Goal: Task Accomplishment & Management: Complete application form

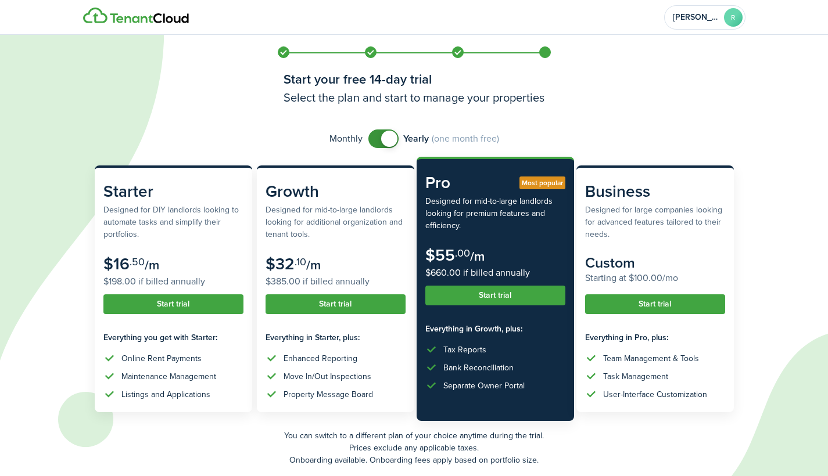
checkbox input "false"
click at [378, 139] on span at bounding box center [383, 139] width 12 height 19
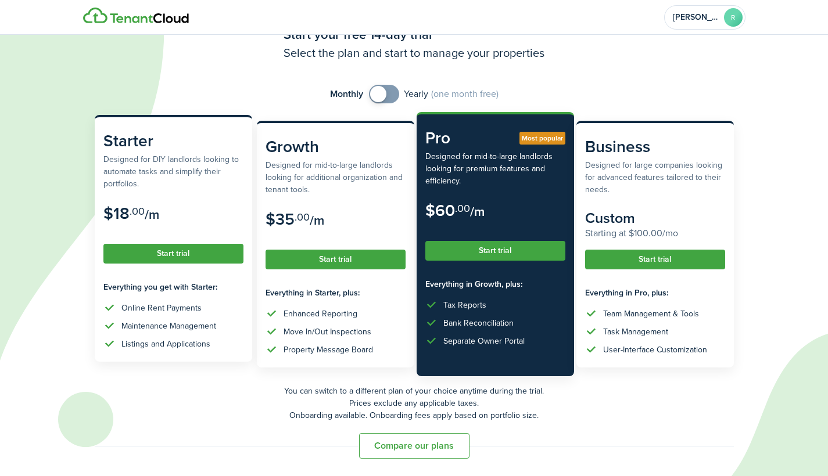
scroll to position [45, 0]
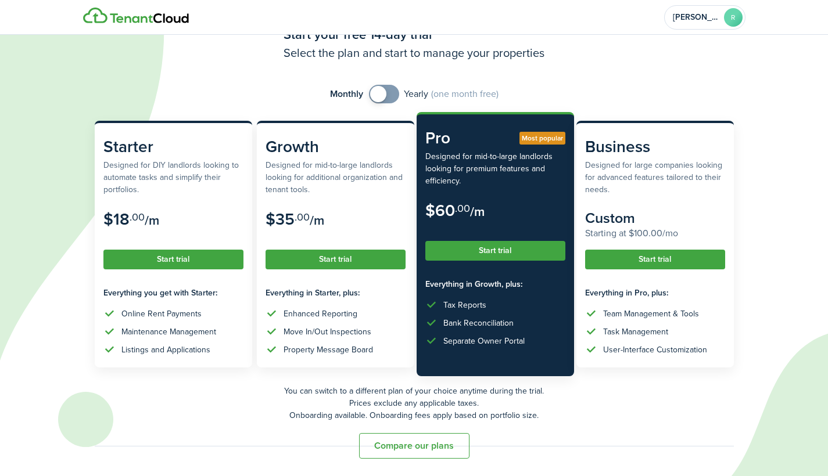
click at [385, 440] on button "Compare our plans" at bounding box center [414, 446] width 110 height 26
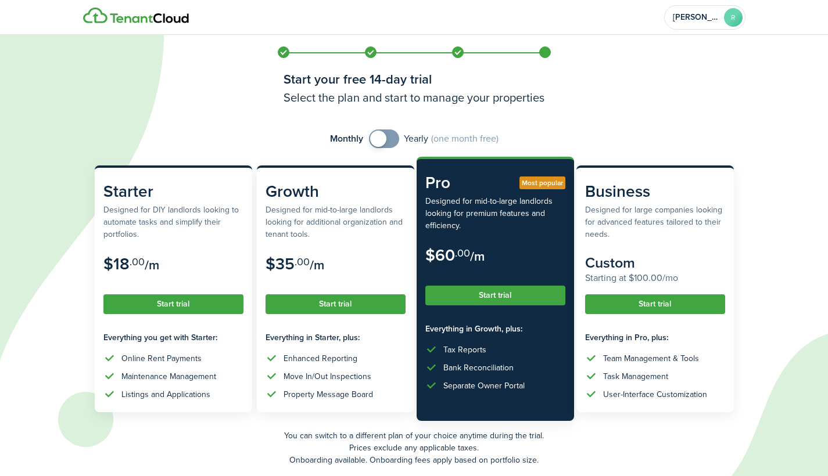
scroll to position [0, 0]
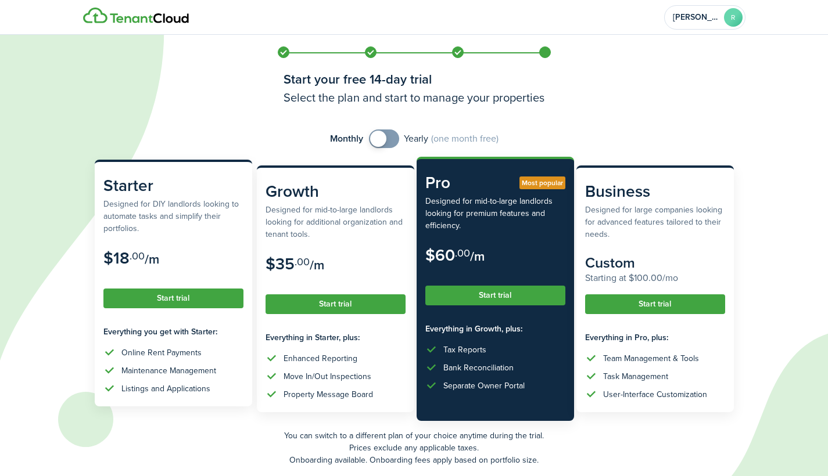
click at [181, 297] on button "Start trial" at bounding box center [173, 299] width 140 height 20
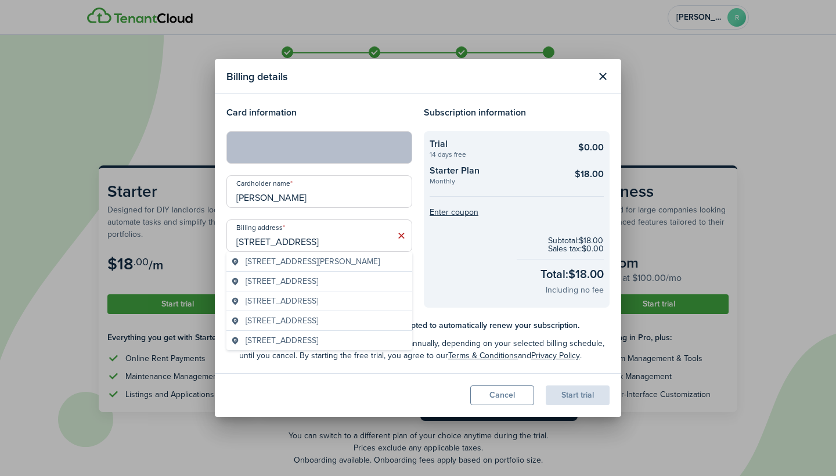
click at [314, 264] on span "[STREET_ADDRESS][PERSON_NAME]" at bounding box center [313, 262] width 134 height 12
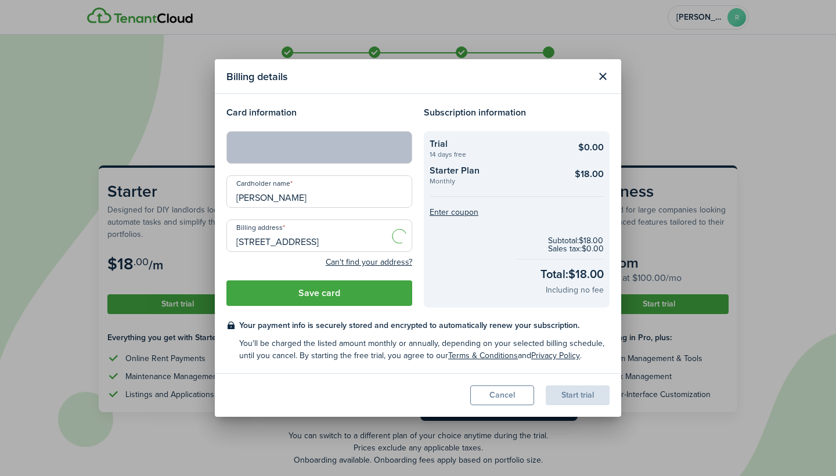
type input "[STREET_ADDRESS][PERSON_NAME]"
click at [358, 294] on button "Save card" at bounding box center [319, 294] width 186 height 26
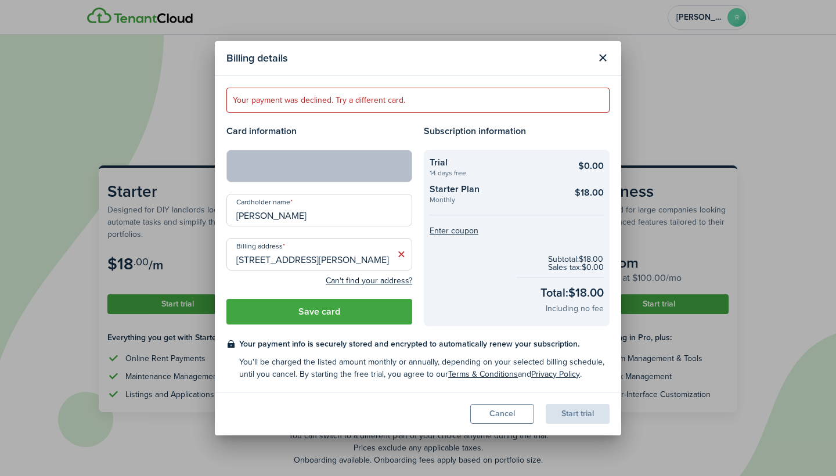
click at [347, 219] on input "[PERSON_NAME]" at bounding box center [319, 210] width 186 height 33
click at [317, 256] on input "[STREET_ADDRESS][PERSON_NAME]" at bounding box center [319, 254] width 186 height 33
click at [375, 316] on button "Save card" at bounding box center [319, 312] width 186 height 26
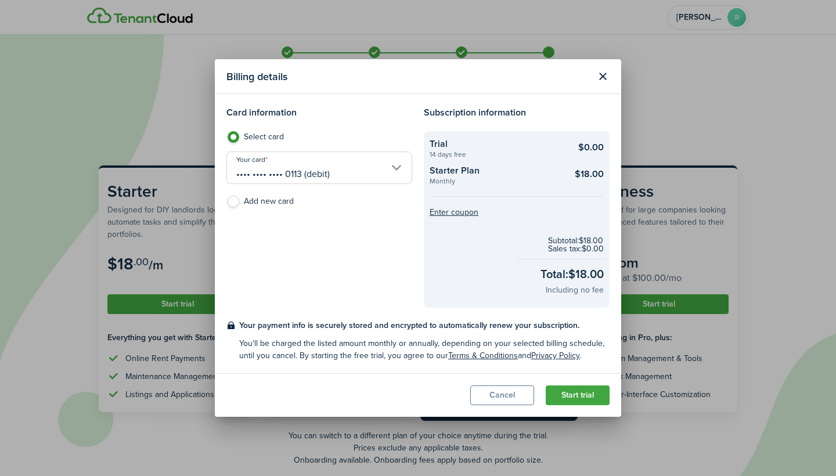
click at [566, 395] on button "Start trial" at bounding box center [578, 396] width 64 height 20
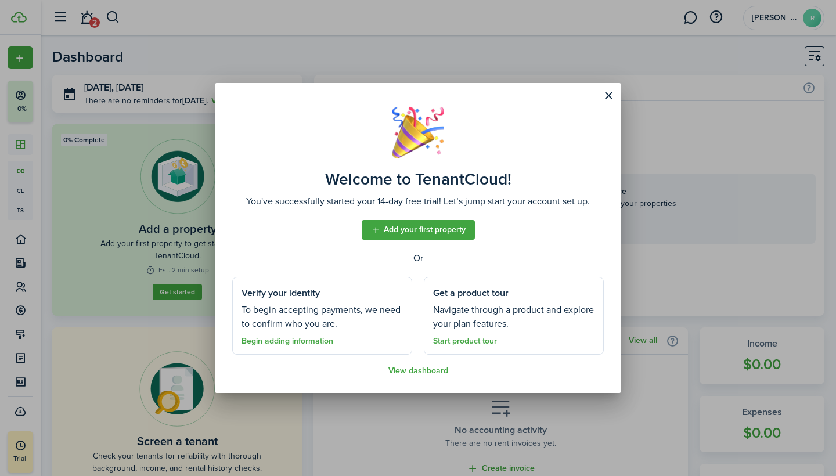
click at [382, 228] on link "Add your first property" at bounding box center [418, 230] width 113 height 20
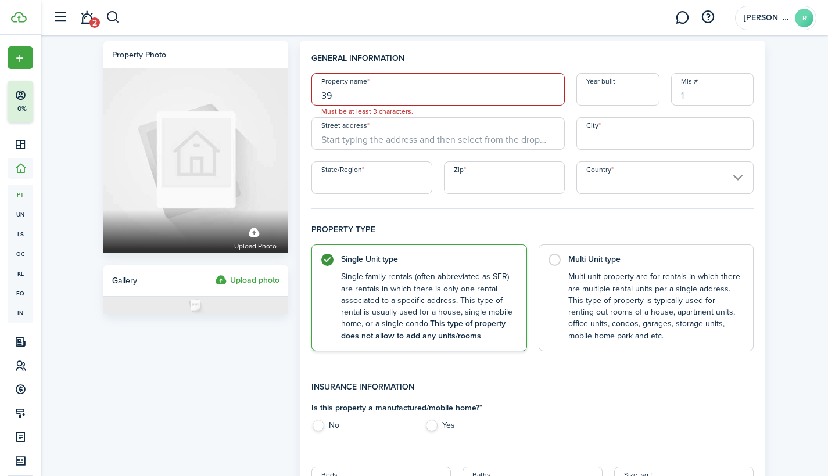
type input "3"
type input "[PERSON_NAME]"
click at [580, 96] on input "Year built" at bounding box center [617, 89] width 83 height 33
type input "2006"
click at [506, 136] on input "Street address" at bounding box center [437, 133] width 253 height 33
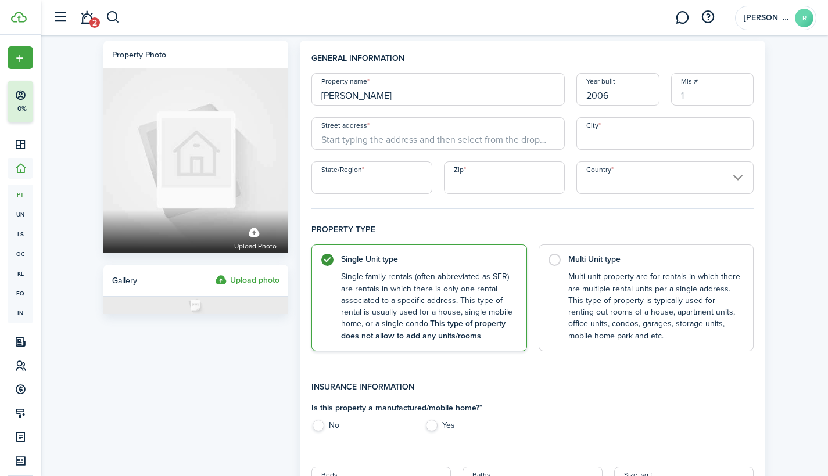
click at [492, 69] on h4 "General information" at bounding box center [532, 62] width 443 height 21
click at [481, 89] on input "[PERSON_NAME]" at bounding box center [437, 89] width 253 height 33
click at [472, 137] on input "Street address" at bounding box center [437, 133] width 253 height 33
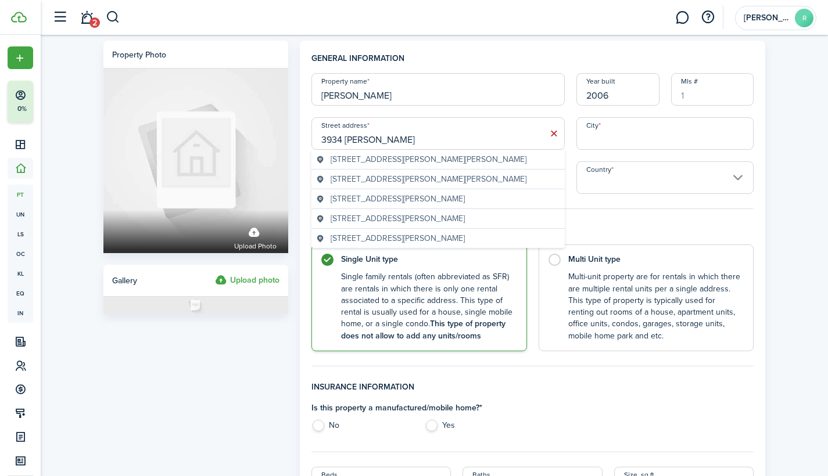
click at [416, 160] on span "[STREET_ADDRESS][PERSON_NAME][PERSON_NAME]" at bounding box center [428, 159] width 196 height 12
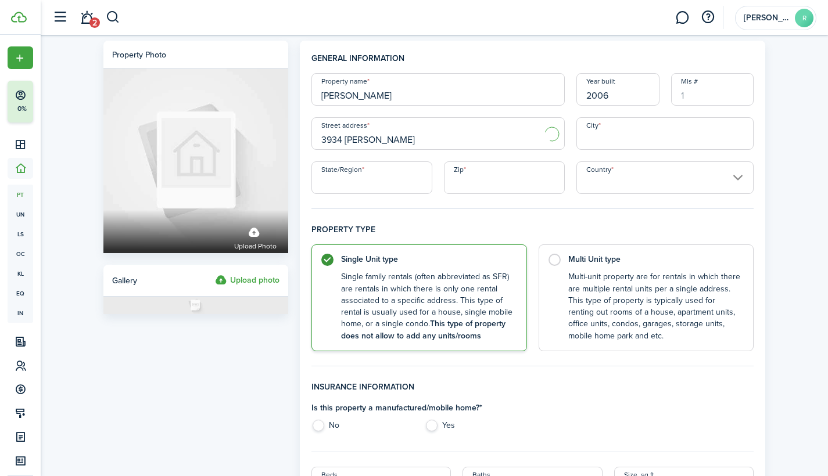
type input "3934 [PERSON_NAME]"
type input "[GEOGRAPHIC_DATA][PERSON_NAME]"
type input "IN"
type input "46815"
type input "[GEOGRAPHIC_DATA]"
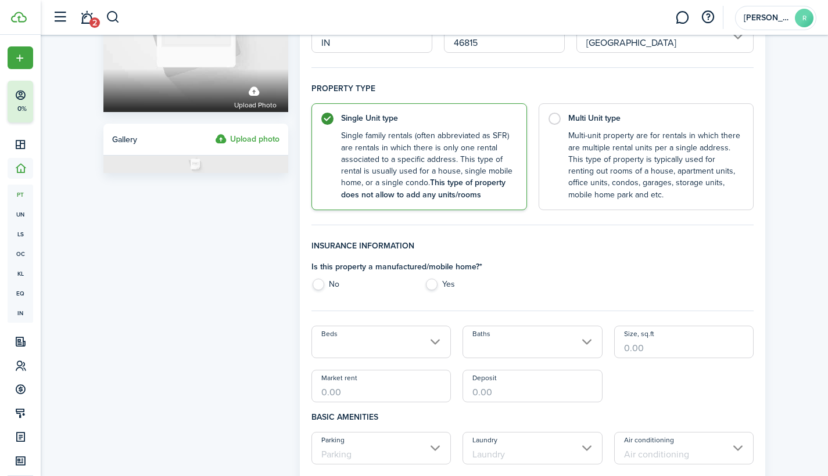
scroll to position [142, 0]
click at [318, 285] on label "No" at bounding box center [362, 286] width 102 height 17
radio input "true"
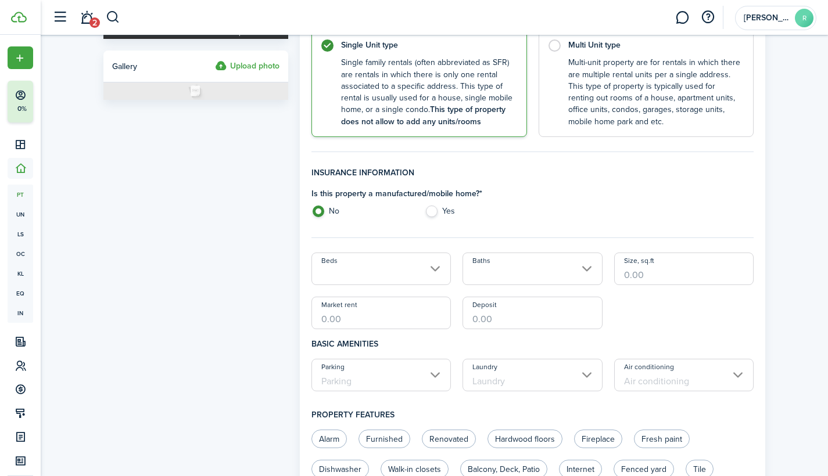
scroll to position [225, 0]
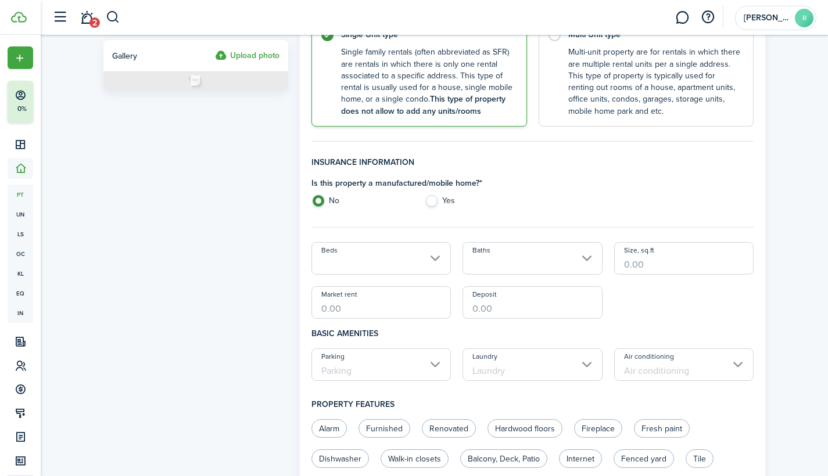
click at [436, 257] on input "Beds" at bounding box center [381, 258] width 140 height 33
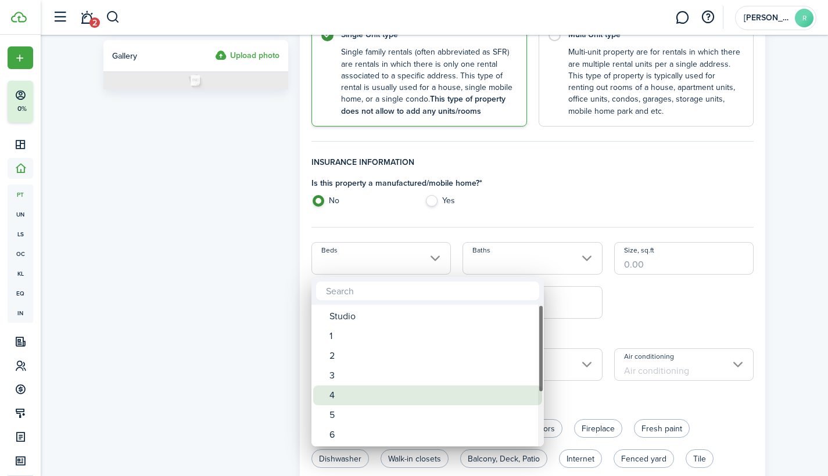
click at [364, 394] on div "4" at bounding box center [432, 396] width 206 height 20
type input "4"
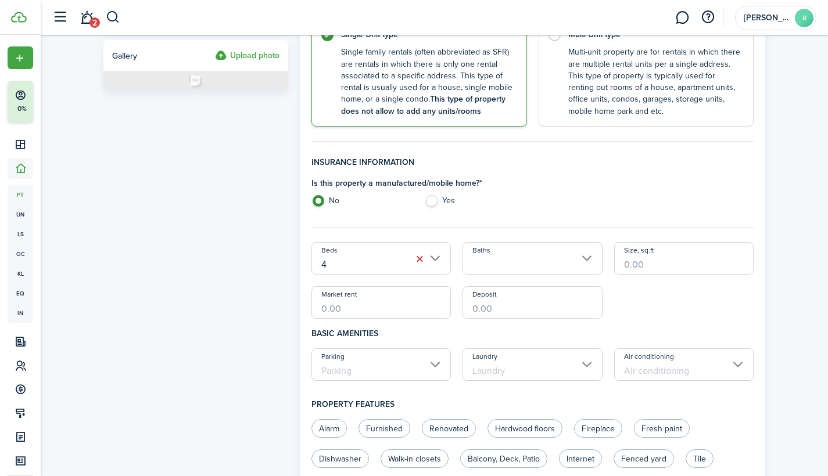
click at [585, 253] on input "Baths" at bounding box center [532, 258] width 140 height 33
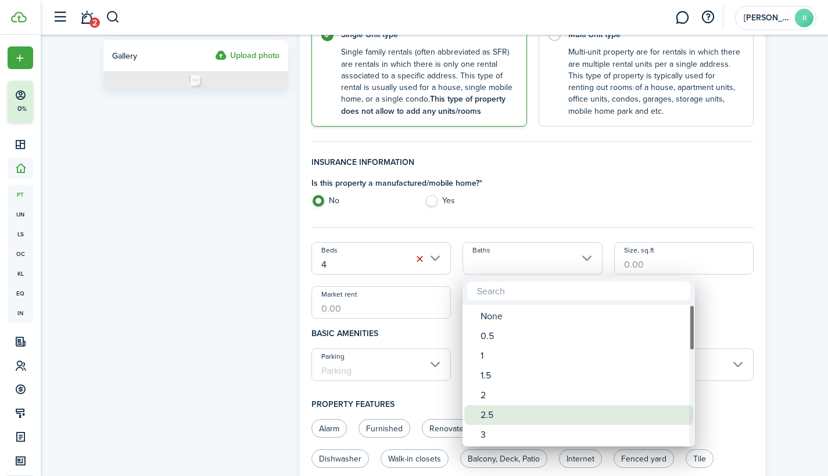
click at [506, 412] on div "2.5" at bounding box center [583, 415] width 206 height 20
type input "2.5"
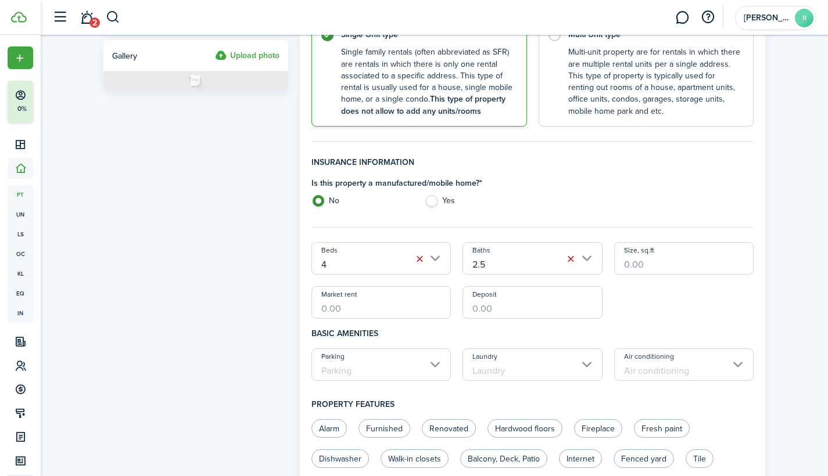
click at [642, 267] on input "Size, sq.ft" at bounding box center [684, 258] width 140 height 33
type input "2,229"
click at [648, 302] on div "Beds 4 Baths 2.5 Size, sq.ft 2,229 Market rent Deposit" at bounding box center [532, 280] width 454 height 77
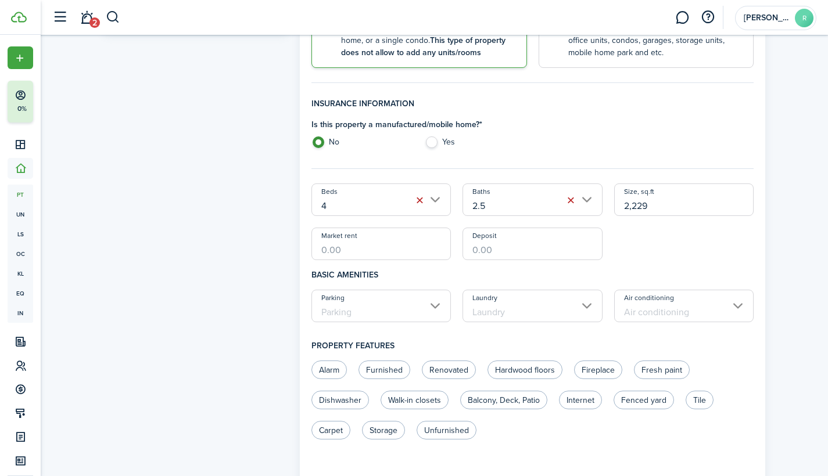
scroll to position [297, 0]
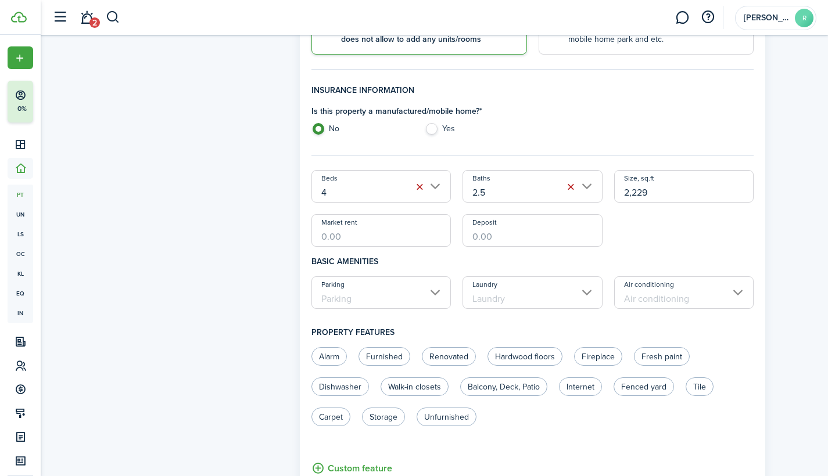
click at [340, 236] on input "Market rent" at bounding box center [381, 230] width 140 height 33
type input "$1,525.00"
click at [500, 232] on input "Deposit" at bounding box center [532, 230] width 140 height 33
click at [433, 292] on input "Parking" at bounding box center [381, 292] width 140 height 33
type input "$1,000.00"
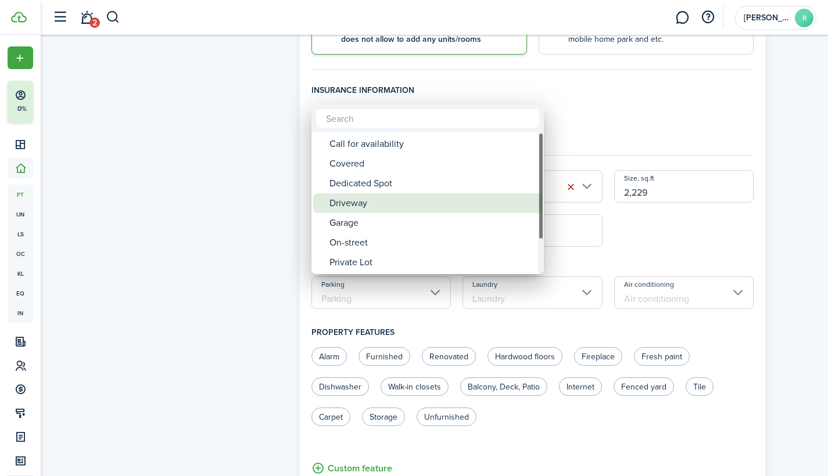
click at [379, 203] on div "Driveway" at bounding box center [432, 203] width 206 height 20
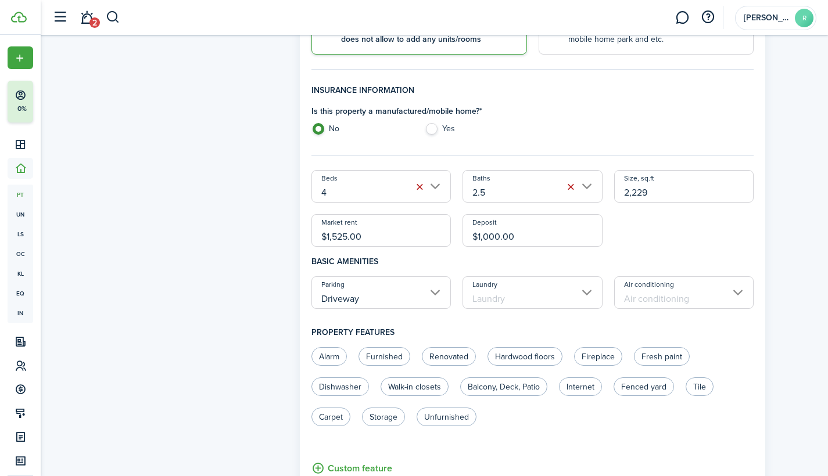
click at [435, 292] on input "Driveway" at bounding box center [381, 292] width 140 height 33
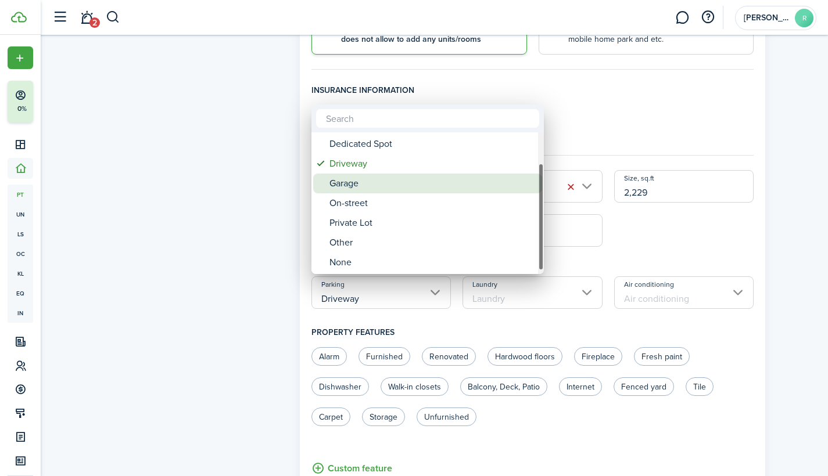
click at [395, 185] on div "Garage" at bounding box center [432, 184] width 206 height 20
type input "Garage"
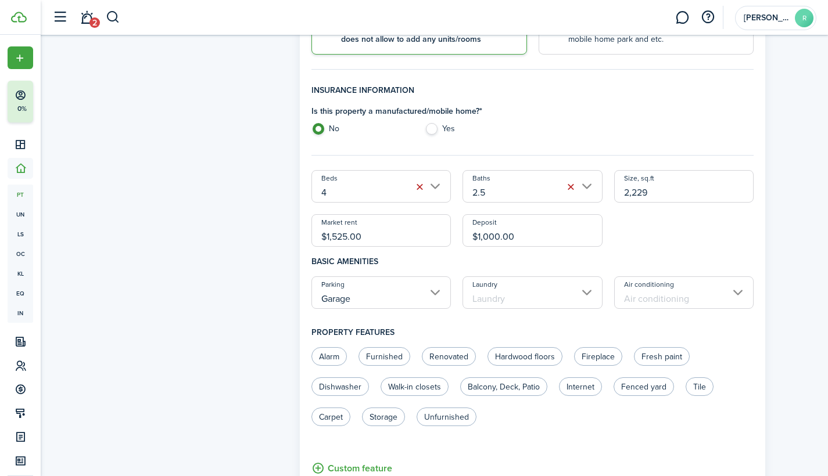
click at [584, 290] on input "Laundry" at bounding box center [532, 292] width 140 height 33
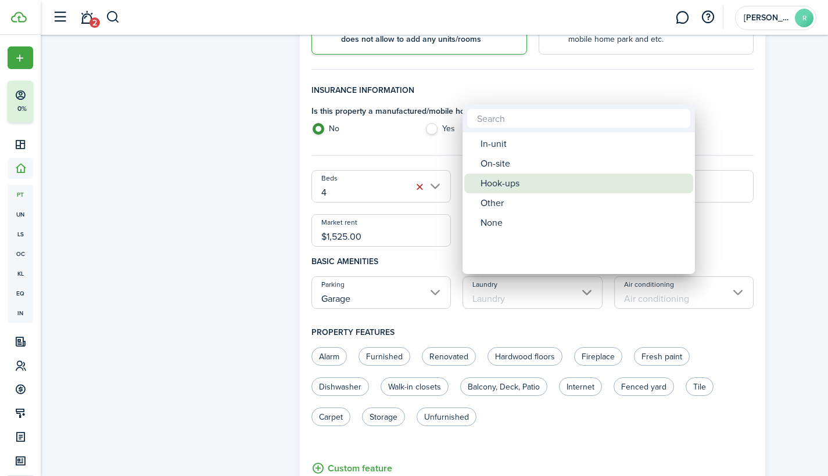
click at [517, 182] on div "Hook-ups" at bounding box center [583, 184] width 206 height 20
type input "Hook-ups"
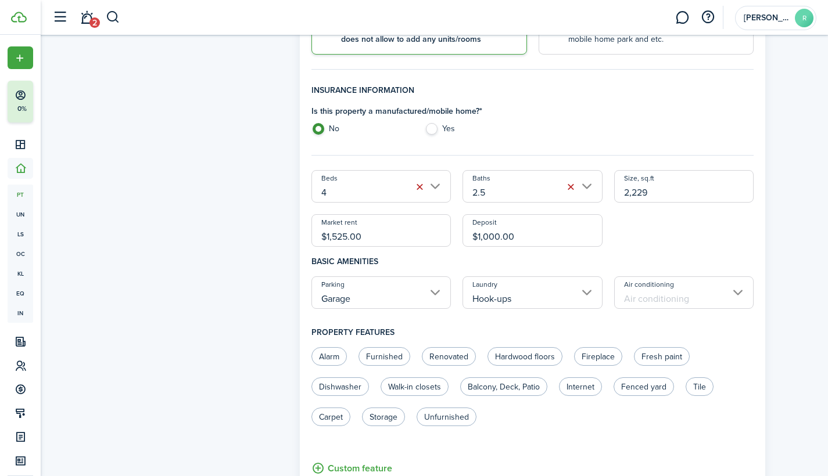
click at [738, 295] on input "Air conditioning" at bounding box center [684, 292] width 140 height 33
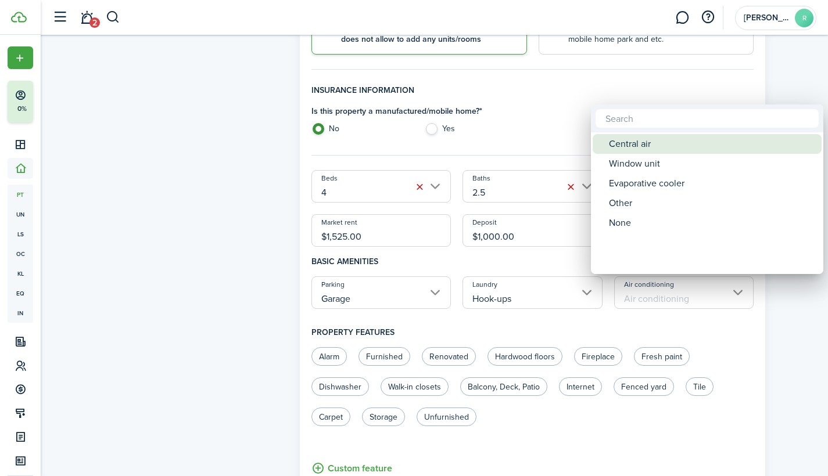
click at [660, 146] on div "Central air" at bounding box center [712, 144] width 206 height 20
type input "Central air"
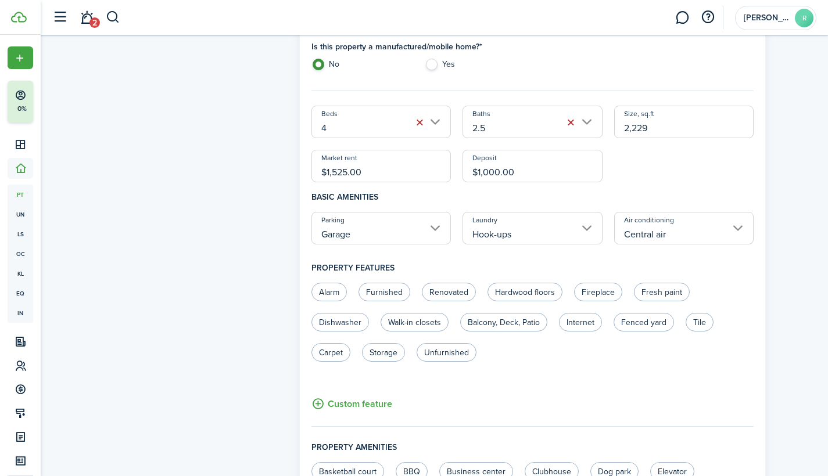
scroll to position [390, 0]
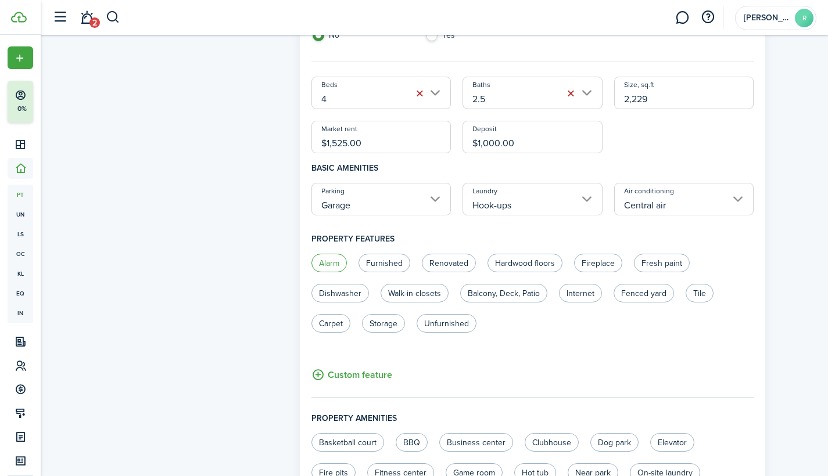
click at [328, 262] on label "Alarm" at bounding box center [328, 263] width 35 height 19
radio input "true"
click at [457, 264] on label "Renovated" at bounding box center [449, 263] width 54 height 19
radio input "true"
click at [353, 292] on label "Dishwasher" at bounding box center [339, 293] width 57 height 19
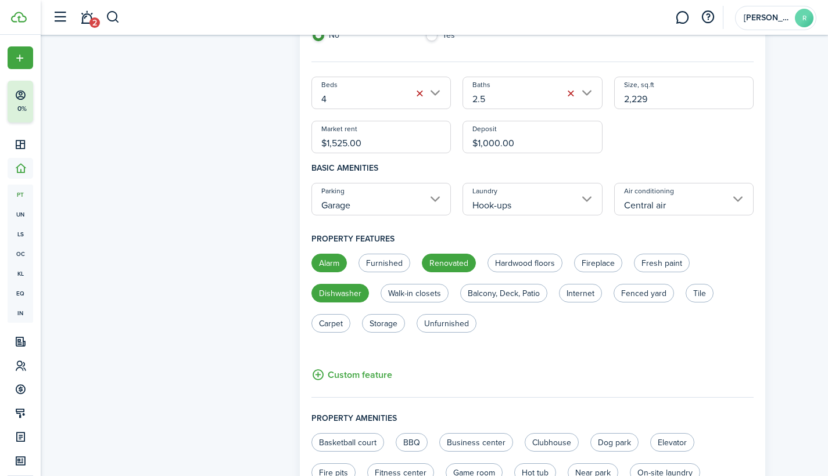
radio input "true"
click at [411, 293] on label "Walk-in closets" at bounding box center [414, 293] width 68 height 19
radio input "true"
click at [638, 292] on label "Fenced yard" at bounding box center [643, 293] width 60 height 19
radio input "true"
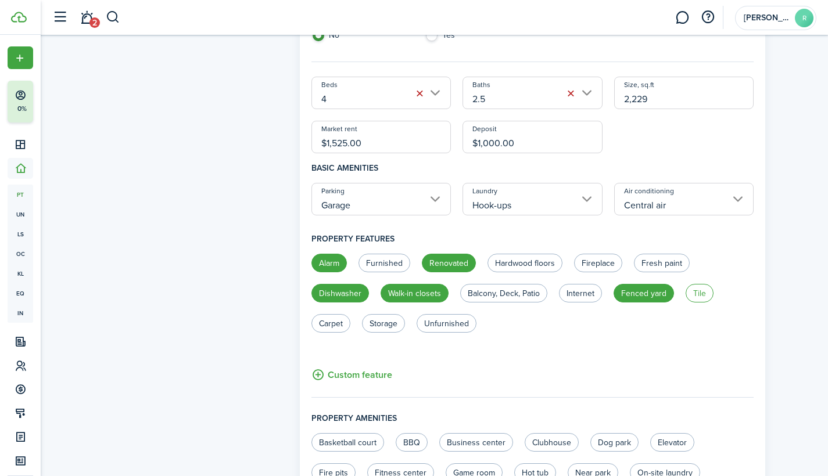
click at [699, 294] on label "Tile" at bounding box center [699, 293] width 28 height 19
radio input "true"
click at [344, 321] on label "Carpet" at bounding box center [330, 323] width 39 height 19
radio input "true"
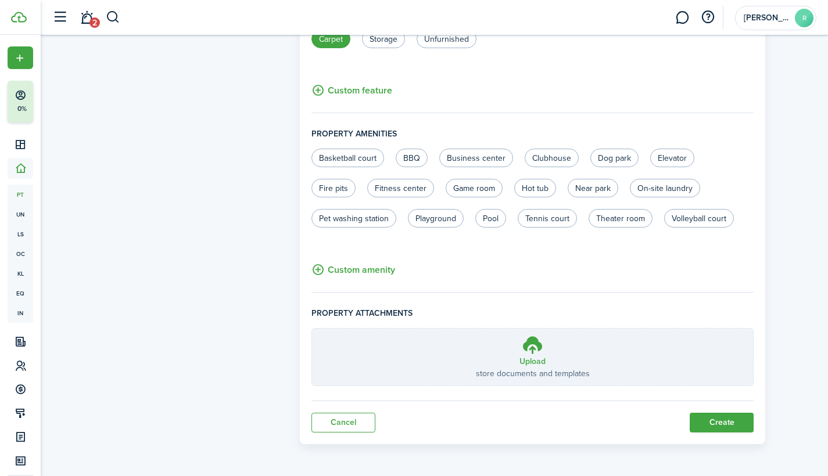
scroll to position [675, 0]
click at [718, 424] on button "Create" at bounding box center [721, 423] width 64 height 20
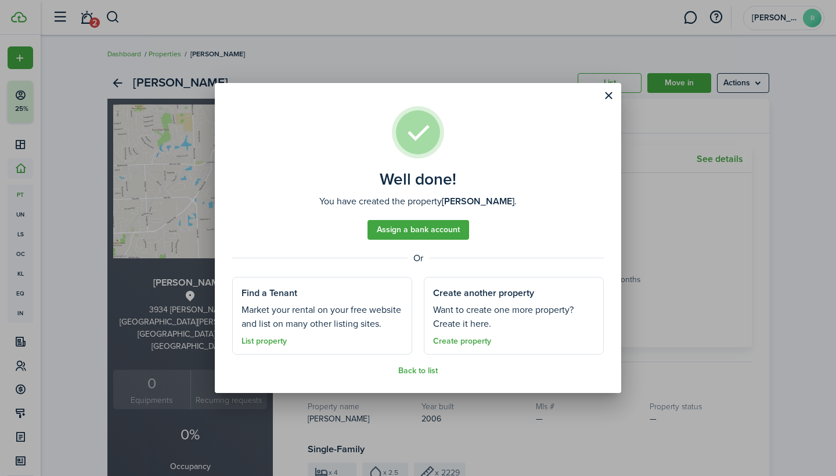
click at [413, 369] on link "Back to list" at bounding box center [417, 370] width 39 height 9
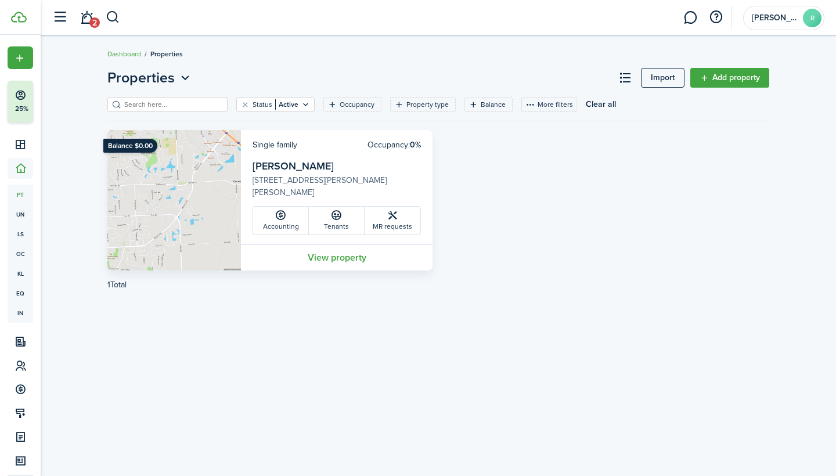
click at [327, 256] on link "View property" at bounding box center [337, 257] width 192 height 26
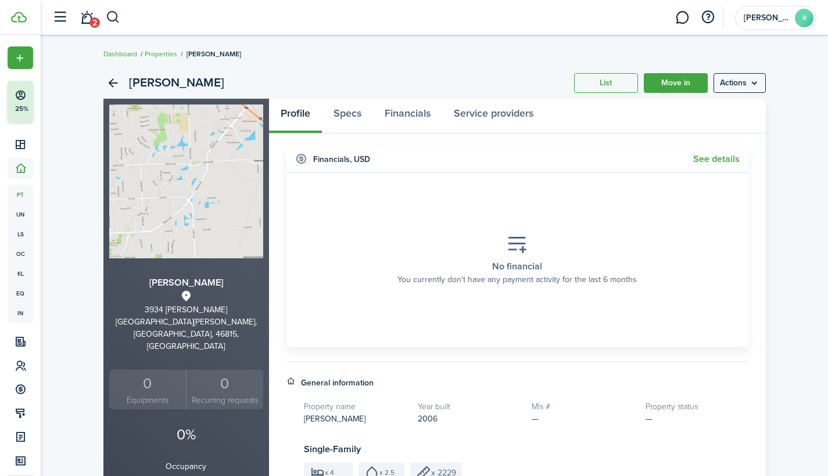
click at [742, 84] on menu-btn "Actions" at bounding box center [739, 83] width 52 height 20
click at [488, 58] on breadcrumb "Dashboard Properties [PERSON_NAME]" at bounding box center [434, 48] width 662 height 27
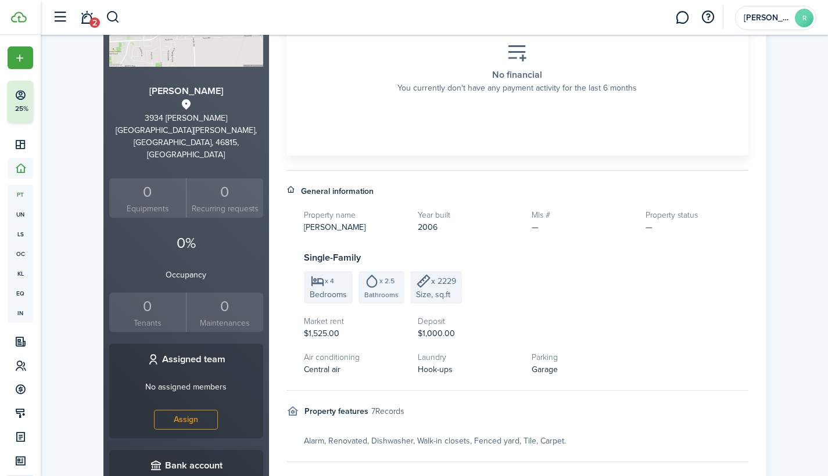
scroll to position [194, 0]
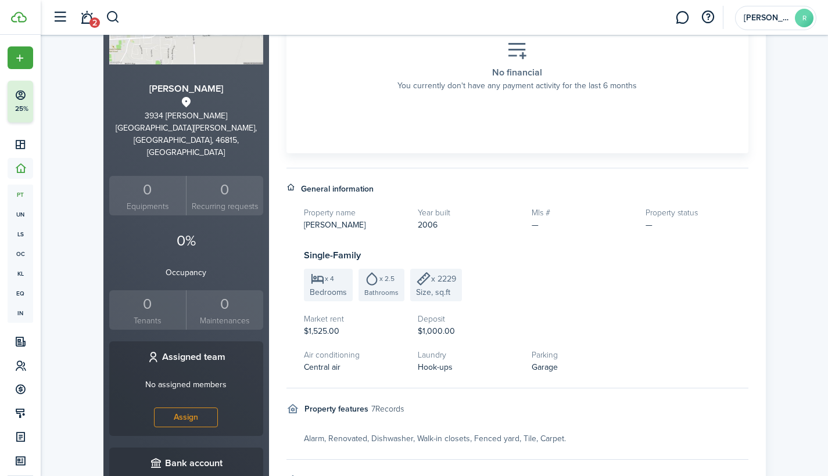
click at [169, 293] on div "0" at bounding box center [147, 304] width 71 height 22
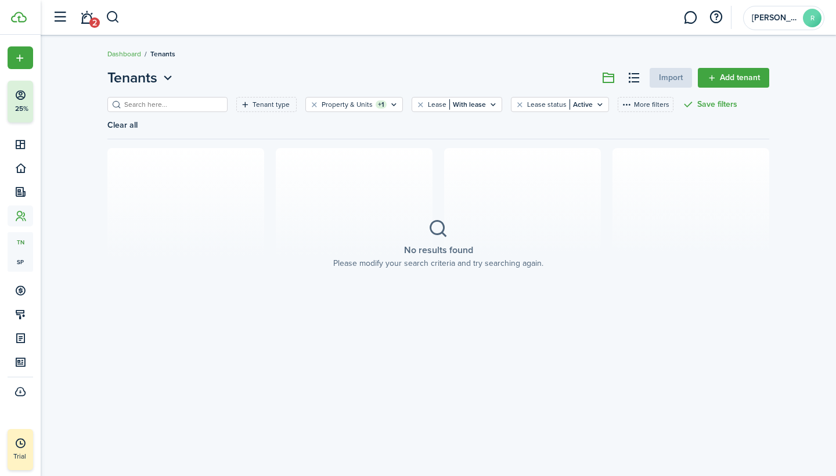
click at [718, 74] on link "Add tenant" at bounding box center [733, 78] width 71 height 20
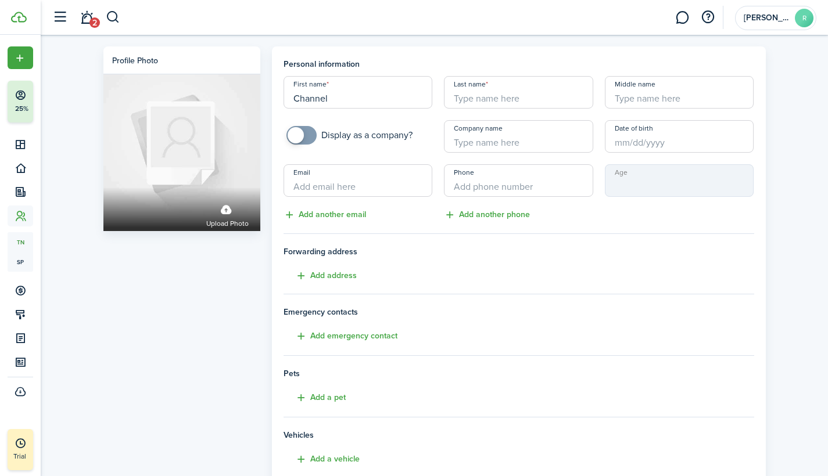
type input "Channel"
type input "Easterly"
click at [404, 271] on h4 "Forwarding address Add address" at bounding box center [518, 264] width 470 height 37
click at [482, 255] on span "Forwarding address" at bounding box center [518, 252] width 470 height 12
click at [405, 250] on span "Forwarding address" at bounding box center [518, 252] width 470 height 12
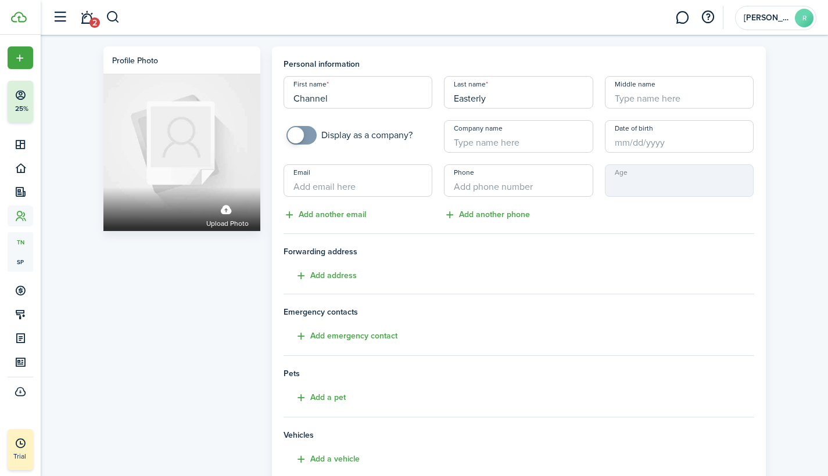
click at [233, 253] on div "Profile photo Upload photo" at bounding box center [182, 325] width 168 height 558
click at [402, 93] on input "Channel" at bounding box center [357, 92] width 149 height 33
click at [415, 157] on div "First name Channel Last name [PERSON_NAME] Middle name Display as a company? Co…" at bounding box center [519, 149] width 482 height 146
click at [545, 279] on h4 "Forwarding address Add address" at bounding box center [518, 264] width 470 height 37
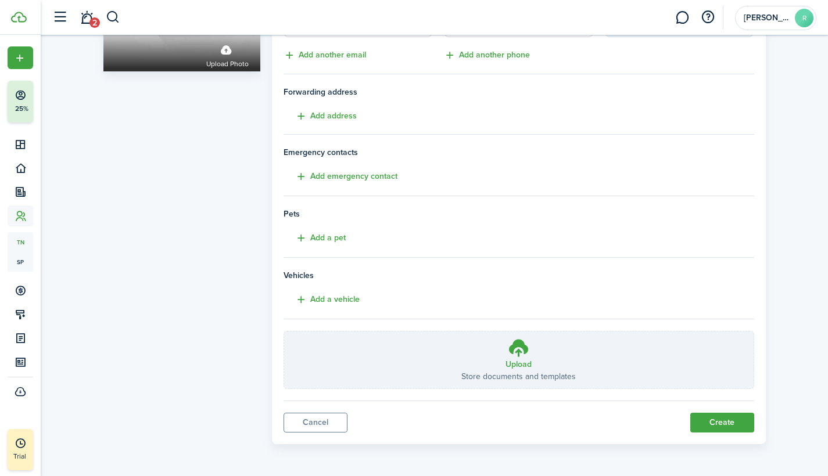
scroll to position [159, 0]
click at [703, 418] on button "Create" at bounding box center [722, 423] width 64 height 20
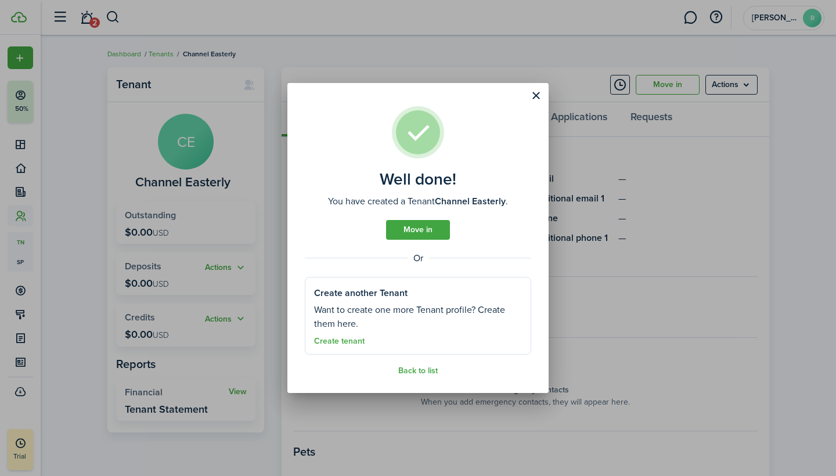
click at [531, 98] on button "Close modal" at bounding box center [536, 96] width 20 height 20
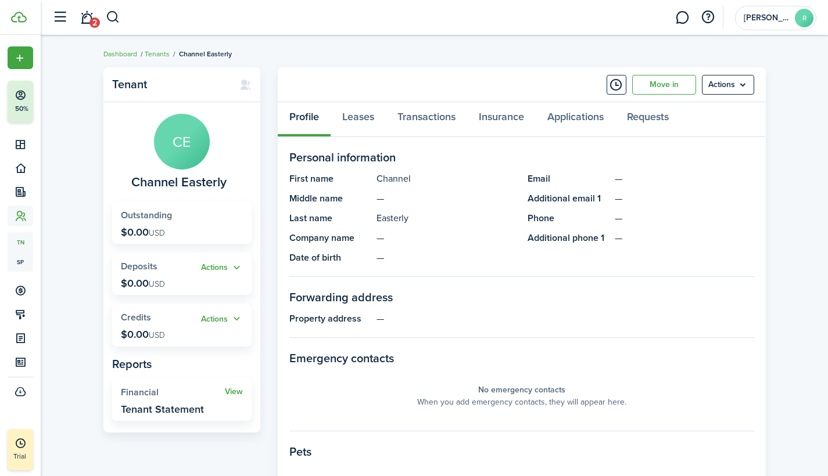
click at [231, 265] on button "Actions" at bounding box center [222, 267] width 42 height 13
click at [193, 290] on link "Add" at bounding box center [192, 289] width 102 height 20
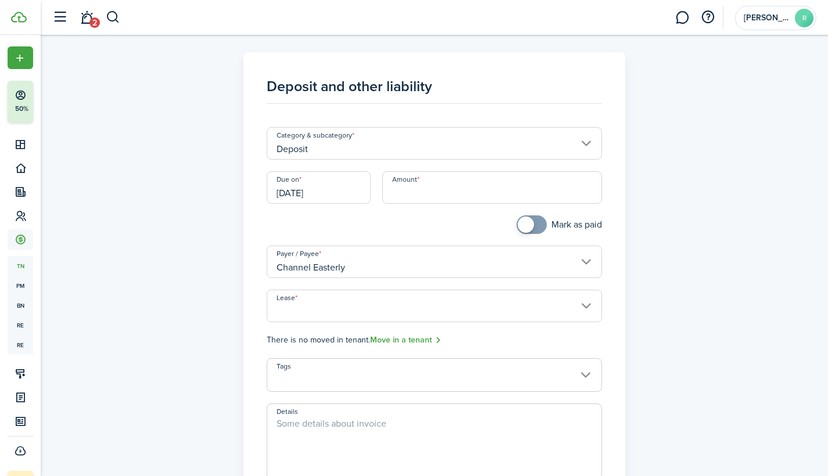
click at [582, 312] on input "Lease" at bounding box center [434, 306] width 335 height 33
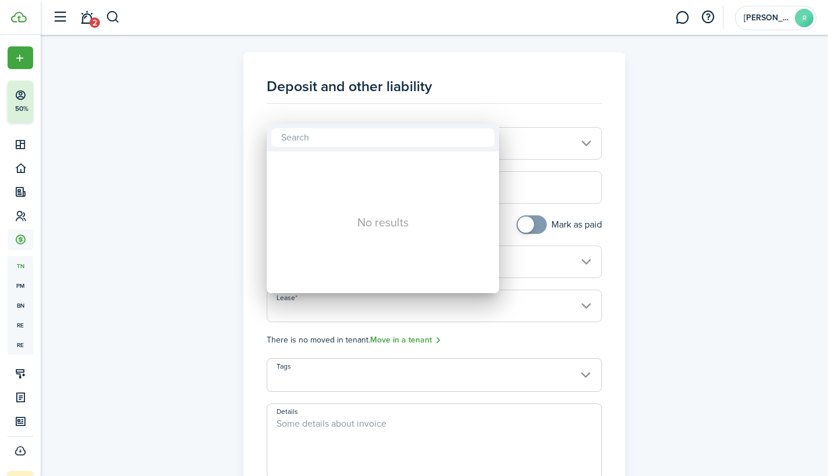
click at [585, 311] on div at bounding box center [413, 238] width 1013 height 662
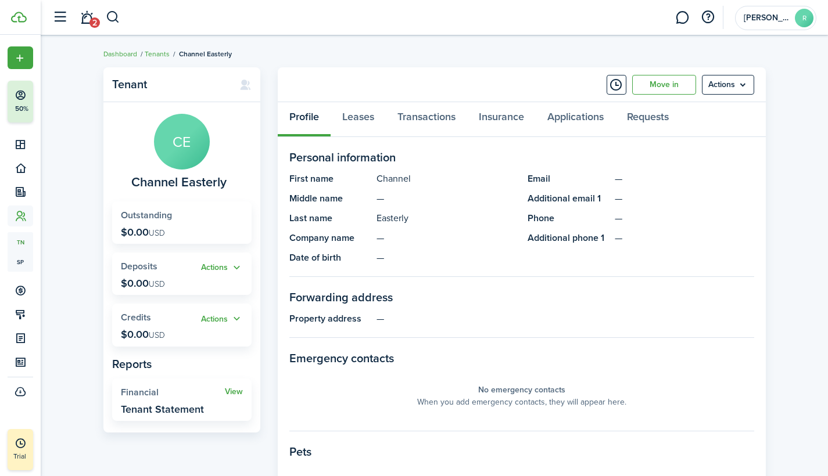
click at [93, 19] on span "2" at bounding box center [94, 22] width 10 height 10
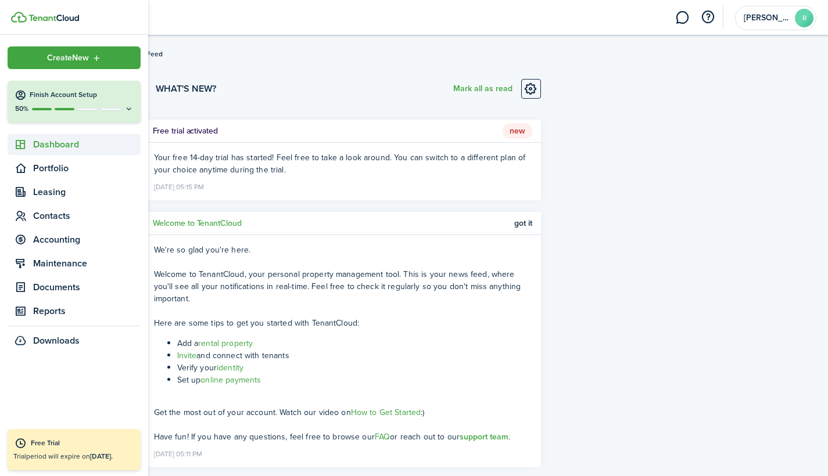
click at [63, 138] on span "Dashboard" at bounding box center [86, 145] width 107 height 14
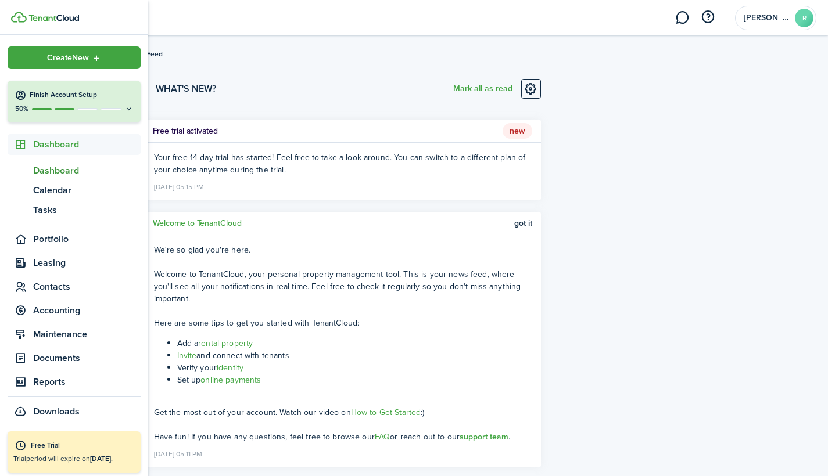
click at [62, 172] on span "Dashboard" at bounding box center [86, 171] width 107 height 14
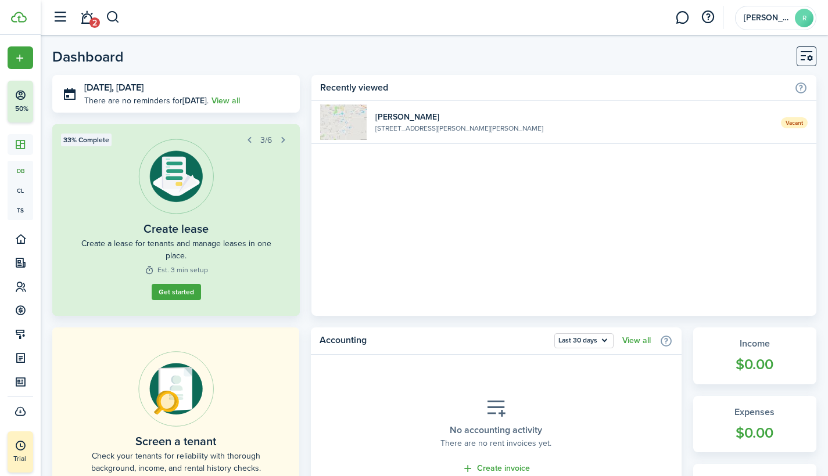
click at [797, 123] on span "Vacant" at bounding box center [794, 122] width 27 height 11
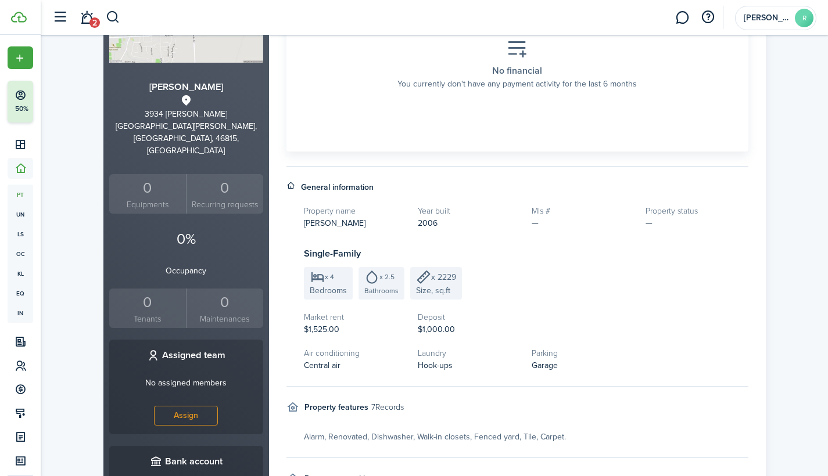
scroll to position [33, 0]
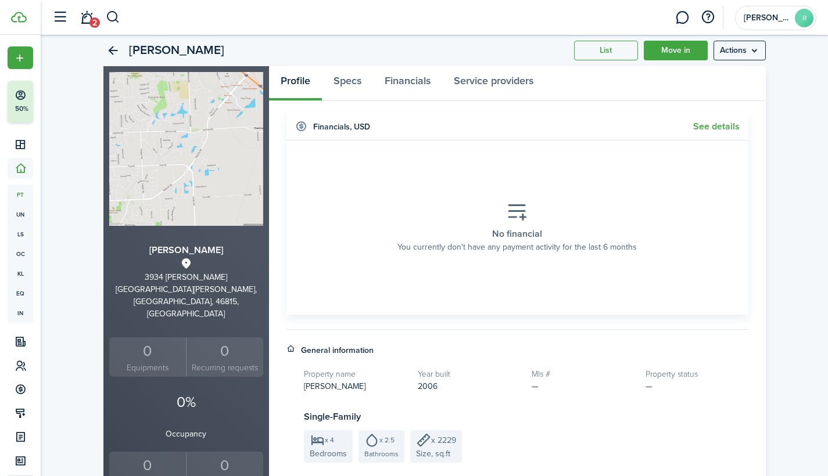
click at [163, 455] on div "0" at bounding box center [147, 466] width 71 height 22
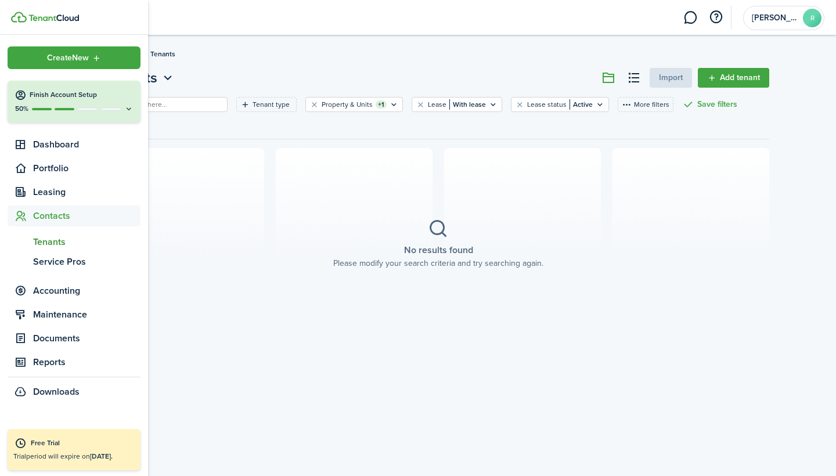
click at [21, 95] on icon at bounding box center [21, 95] width 12 height 12
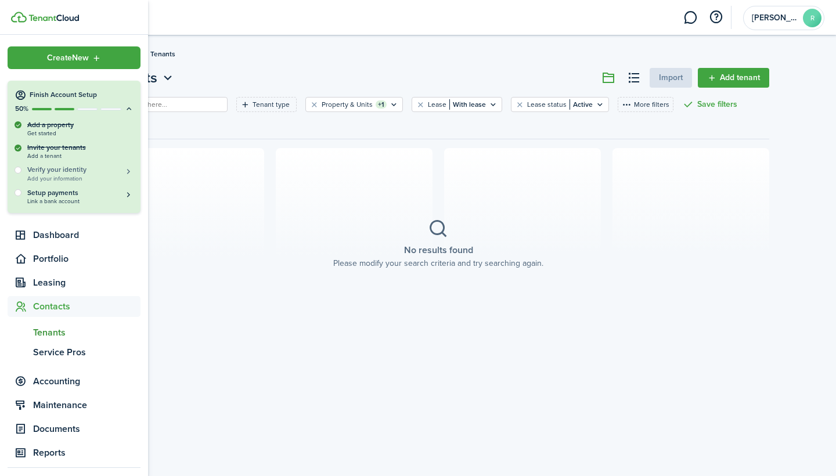
click at [96, 170] on h5 "Verify your identity" at bounding box center [80, 170] width 106 height 10
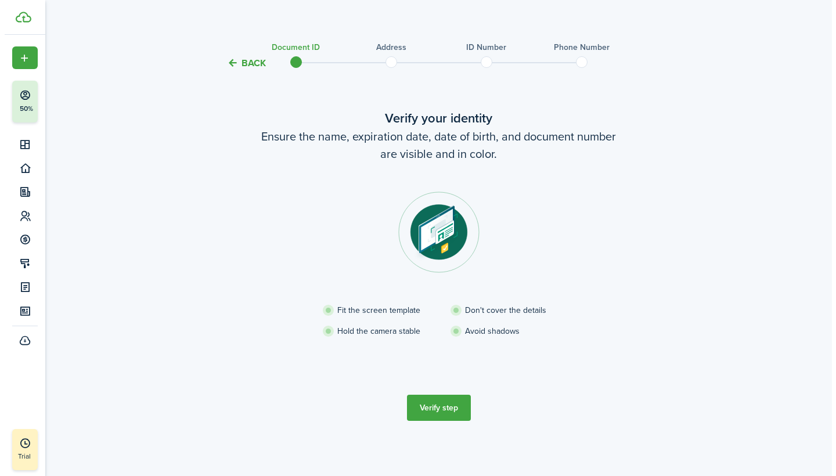
scroll to position [8, 0]
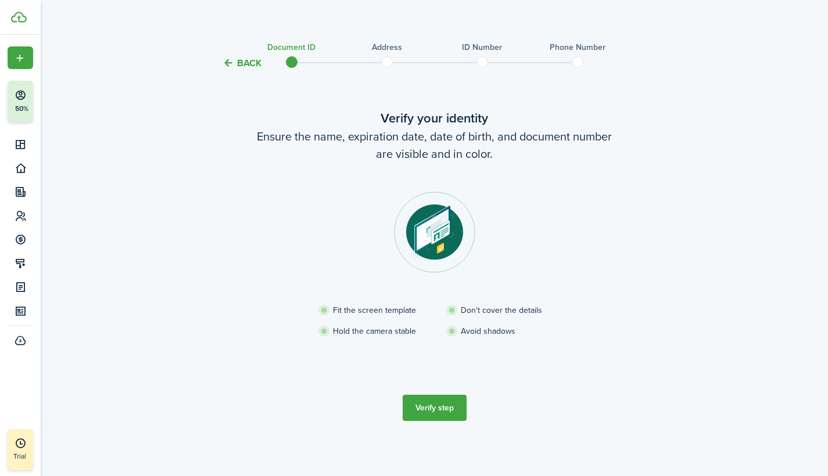
click at [441, 406] on button "Verify step" at bounding box center [434, 408] width 64 height 26
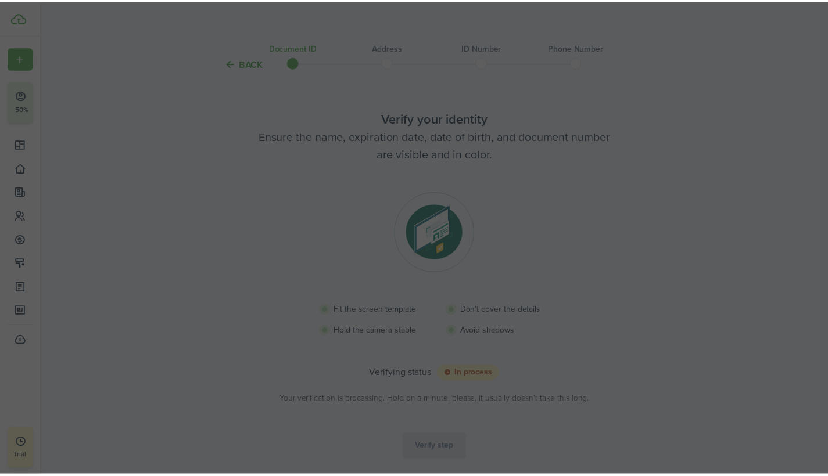
scroll to position [1, 0]
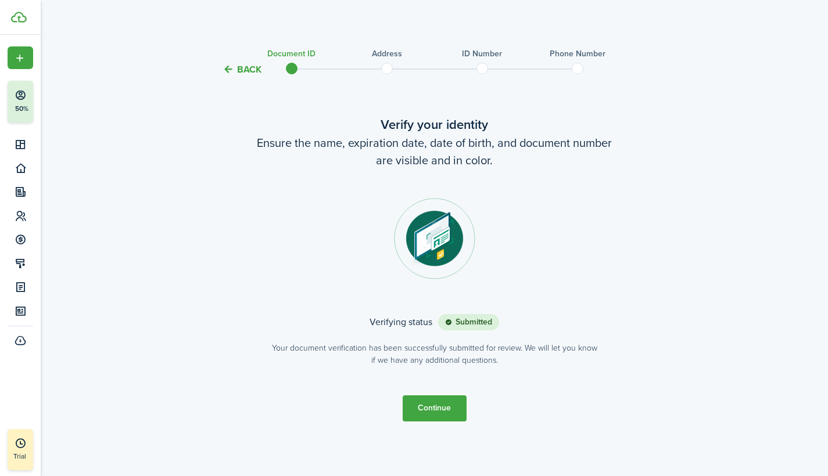
click at [423, 405] on button "Continue" at bounding box center [434, 408] width 64 height 26
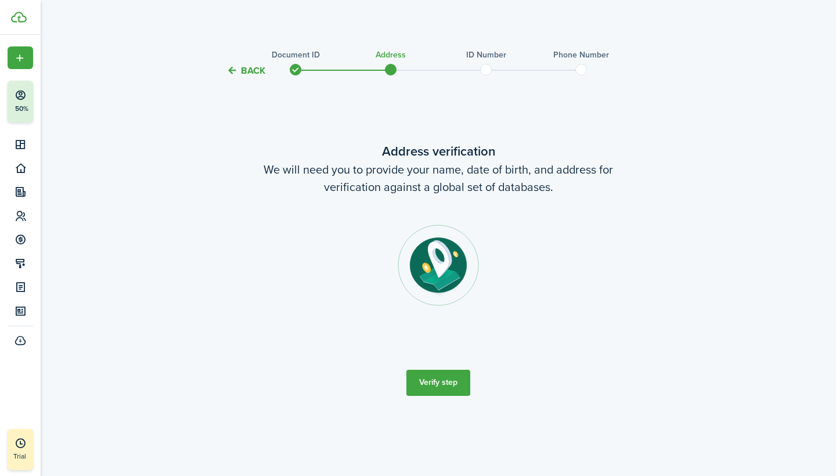
click at [434, 383] on button "Verify step" at bounding box center [439, 383] width 64 height 26
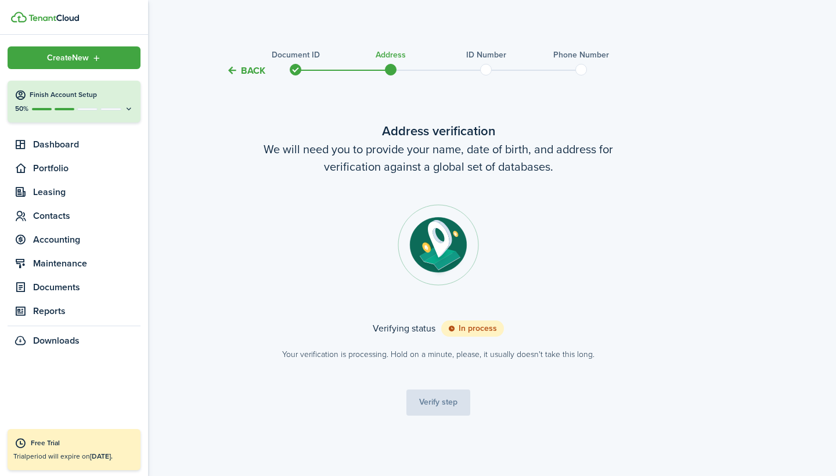
click at [94, 59] on icon "Open menu" at bounding box center [97, 57] width 10 height 9
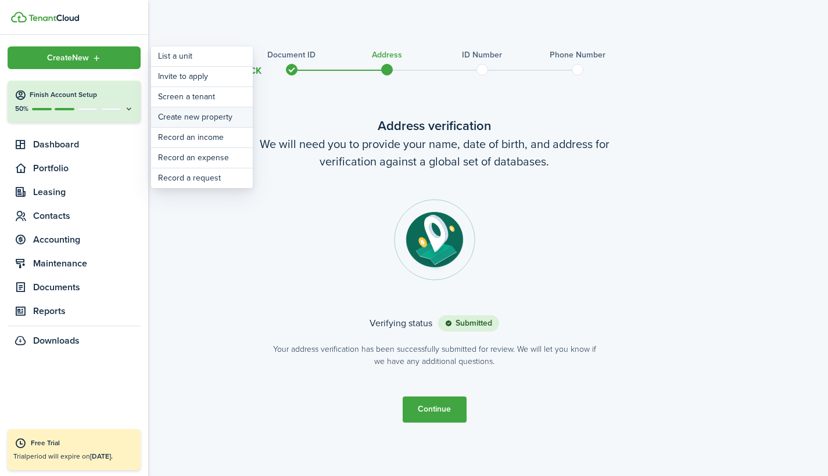
click at [189, 115] on link "Create new property" at bounding box center [202, 117] width 102 height 20
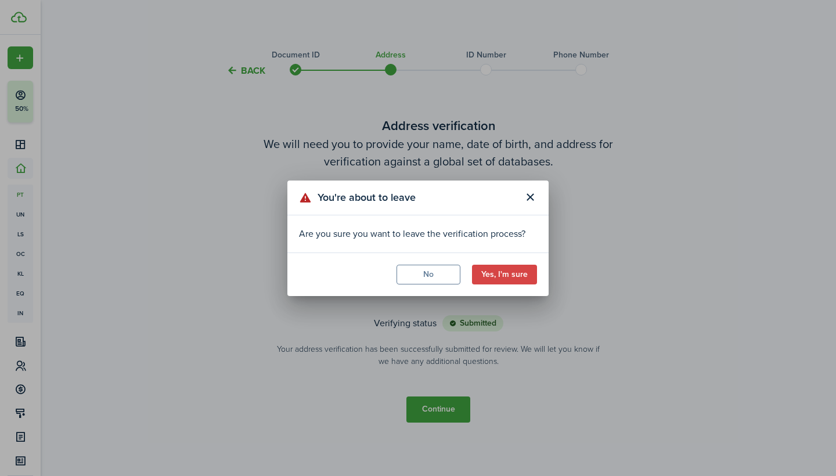
click at [436, 278] on button "No" at bounding box center [429, 275] width 64 height 20
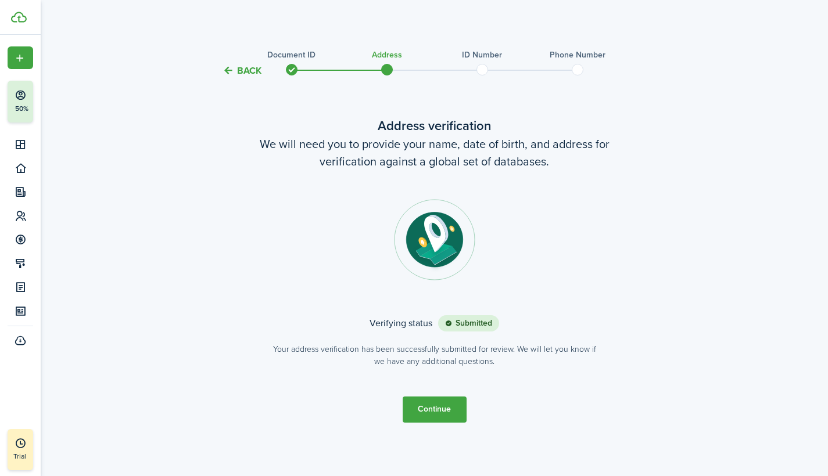
click at [447, 405] on button "Continue" at bounding box center [434, 410] width 64 height 26
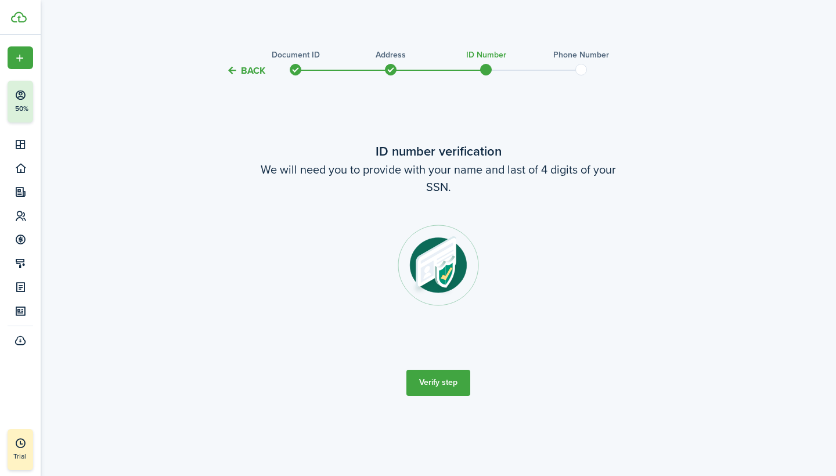
click at [438, 382] on button "Verify step" at bounding box center [439, 383] width 64 height 26
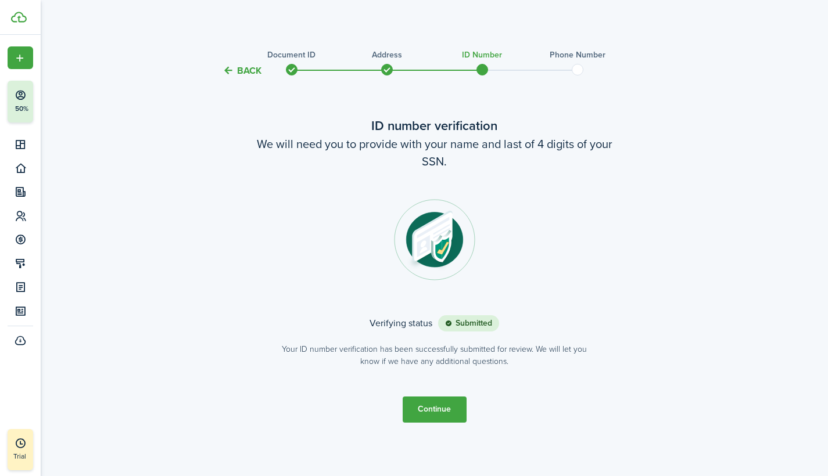
click at [423, 416] on button "Continue" at bounding box center [434, 410] width 64 height 26
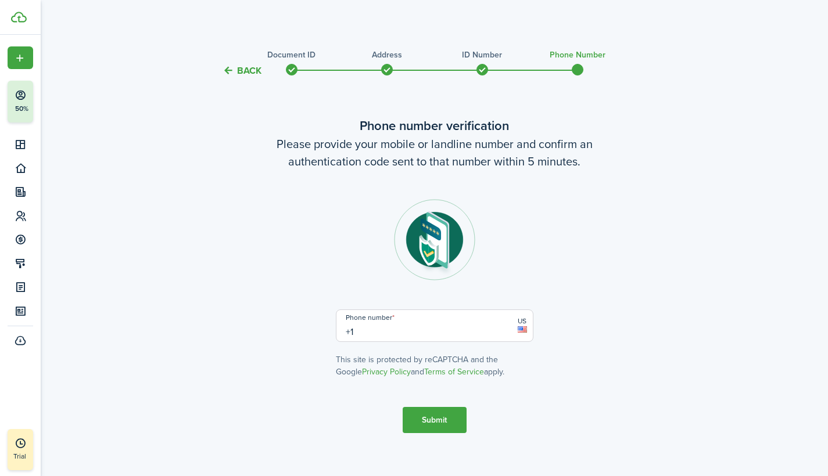
click at [390, 338] on input "+1" at bounding box center [434, 326] width 197 height 33
type input "[PHONE_NUMBER]"
click at [425, 416] on button "Submit" at bounding box center [434, 420] width 64 height 26
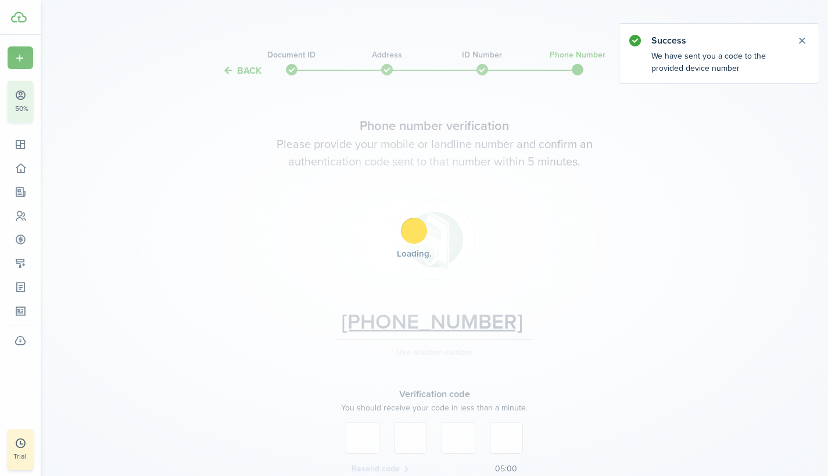
scroll to position [109, 0]
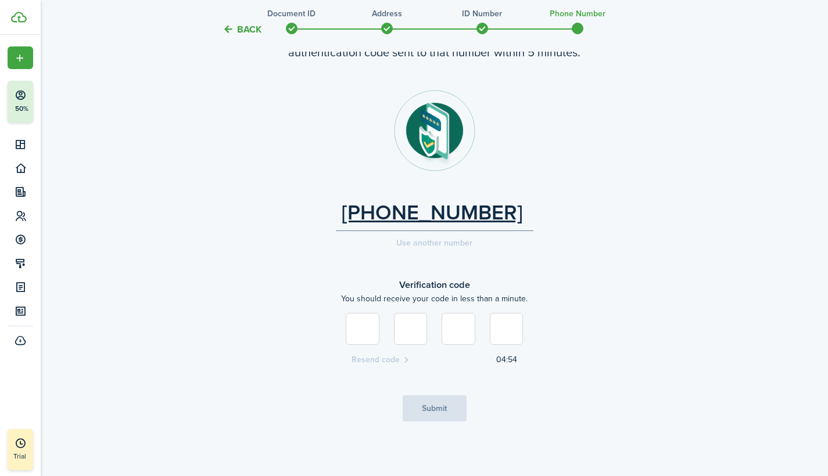
type input "3"
type input "2"
type input "5"
click at [431, 400] on button "Submit" at bounding box center [434, 408] width 64 height 26
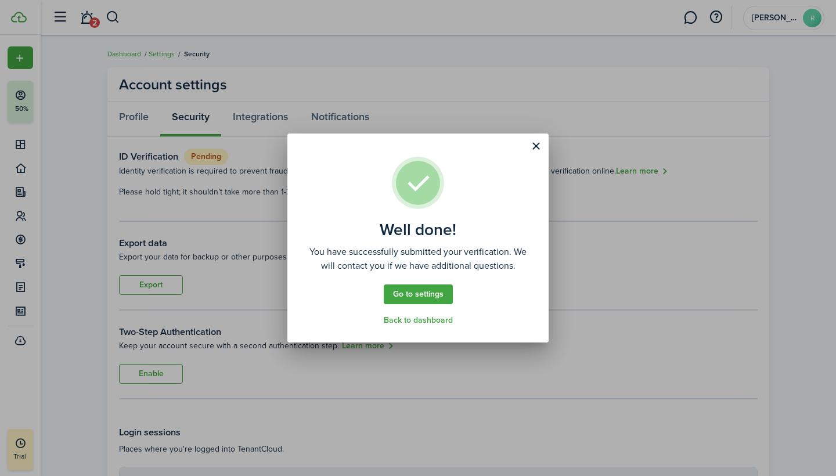
click at [427, 292] on link "Go to settings" at bounding box center [418, 295] width 69 height 20
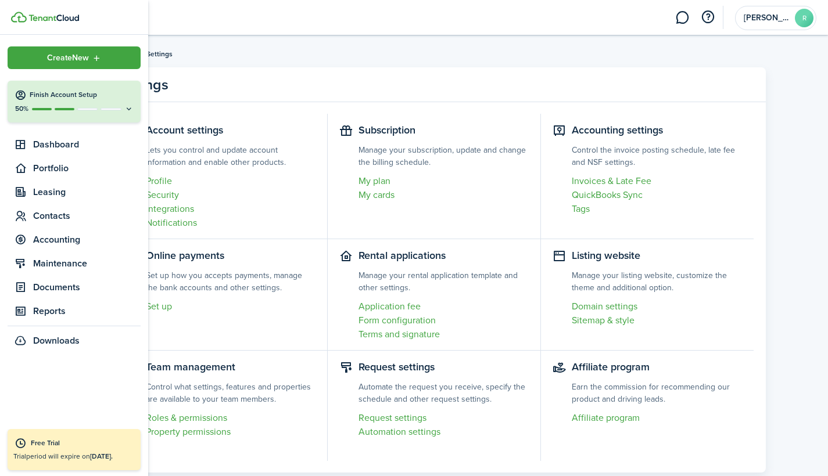
click at [57, 54] on span "Create New" at bounding box center [68, 58] width 42 height 8
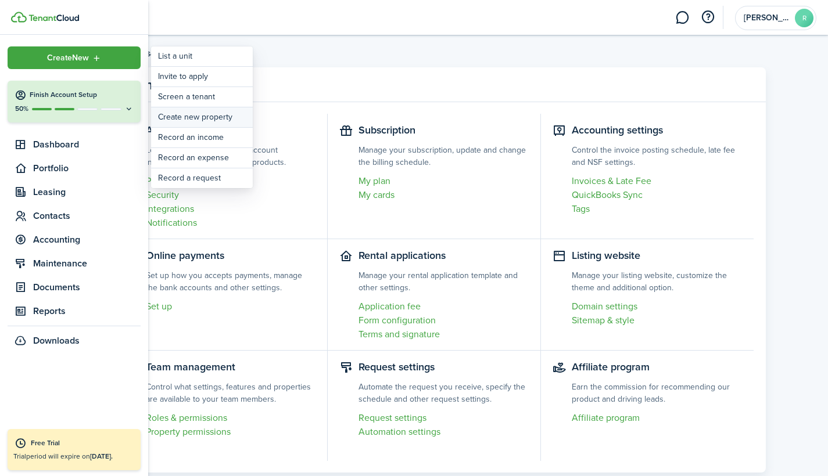
click at [186, 116] on link "Create new property" at bounding box center [202, 117] width 102 height 20
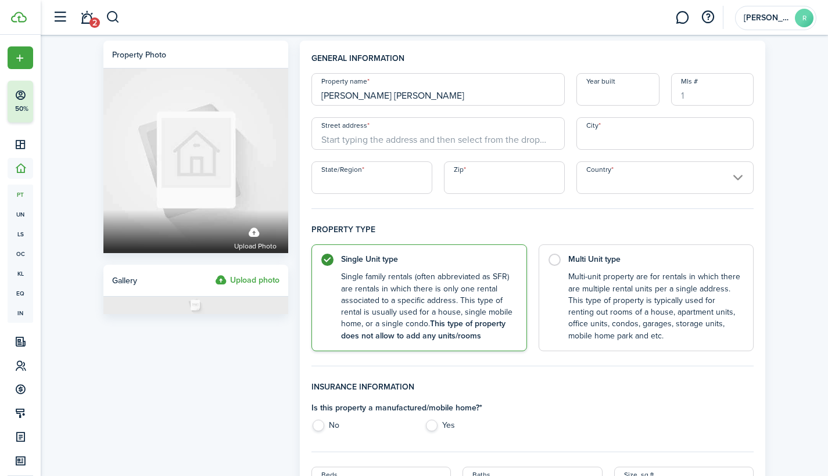
type input "[PERSON_NAME] [PERSON_NAME]"
click at [593, 91] on input "Year built" at bounding box center [617, 89] width 83 height 33
click at [689, 94] on input "Mls #" at bounding box center [712, 89] width 83 height 33
type input "201443947"
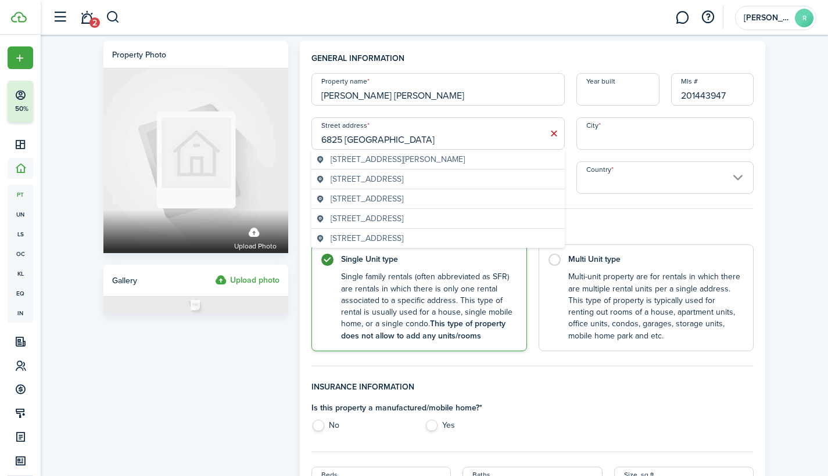
click at [395, 161] on span "[STREET_ADDRESS][PERSON_NAME]" at bounding box center [397, 159] width 134 height 12
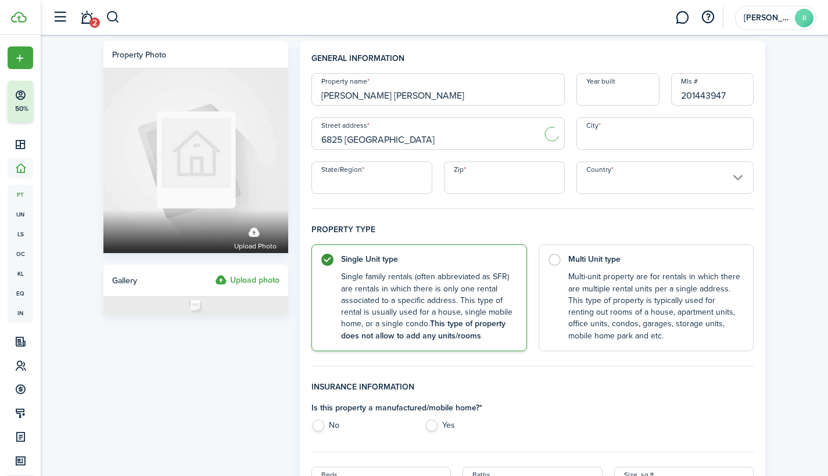
type input "[STREET_ADDRESS]"
type input "[GEOGRAPHIC_DATA][PERSON_NAME]"
type input "IN"
type input "46819"
type input "[GEOGRAPHIC_DATA]"
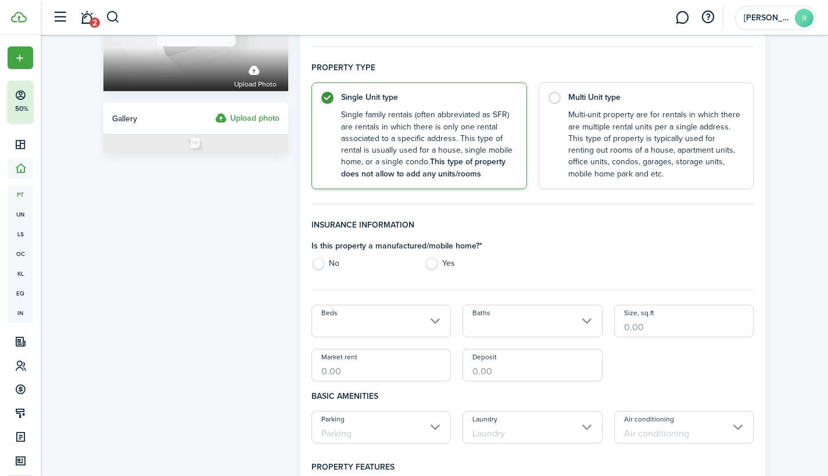
scroll to position [167, 0]
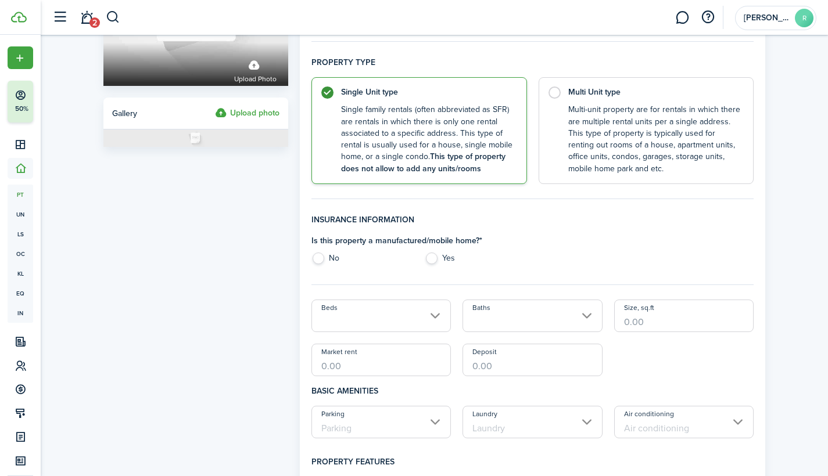
click at [320, 254] on label "No" at bounding box center [362, 261] width 102 height 17
radio input "true"
click at [436, 315] on input "Beds" at bounding box center [381, 316] width 140 height 33
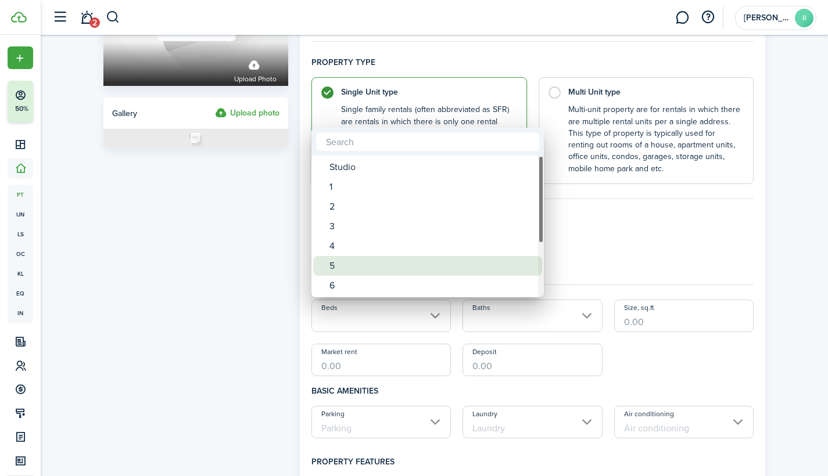
click at [351, 267] on div "5" at bounding box center [432, 266] width 206 height 20
type input "5"
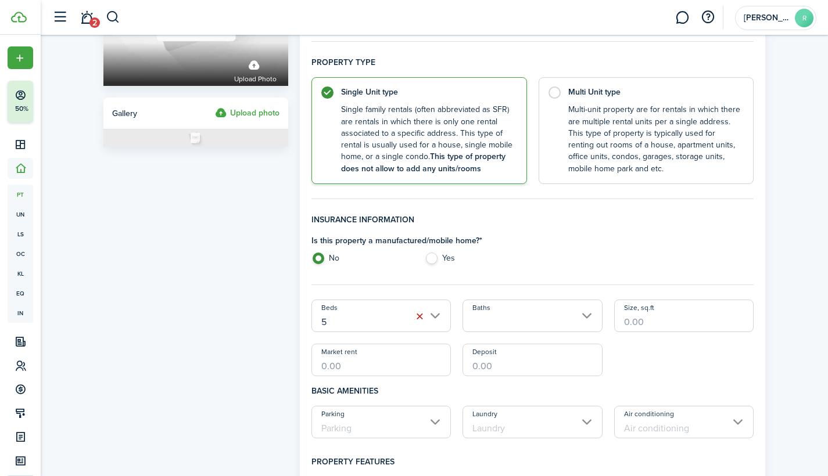
click at [581, 311] on input "Baths" at bounding box center [532, 316] width 140 height 33
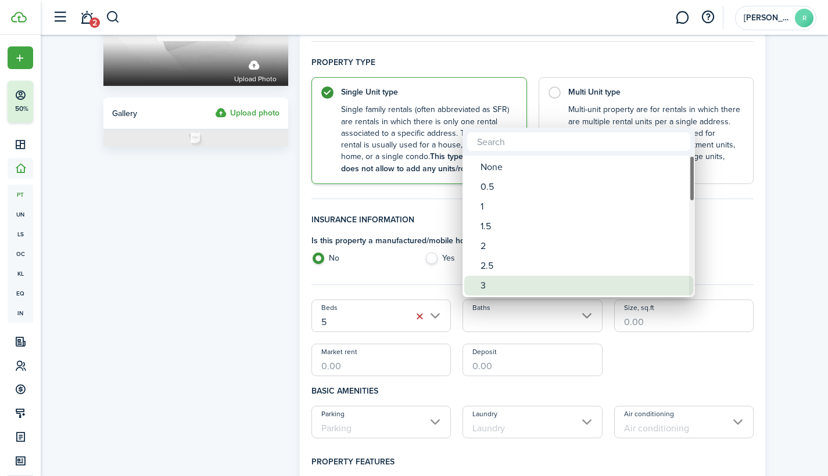
click at [548, 283] on div "3" at bounding box center [583, 286] width 206 height 20
type input "3"
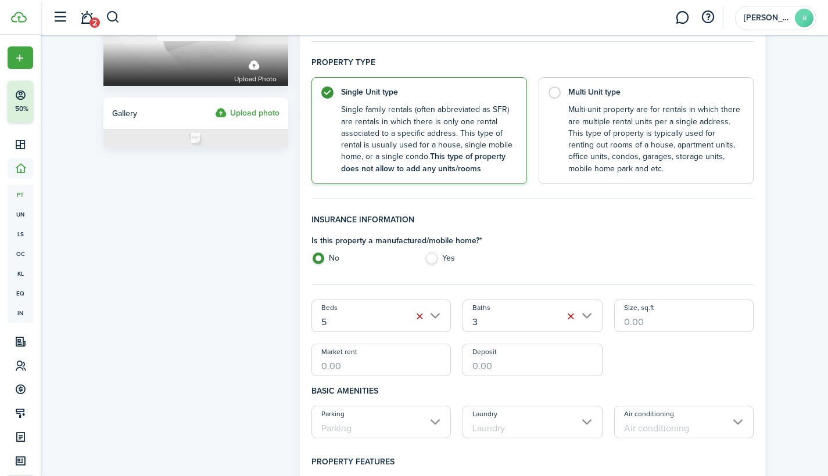
click at [634, 316] on input "Size, sq.ft" at bounding box center [684, 316] width 140 height 33
type input "2,840"
click at [405, 358] on input "Market rent" at bounding box center [381, 360] width 140 height 33
type input "$1,700.00"
click at [453, 388] on h4 "Basic amenities" at bounding box center [532, 391] width 443 height 30
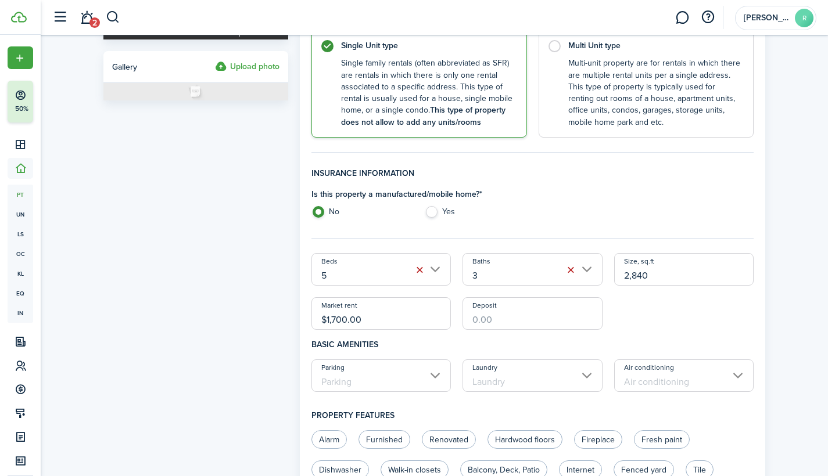
scroll to position [233, 0]
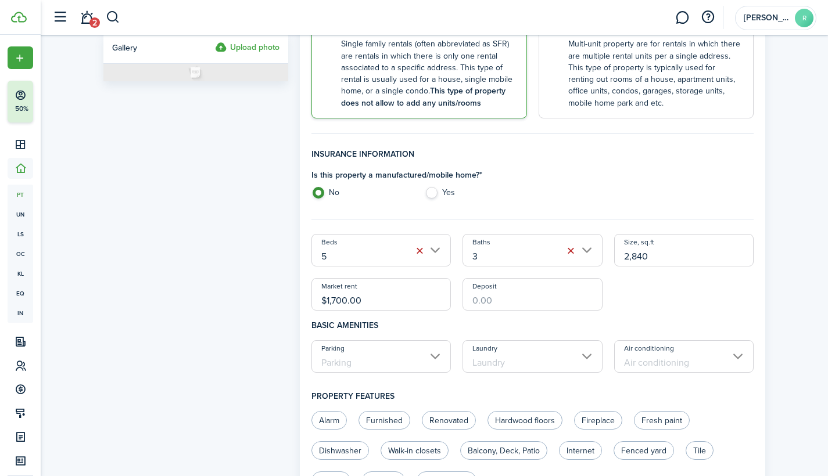
click at [437, 355] on input "Parking" at bounding box center [381, 356] width 140 height 33
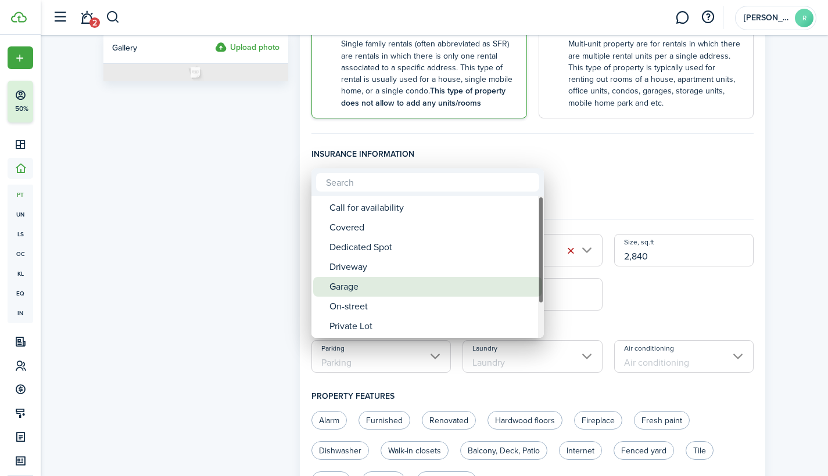
click at [404, 282] on div "Garage" at bounding box center [432, 287] width 206 height 20
type input "Garage"
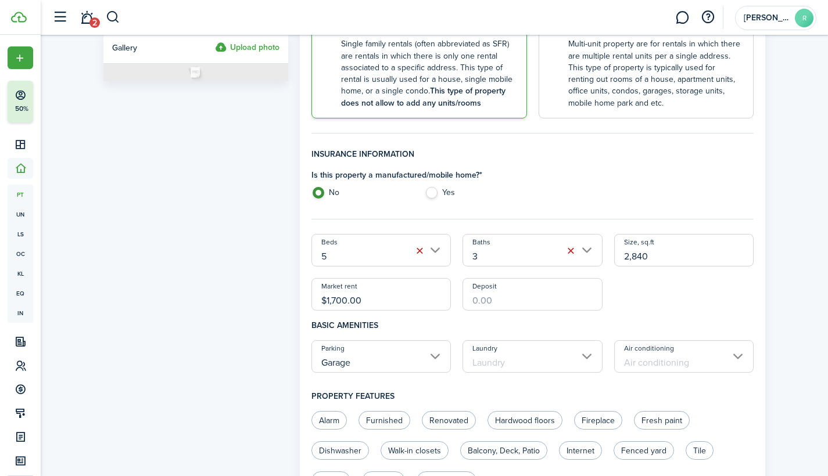
click at [591, 357] on input "Laundry" at bounding box center [532, 356] width 140 height 33
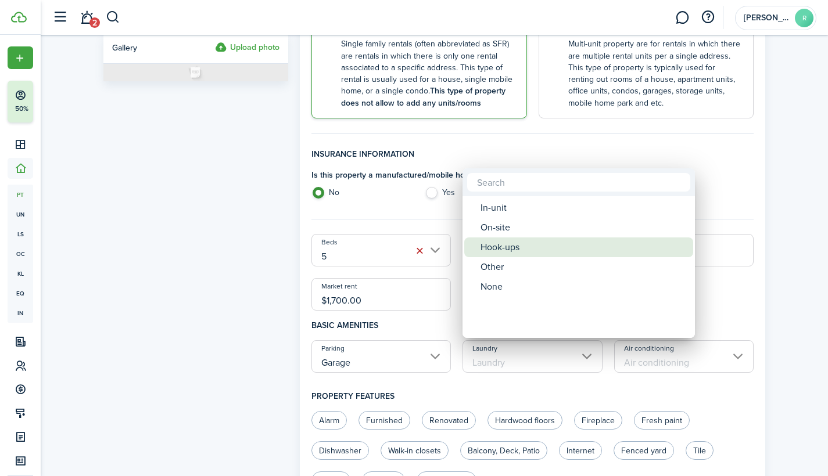
click at [547, 248] on div "Hook-ups" at bounding box center [583, 248] width 206 height 20
type input "Hook-ups"
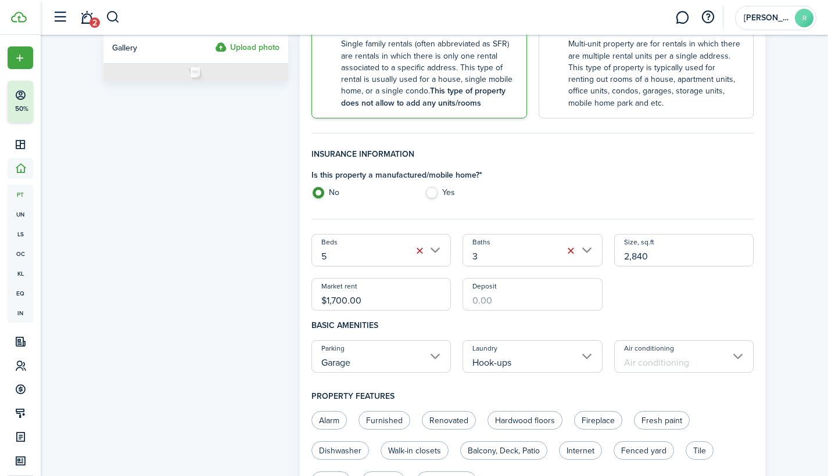
click at [738, 356] on input "Air conditioning" at bounding box center [684, 356] width 140 height 33
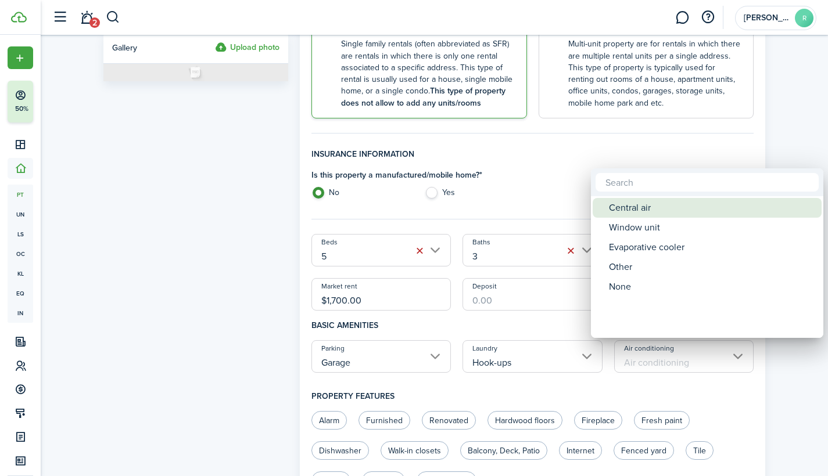
click at [661, 208] on div "Central air" at bounding box center [712, 208] width 206 height 20
type input "Central air"
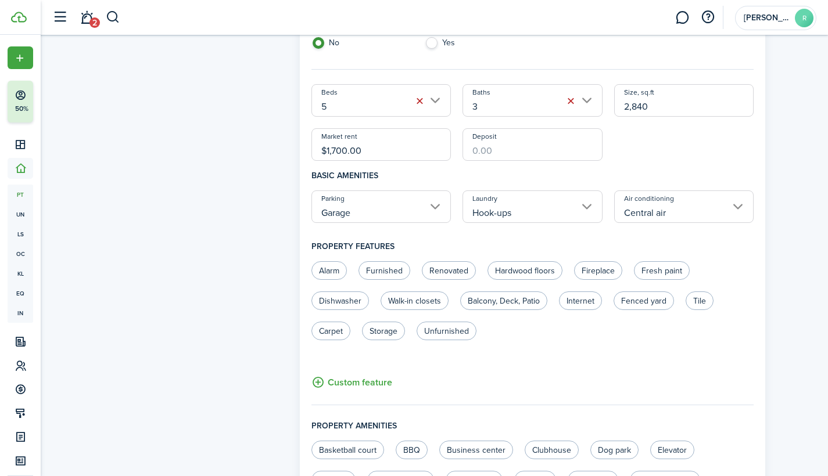
scroll to position [383, 0]
click at [455, 267] on label "Renovated" at bounding box center [449, 270] width 54 height 19
radio input "true"
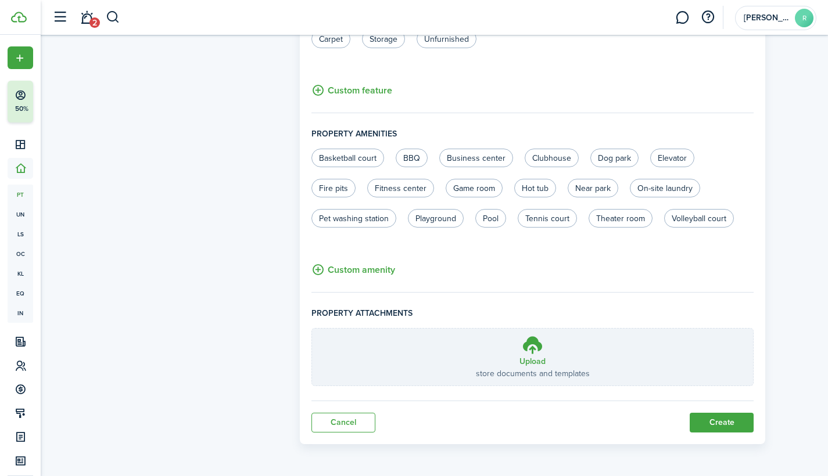
scroll to position [675, 0]
click at [721, 422] on button "Create" at bounding box center [721, 423] width 64 height 20
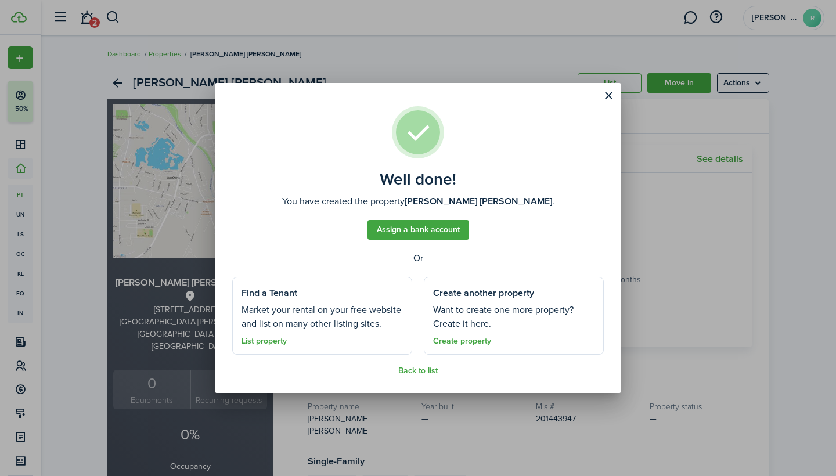
click at [426, 369] on link "Back to list" at bounding box center [417, 370] width 39 height 9
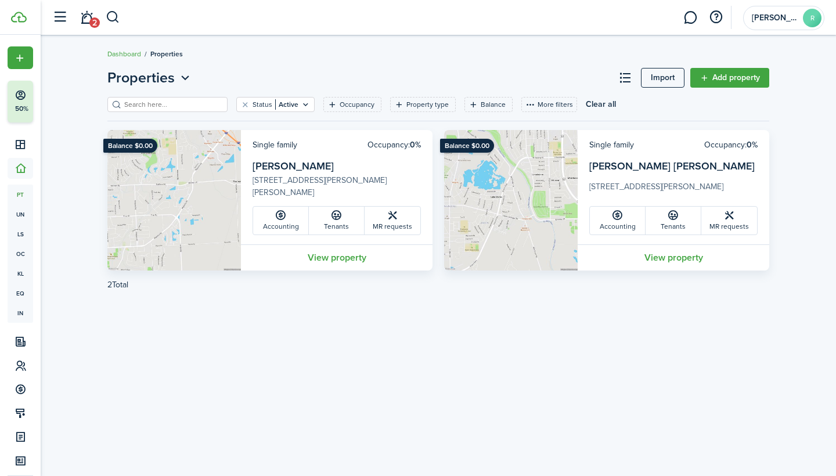
click at [670, 213] on icon at bounding box center [673, 216] width 12 height 12
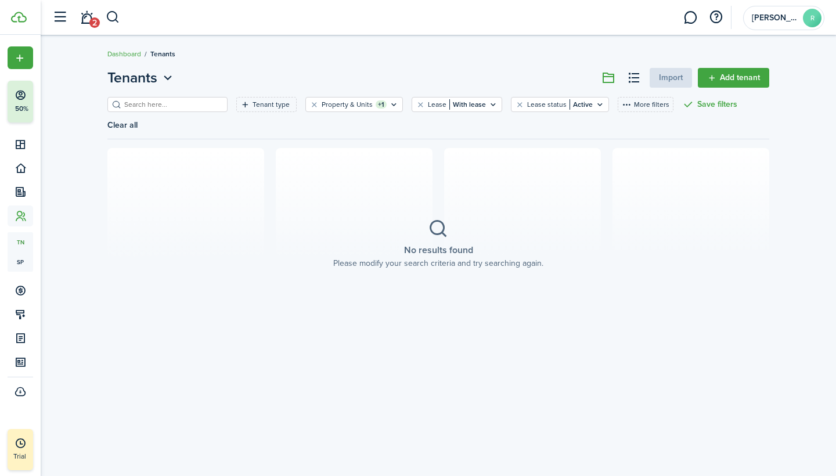
click at [725, 74] on link "Add tenant" at bounding box center [733, 78] width 71 height 20
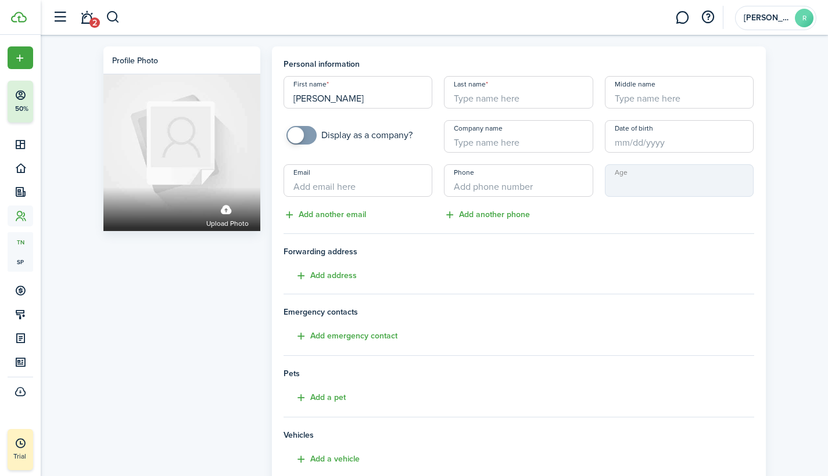
type input "[PERSON_NAME]"
type input "Tenant"
type input "+1"
click at [470, 101] on input "Tenant" at bounding box center [518, 92] width 149 height 33
type input "[PERSON_NAME]"
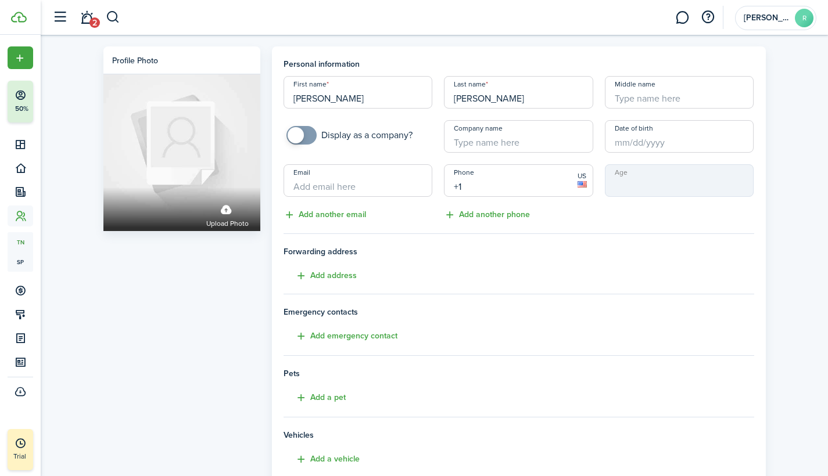
click at [471, 187] on input "+1" at bounding box center [518, 180] width 149 height 33
type input "[PHONE_NUMBER]"
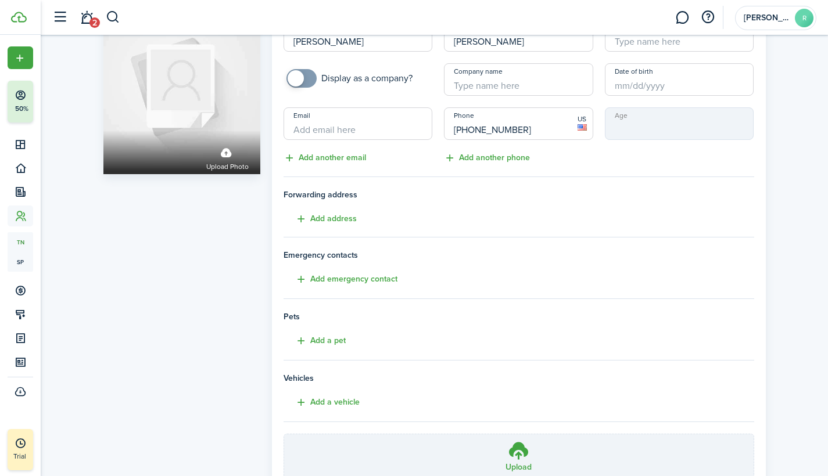
scroll to position [112, 0]
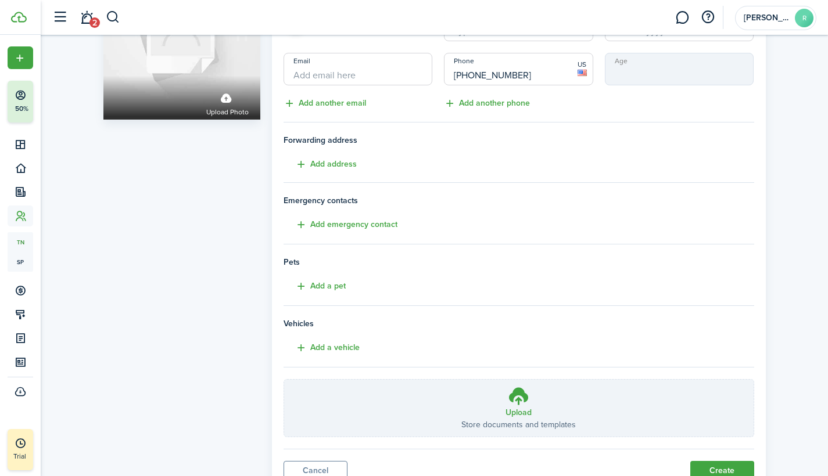
click at [308, 282] on button "Add a pet" at bounding box center [314, 286] width 62 height 13
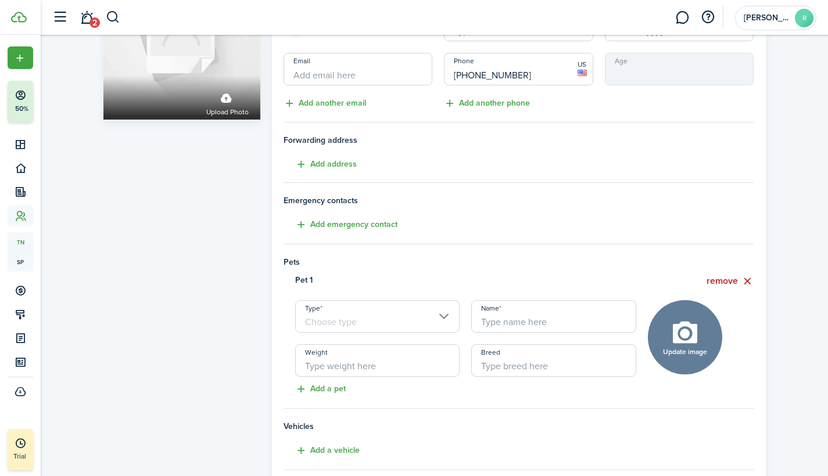
click at [445, 314] on input "Type" at bounding box center [377, 316] width 165 height 33
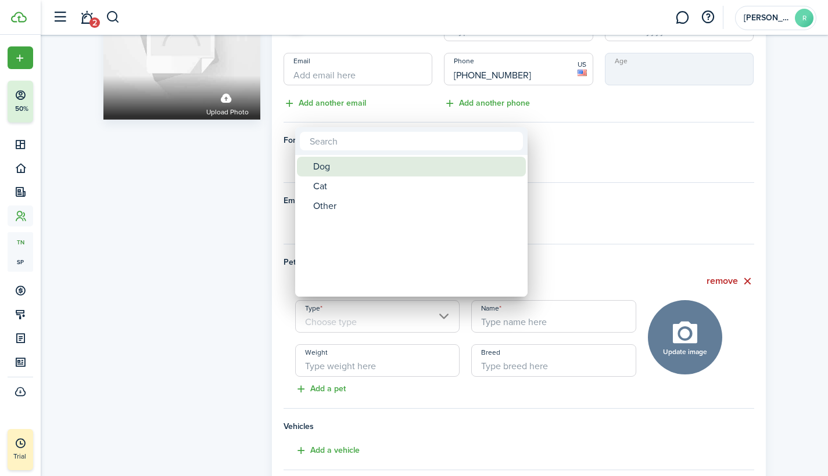
click at [372, 170] on div "Dog" at bounding box center [416, 167] width 206 height 20
type input "Dog"
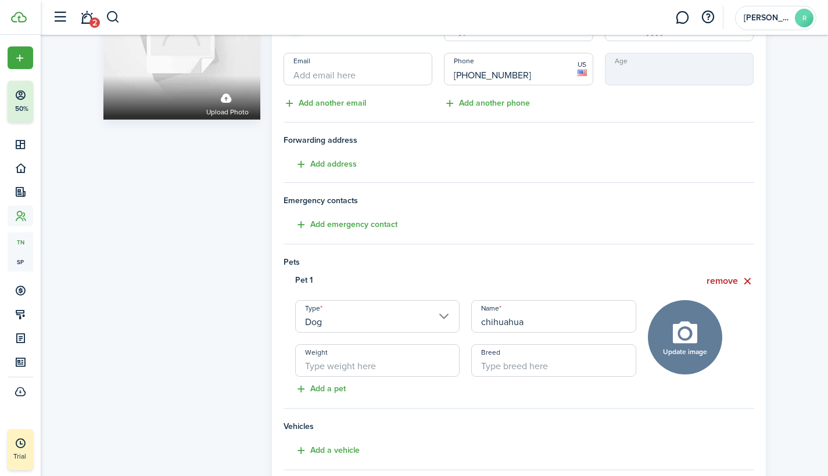
type input "chihuahua"
click at [435, 369] on input "Weight" at bounding box center [377, 360] width 165 height 33
type input "5"
click at [548, 387] on tenant-form "Personal information First name [PERSON_NAME] Last name [PERSON_NAME] Middle na…" at bounding box center [518, 244] width 470 height 594
click at [537, 363] on input "Breed" at bounding box center [553, 360] width 165 height 33
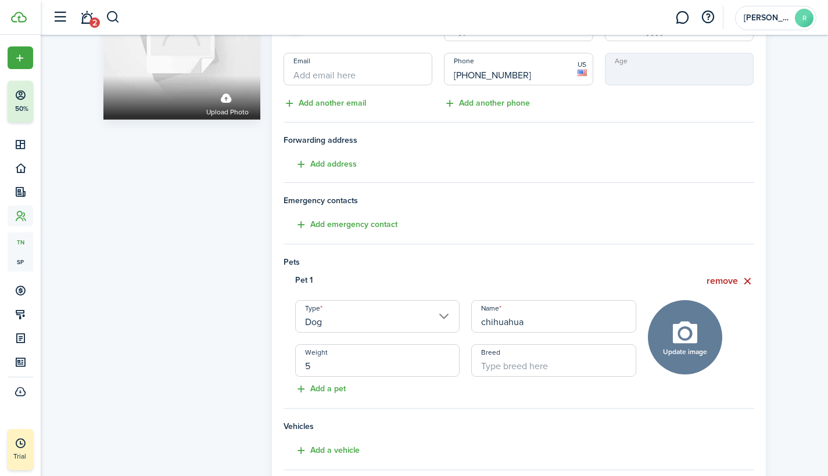
click at [535, 320] on input "chihuahua" at bounding box center [553, 316] width 165 height 33
click at [526, 360] on input "Breed" at bounding box center [553, 360] width 165 height 33
type input "chihuahua"
click at [493, 421] on h4 "Vehicles" at bounding box center [518, 426] width 470 height 12
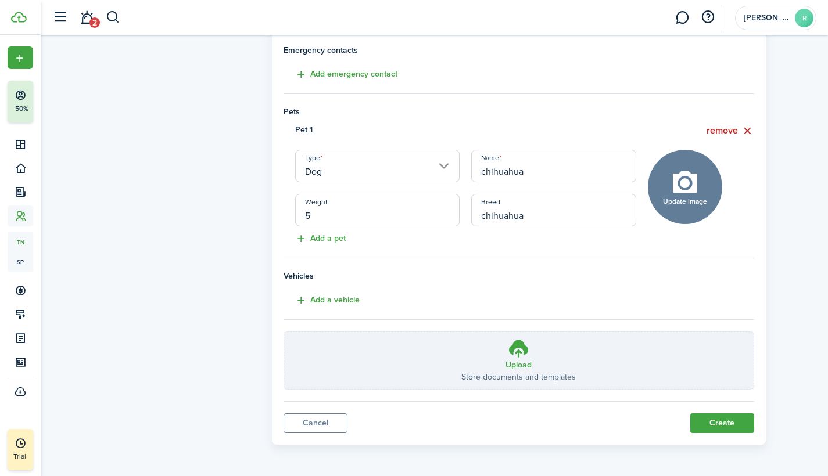
scroll to position [261, 0]
click at [725, 423] on button "Create" at bounding box center [722, 424] width 64 height 20
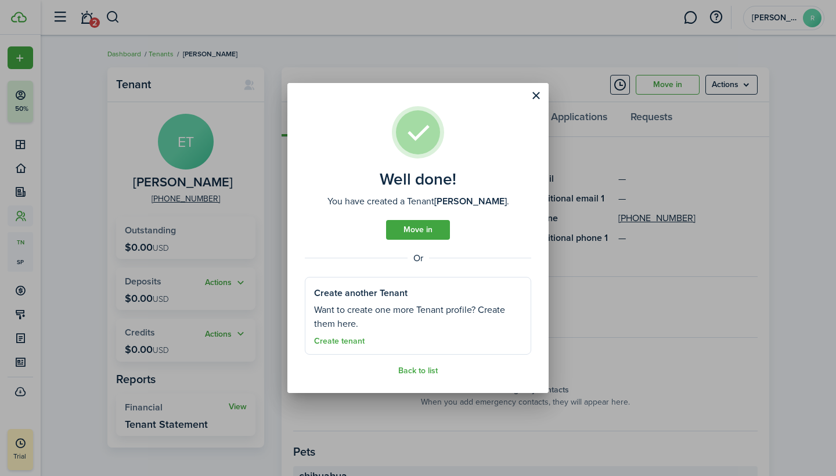
click at [427, 229] on link "Move in" at bounding box center [418, 230] width 64 height 20
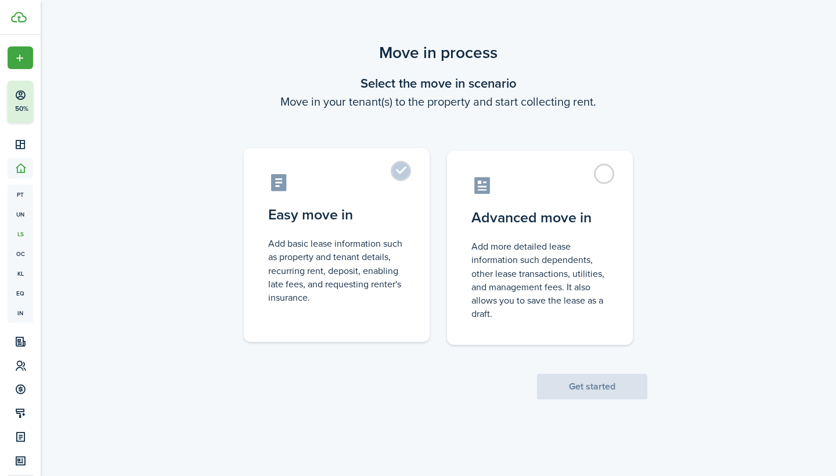
click at [406, 173] on label "Easy move in Add basic lease information such as property and tenant details, r…" at bounding box center [337, 245] width 186 height 194
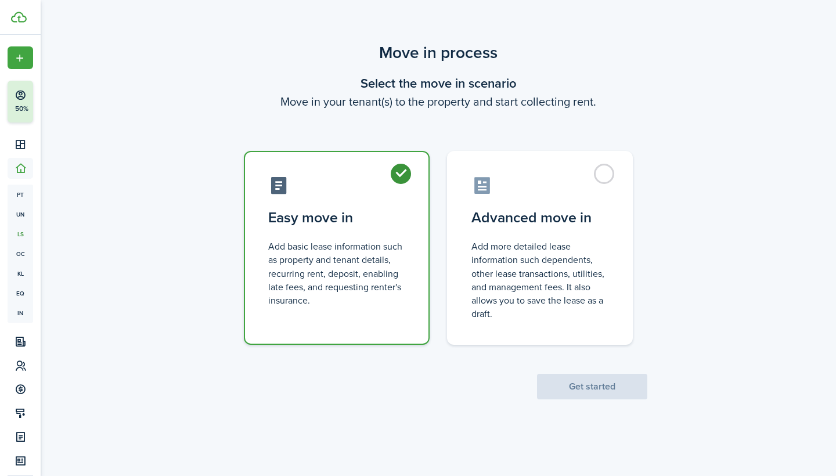
radio input "true"
click at [571, 387] on button "Get started" at bounding box center [592, 387] width 110 height 26
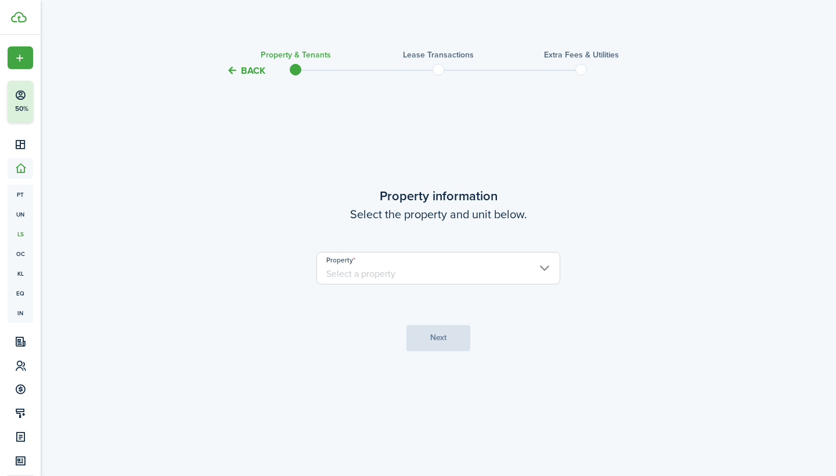
click at [542, 264] on input "Property" at bounding box center [439, 268] width 244 height 33
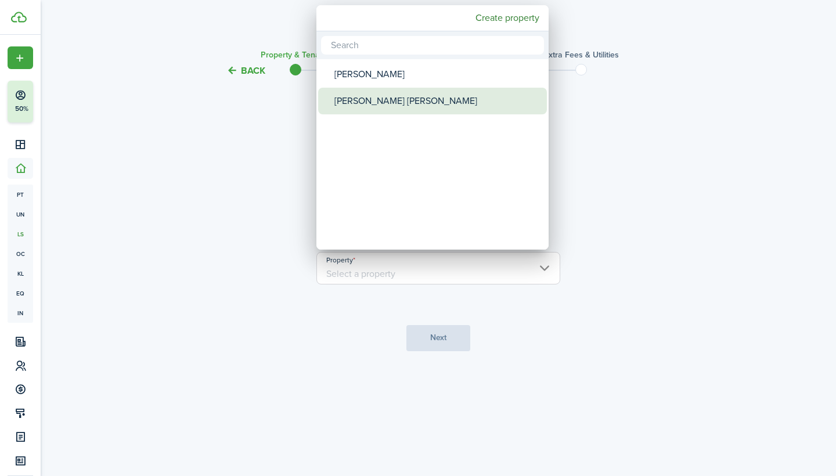
click at [400, 99] on div "[PERSON_NAME] [PERSON_NAME]" at bounding box center [438, 101] width 206 height 27
type input "[PERSON_NAME] [PERSON_NAME]"
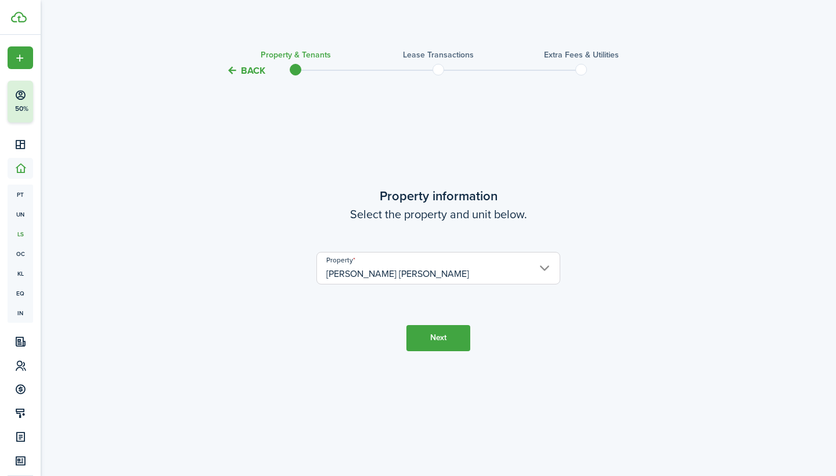
click at [440, 340] on button "Next" at bounding box center [439, 338] width 64 height 26
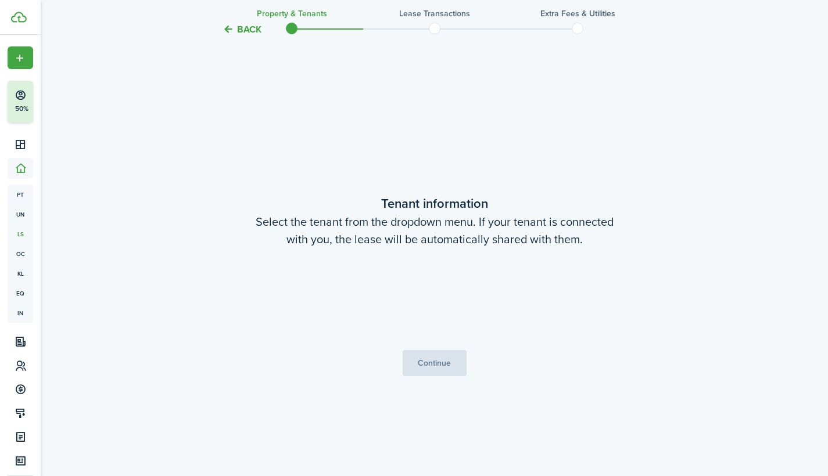
scroll to position [398, 0]
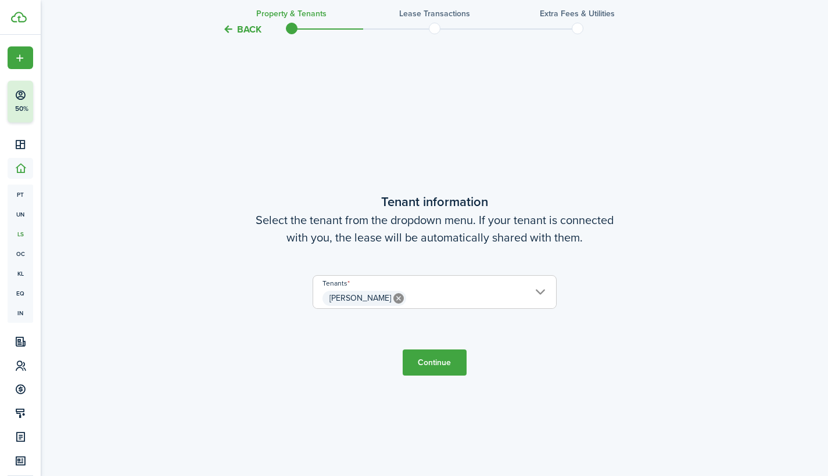
click at [430, 362] on button "Continue" at bounding box center [434, 363] width 64 height 26
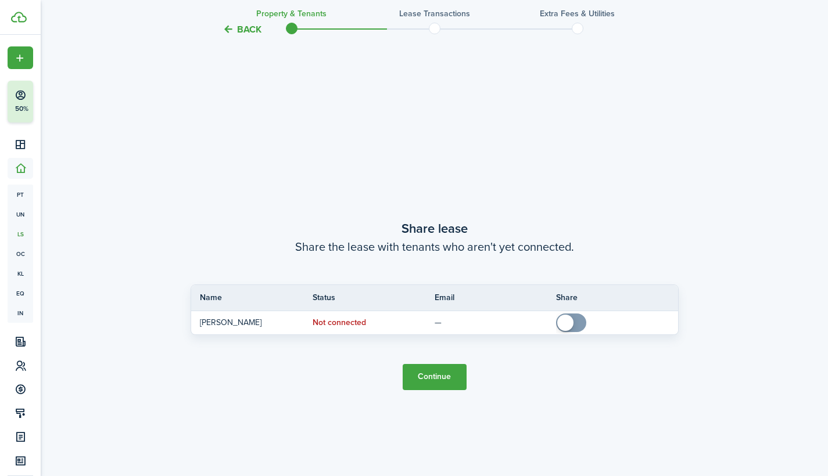
scroll to position [875, 0]
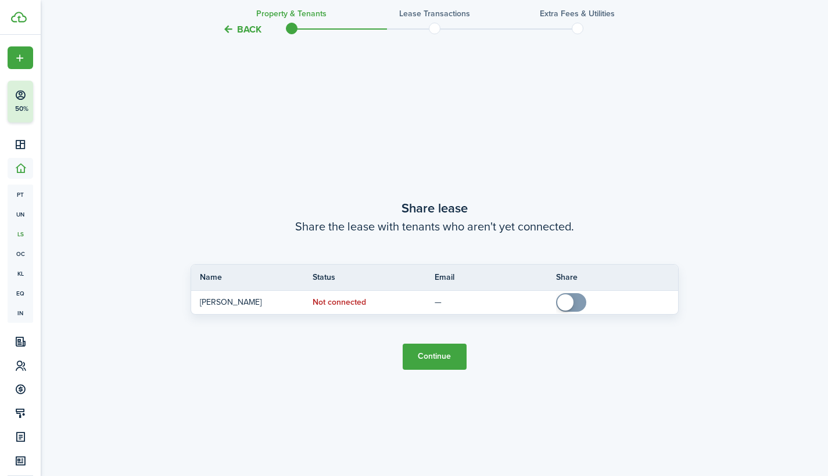
click at [434, 358] on button "Continue" at bounding box center [434, 357] width 64 height 26
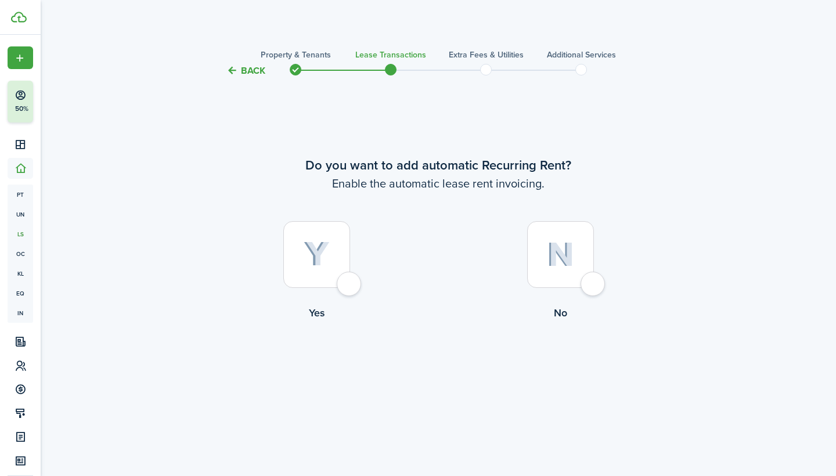
click at [347, 278] on div at bounding box center [316, 254] width 67 height 67
radio input "true"
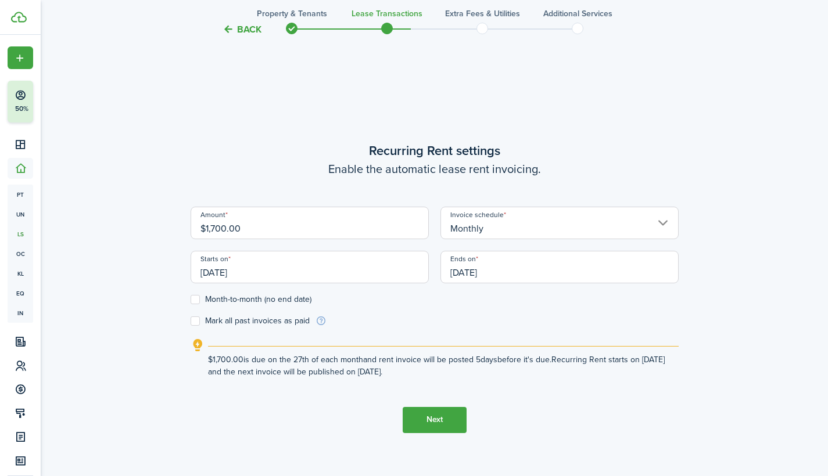
scroll to position [398, 0]
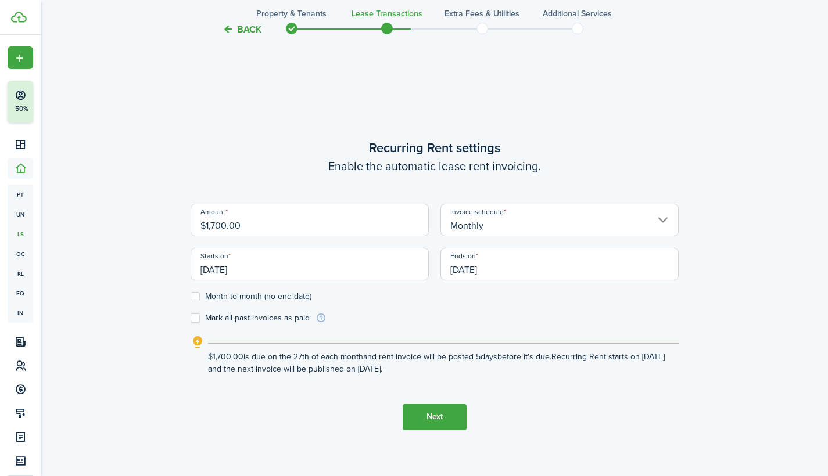
click at [254, 268] on input "[DATE]" at bounding box center [309, 264] width 238 height 33
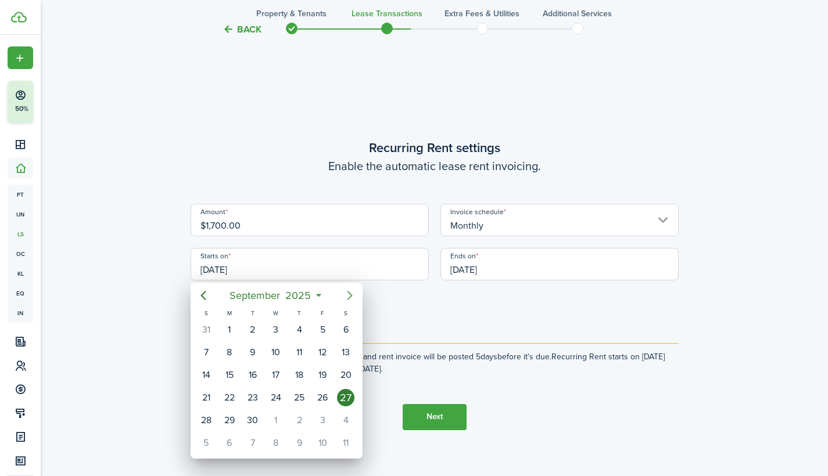
click at [349, 293] on icon "Next page" at bounding box center [349, 295] width 5 height 9
click at [276, 376] on div "15" at bounding box center [275, 374] width 17 height 17
type input "[DATE]"
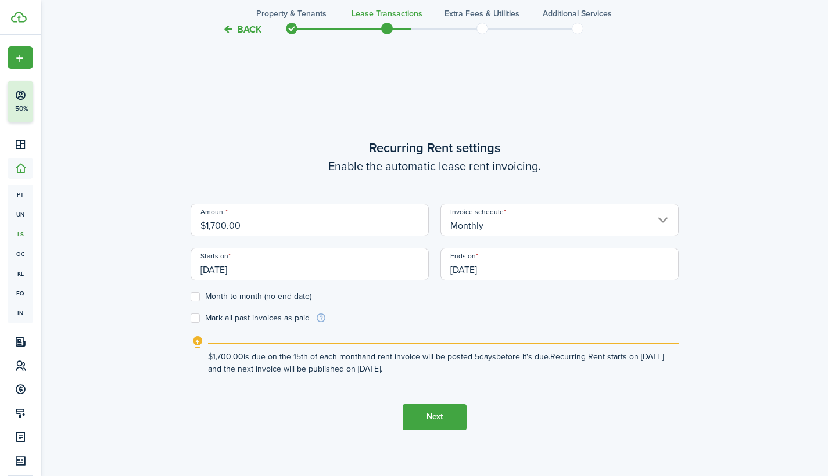
click at [481, 269] on input "[DATE]" at bounding box center [559, 264] width 238 height 33
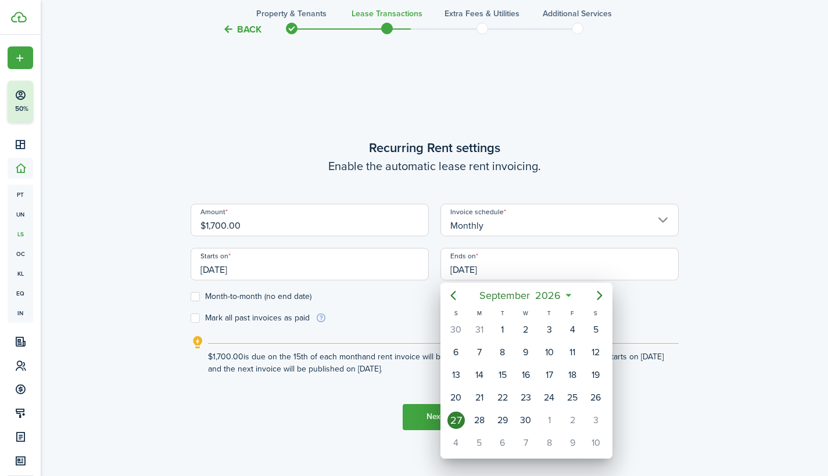
click at [193, 294] on div at bounding box center [413, 238] width 1013 height 662
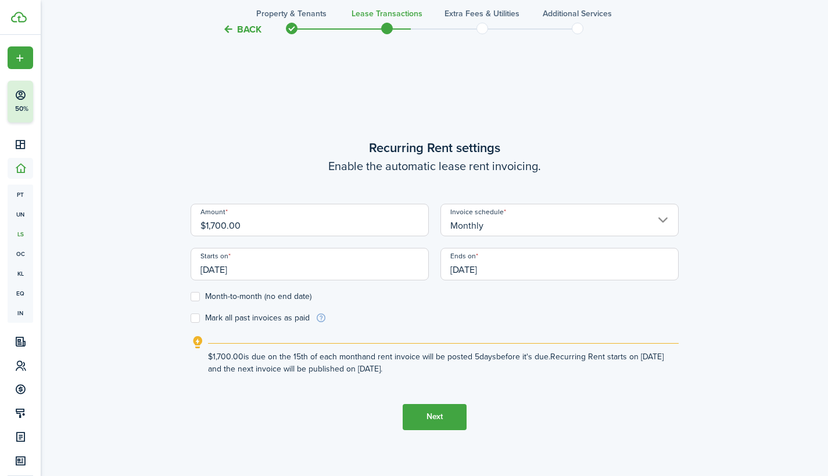
click at [197, 297] on label "Month-to-month (no end date)" at bounding box center [250, 296] width 121 height 9
click at [190, 297] on input "Month-to-month (no end date)" at bounding box center [190, 296] width 1 height 1
checkbox input "true"
click at [196, 317] on label "Mark all past invoices as paid" at bounding box center [249, 318] width 119 height 9
click at [190, 318] on input "Mark all past invoices as paid" at bounding box center [190, 318] width 1 height 1
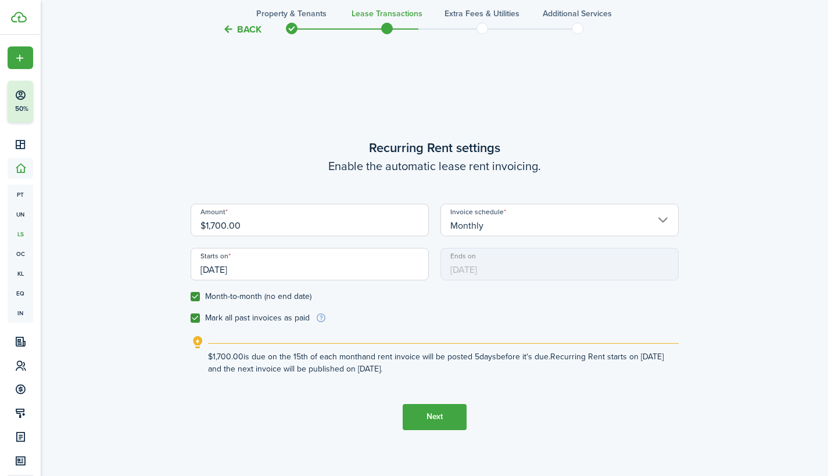
checkbox input "true"
click at [430, 418] on button "Next" at bounding box center [434, 417] width 64 height 26
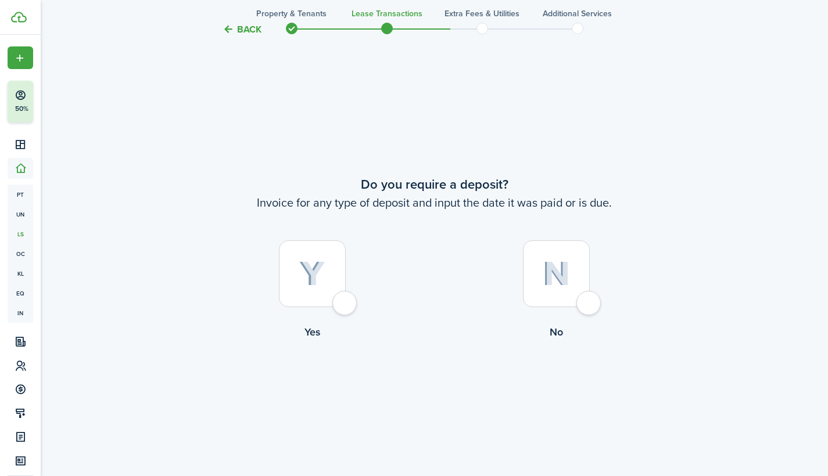
scroll to position [875, 0]
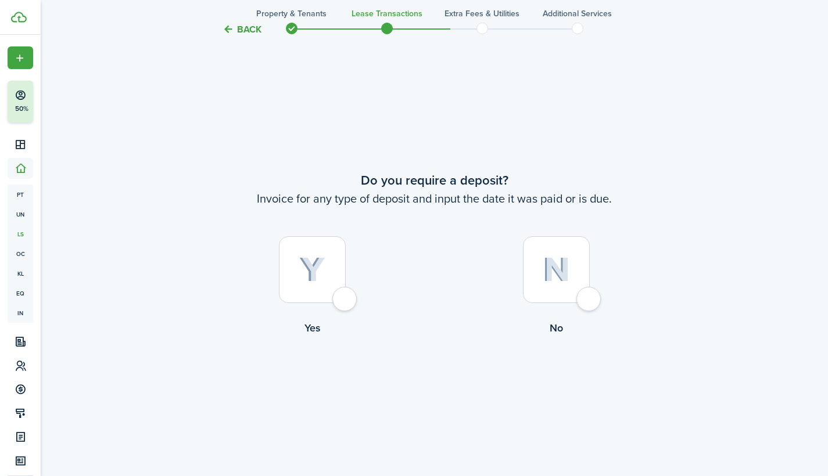
click at [589, 297] on div at bounding box center [556, 269] width 67 height 67
radio input "true"
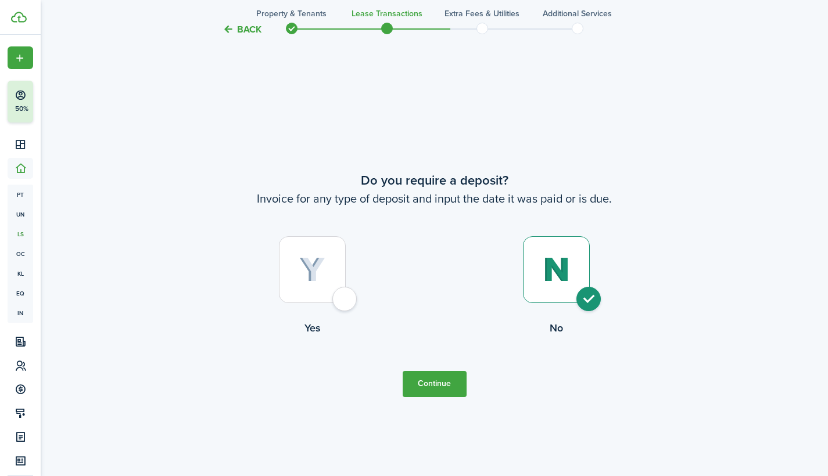
click at [455, 384] on button "Continue" at bounding box center [434, 384] width 64 height 26
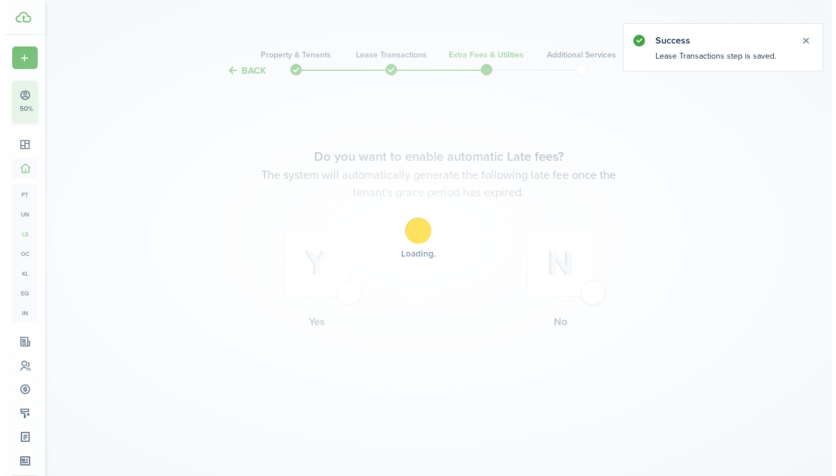
scroll to position [0, 0]
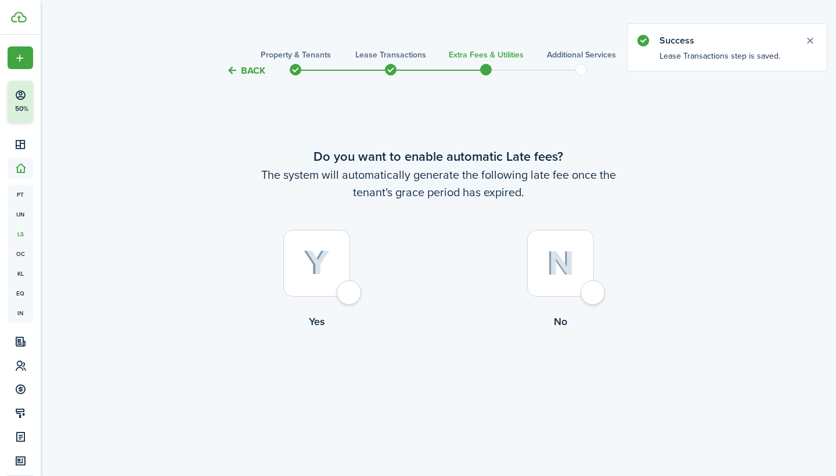
click at [350, 290] on div at bounding box center [316, 263] width 67 height 67
radio input "true"
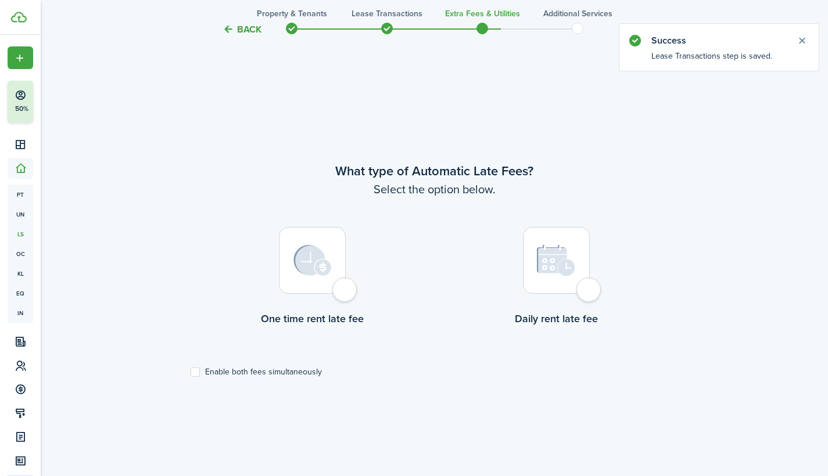
scroll to position [398, 0]
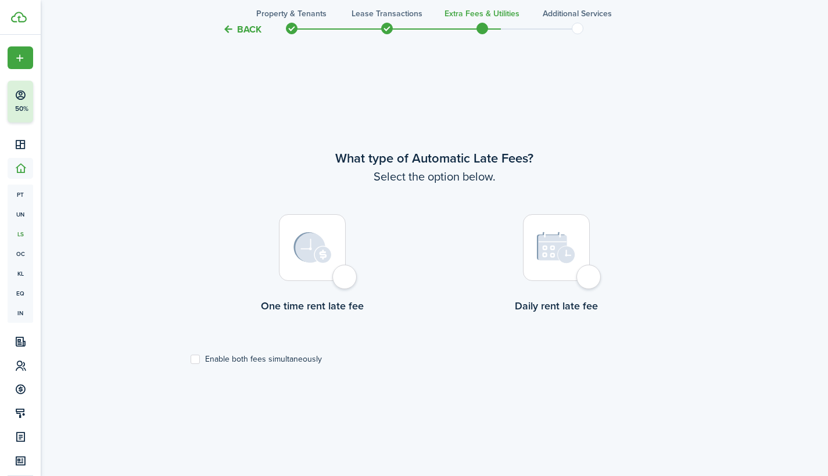
click at [343, 281] on div at bounding box center [312, 247] width 67 height 67
radio input "true"
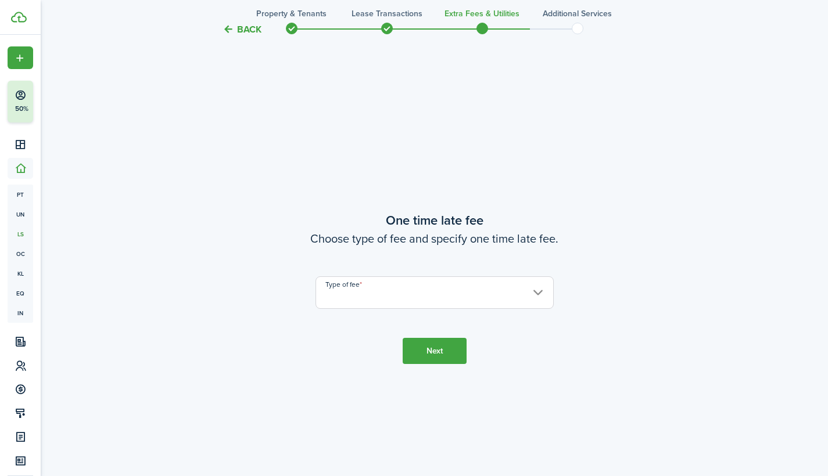
scroll to position [875, 0]
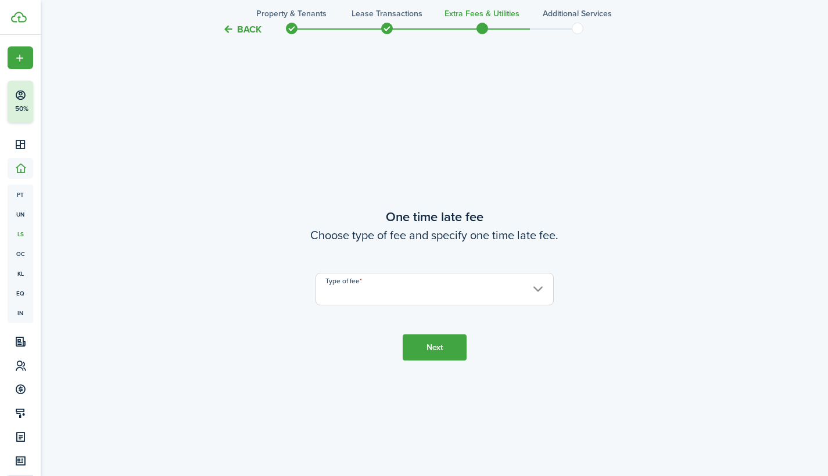
click at [538, 286] on input "Type of fee" at bounding box center [434, 289] width 238 height 33
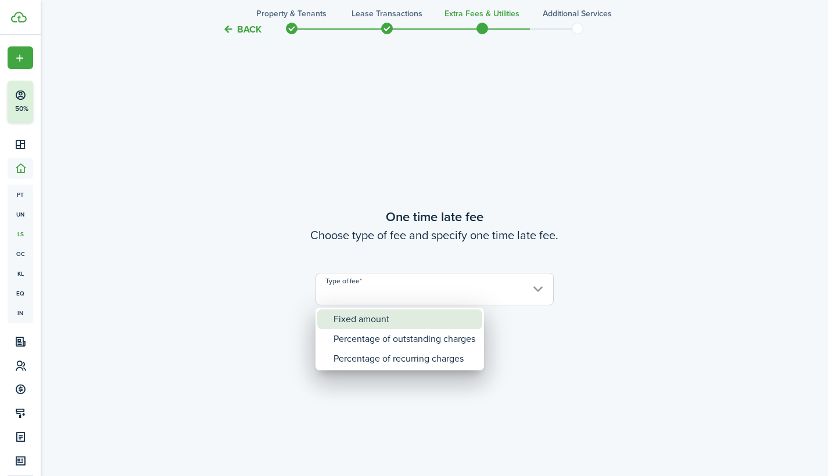
click at [434, 323] on div "Fixed amount" at bounding box center [404, 320] width 142 height 20
type input "Fixed amount"
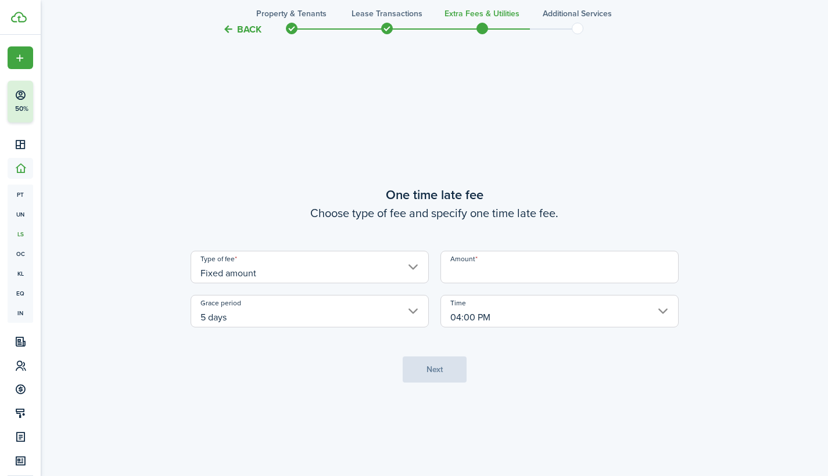
click at [485, 273] on input "Amount" at bounding box center [559, 267] width 238 height 33
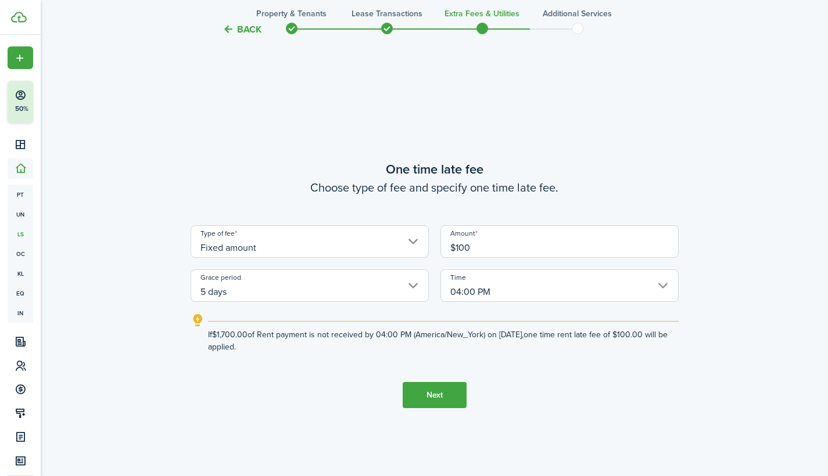
type input "$100.00"
click at [442, 398] on button "Next" at bounding box center [434, 395] width 64 height 26
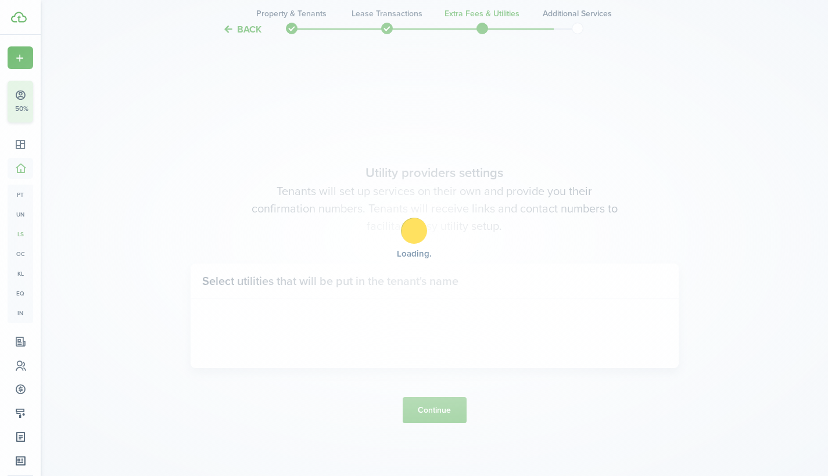
scroll to position [1351, 0]
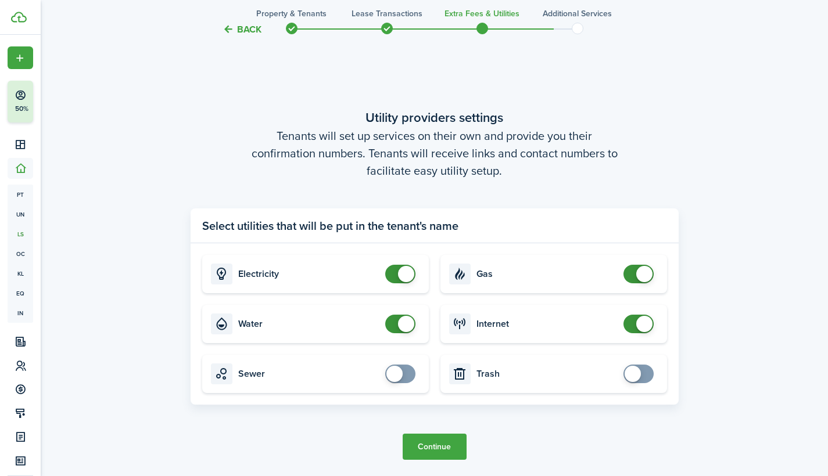
checkbox input "true"
click at [400, 372] on span at bounding box center [394, 374] width 16 height 16
checkbox input "true"
click at [641, 369] on span at bounding box center [638, 374] width 12 height 19
click at [426, 444] on button "Continue" at bounding box center [434, 447] width 64 height 26
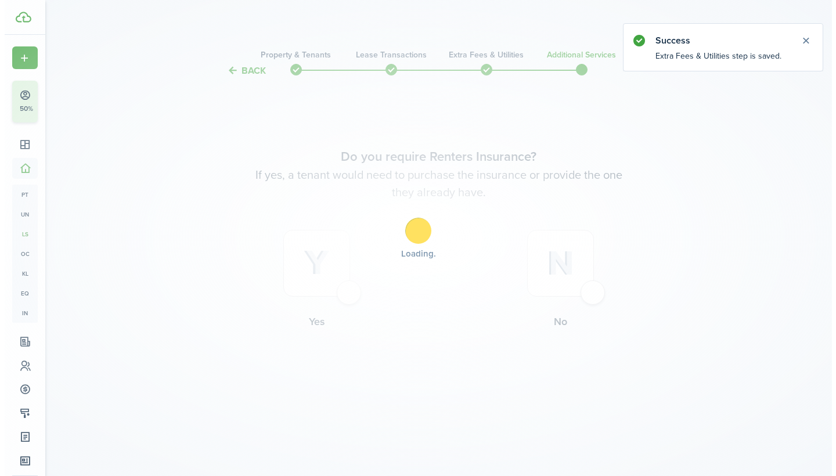
scroll to position [0, 0]
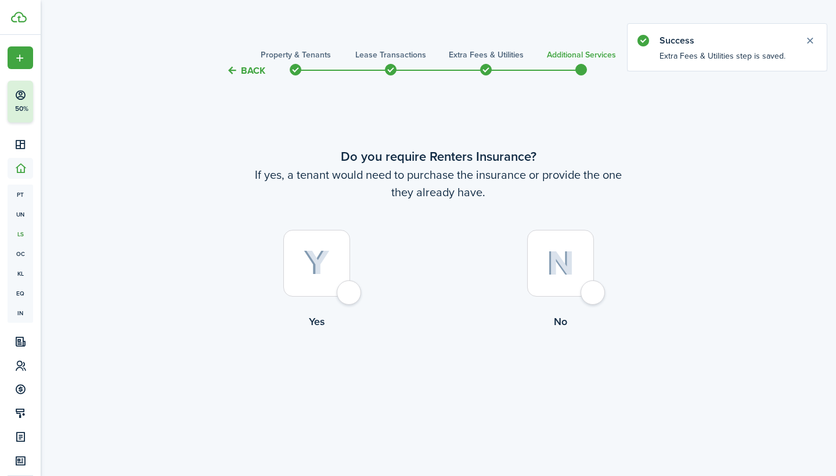
click at [350, 290] on div at bounding box center [316, 263] width 67 height 67
radio input "true"
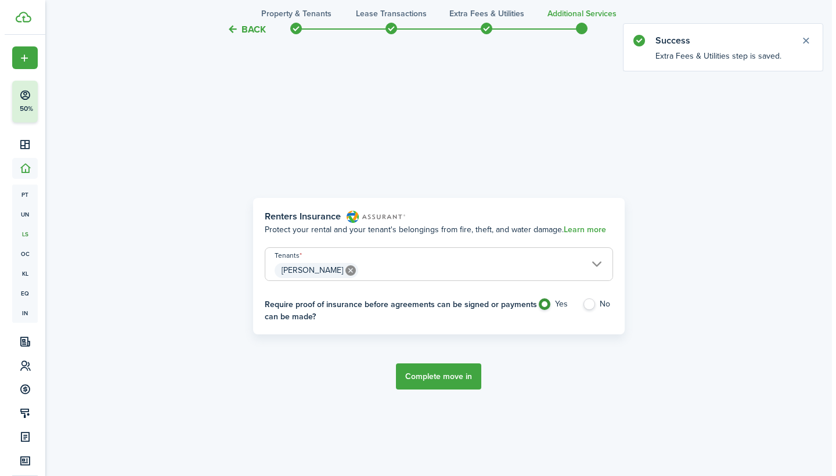
scroll to position [398, 0]
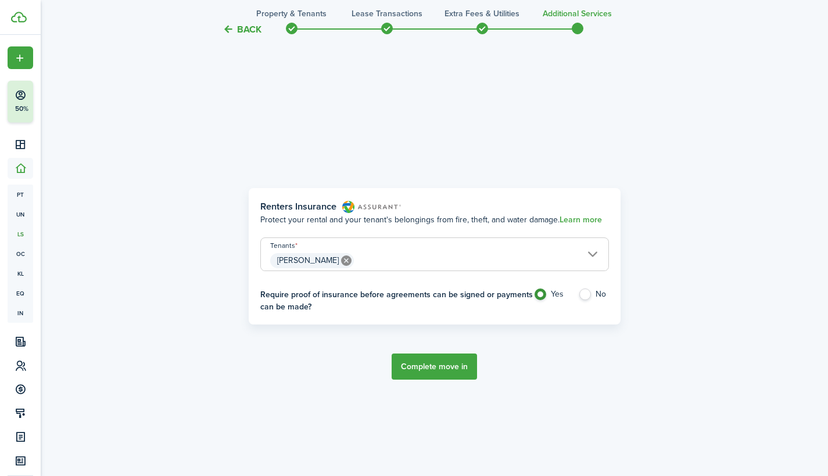
click at [431, 366] on button "Complete move in" at bounding box center [433, 367] width 85 height 26
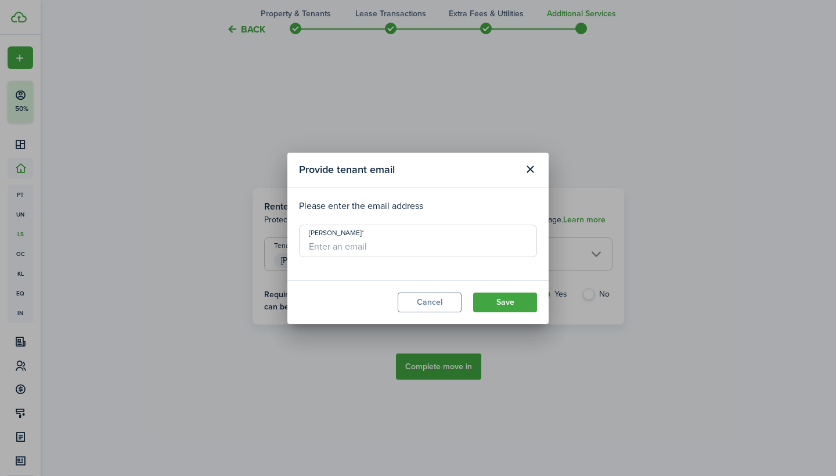
click at [438, 301] on button "Cancel" at bounding box center [430, 303] width 64 height 20
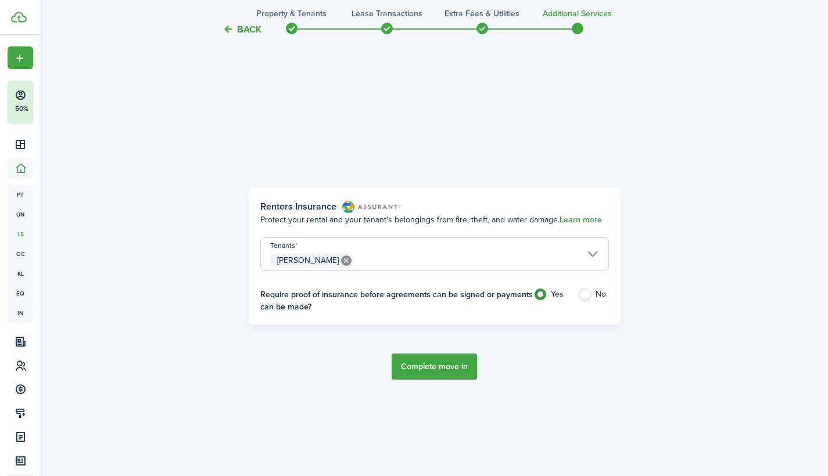
click at [588, 294] on label "No" at bounding box center [593, 297] width 31 height 17
radio input "false"
radio input "true"
click at [437, 372] on button "Complete move in" at bounding box center [433, 367] width 85 height 26
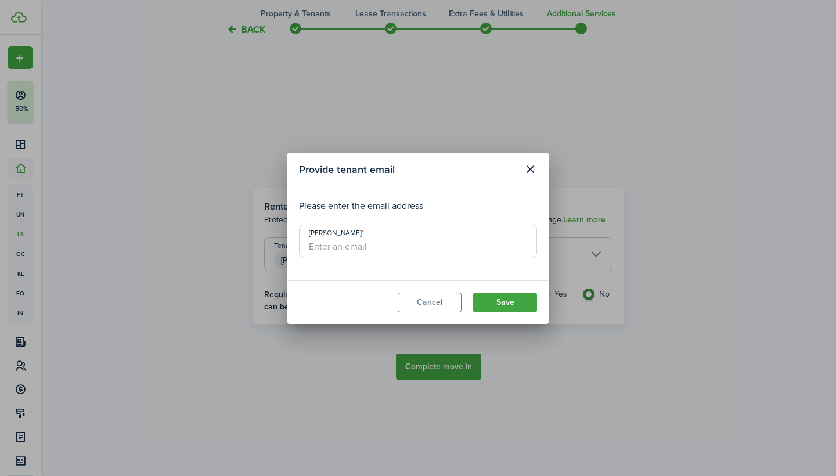
click at [441, 299] on button "Cancel" at bounding box center [430, 303] width 64 height 20
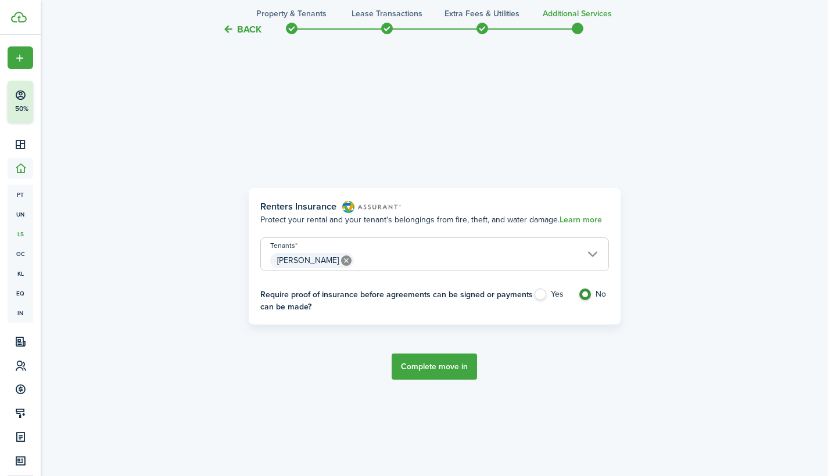
click at [541, 292] on label "Yes" at bounding box center [549, 297] width 33 height 17
radio input "true"
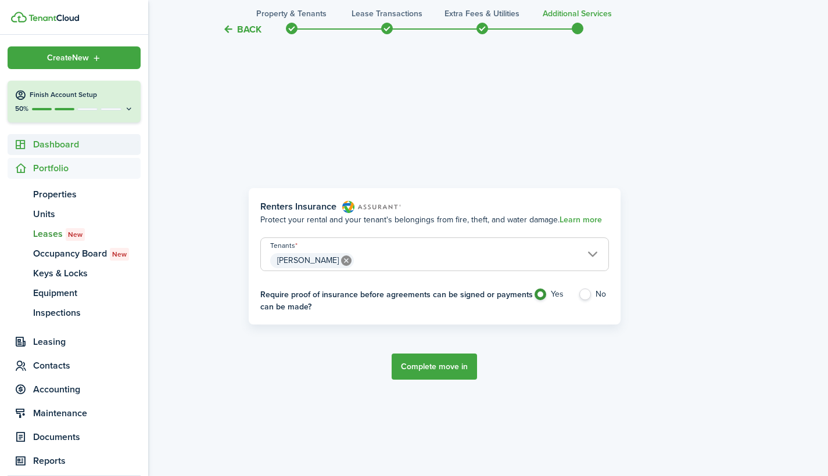
click at [55, 141] on span "Dashboard" at bounding box center [86, 145] width 107 height 14
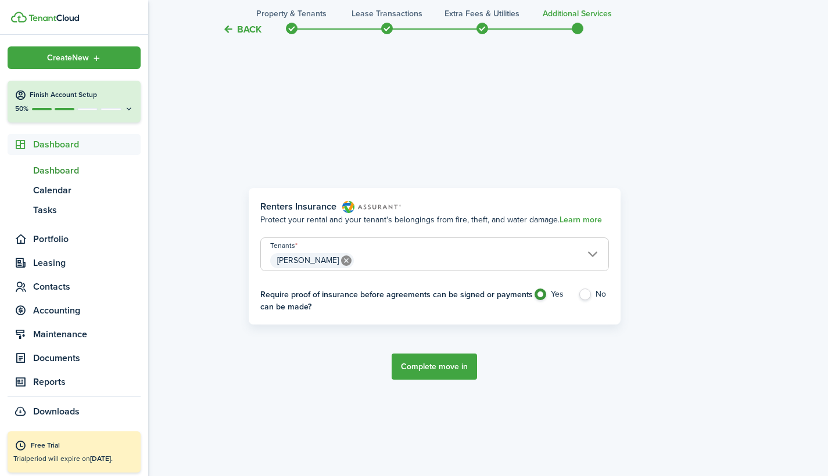
click at [52, 171] on span "Dashboard" at bounding box center [86, 171] width 107 height 14
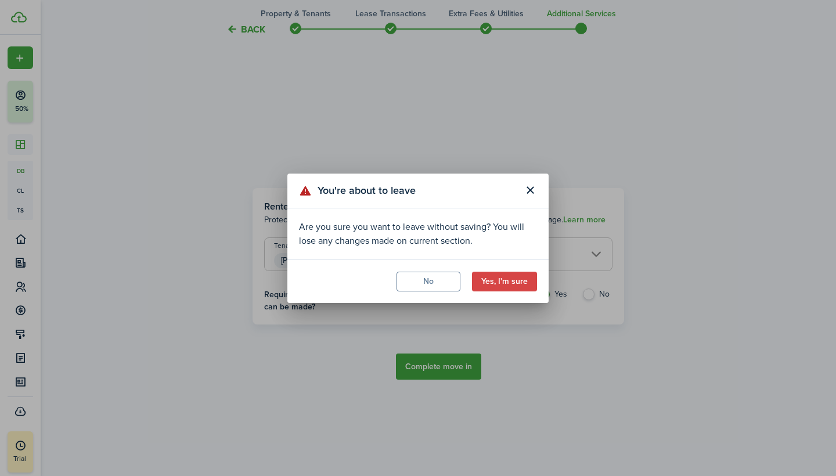
click at [425, 283] on button "No" at bounding box center [429, 282] width 64 height 20
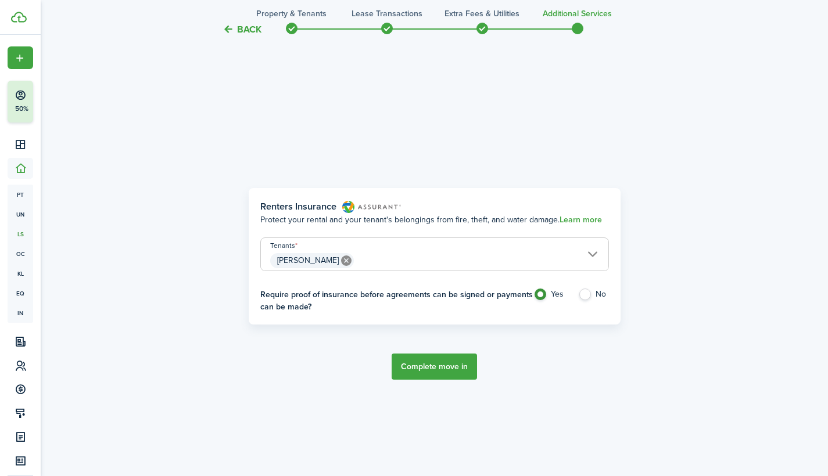
click at [580, 220] on link "Learn more" at bounding box center [580, 219] width 42 height 9
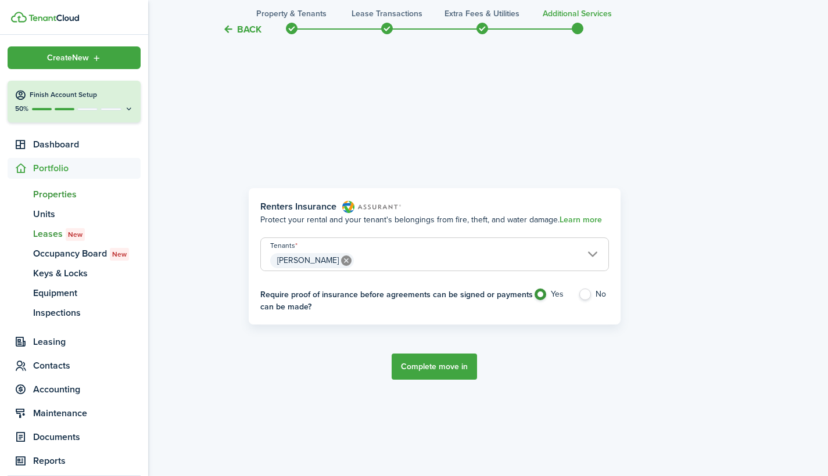
click at [62, 196] on span "Properties" at bounding box center [86, 195] width 107 height 14
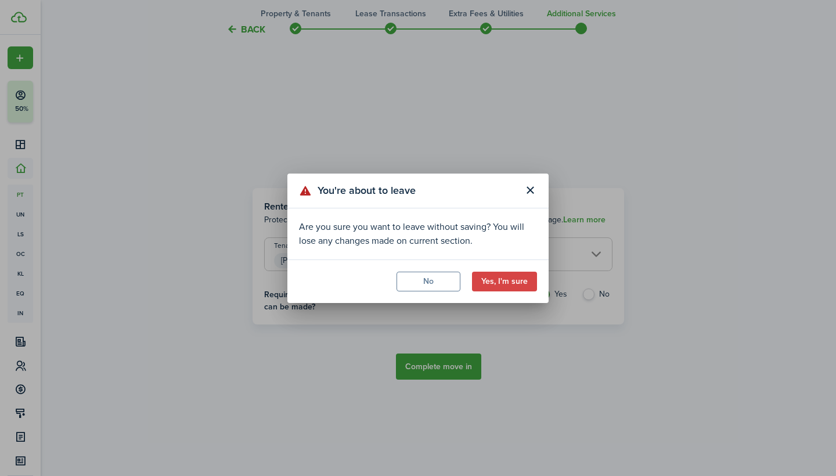
click at [512, 279] on button "Yes, I'm sure" at bounding box center [504, 282] width 65 height 20
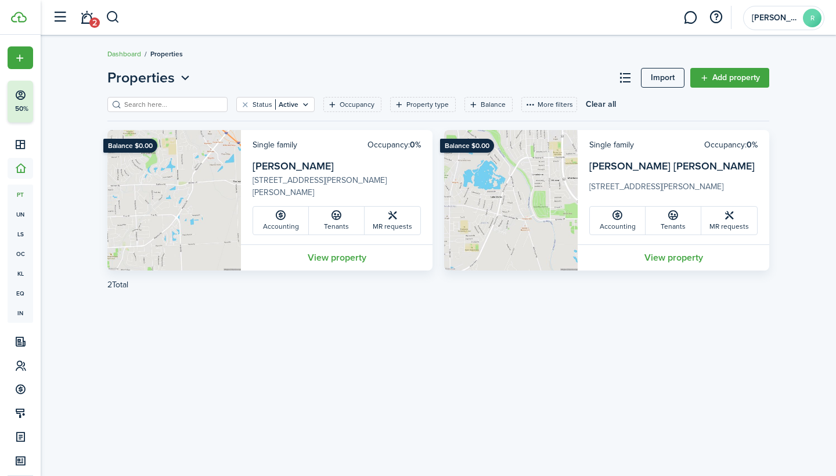
click at [658, 254] on link "View property" at bounding box center [674, 257] width 192 height 26
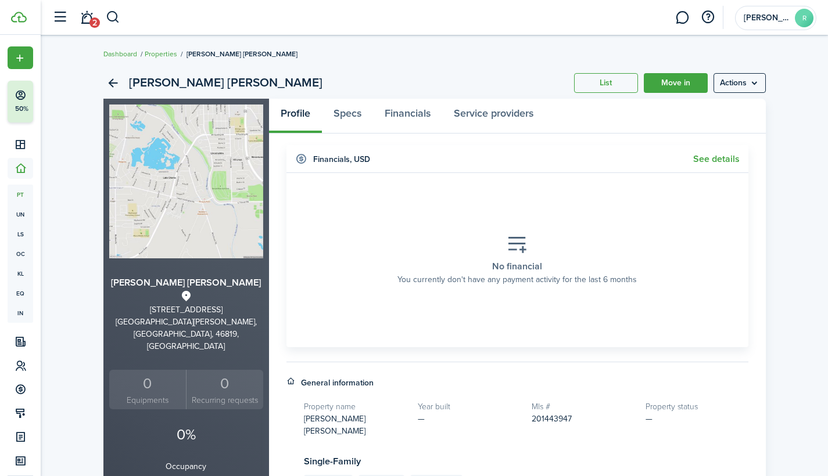
click at [732, 78] on menu-btn "Actions" at bounding box center [739, 83] width 52 height 20
click at [710, 107] on link "Edit property" at bounding box center [715, 109] width 102 height 20
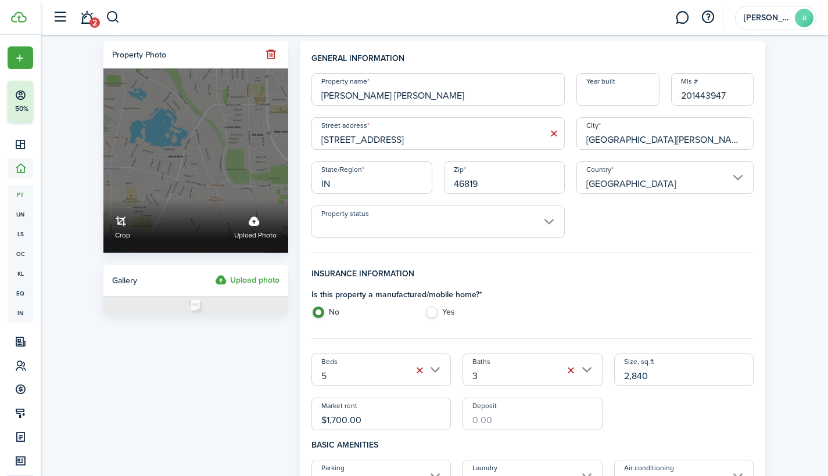
click at [251, 224] on label "Upload photo" at bounding box center [255, 226] width 42 height 31
click at [103, 199] on input "Crop Upload photo" at bounding box center [103, 199] width 0 height 0
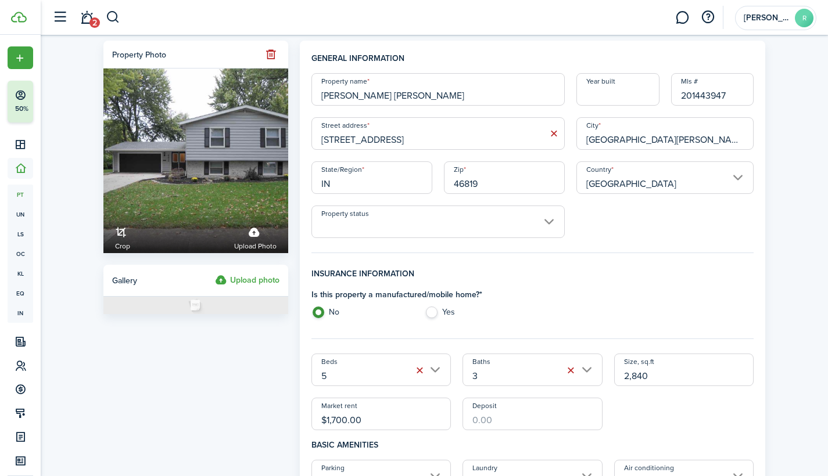
click at [548, 216] on input "Property status" at bounding box center [437, 222] width 253 height 33
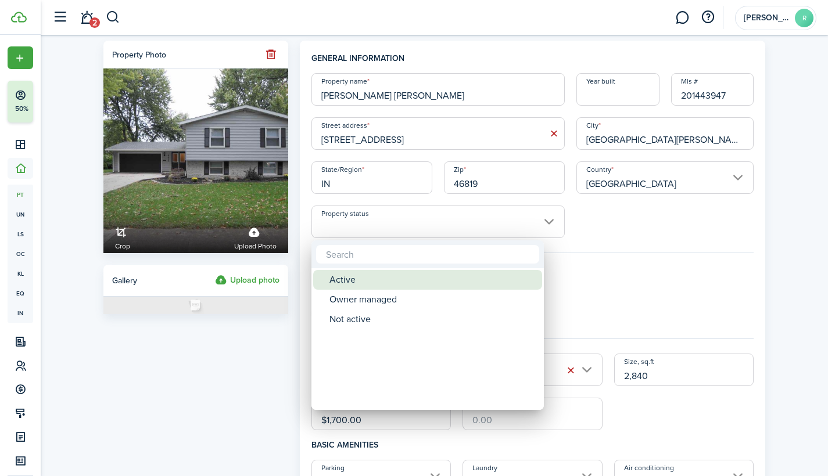
click at [499, 284] on div "Active" at bounding box center [432, 280] width 206 height 20
type input "Active"
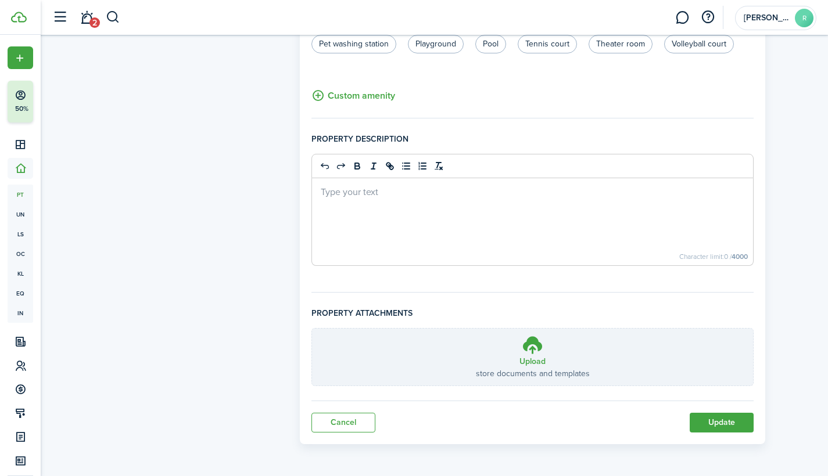
scroll to position [736, 0]
click at [728, 418] on button "Update" at bounding box center [721, 423] width 64 height 20
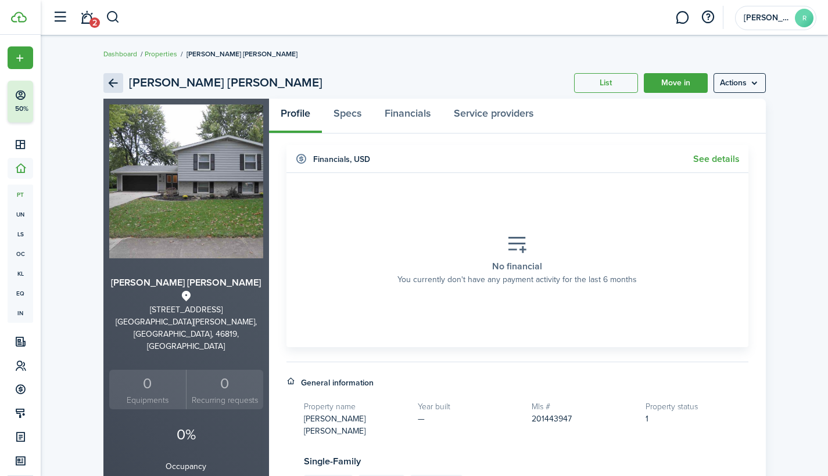
click at [113, 81] on link "Back" at bounding box center [113, 83] width 20 height 20
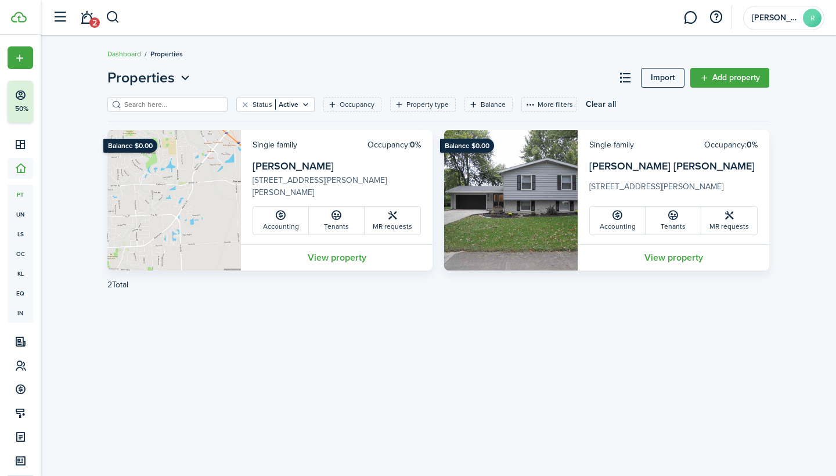
click at [184, 180] on img at bounding box center [174, 200] width 134 height 141
click at [296, 169] on link "[PERSON_NAME]" at bounding box center [293, 166] width 81 height 15
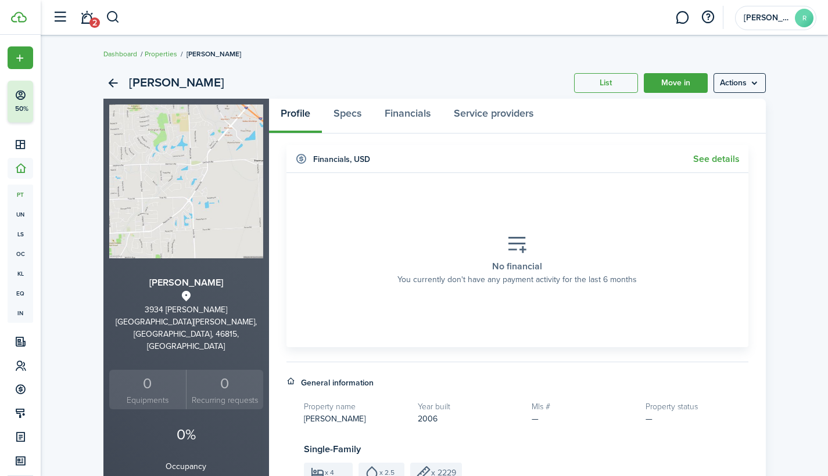
click at [747, 84] on menu-btn "Actions" at bounding box center [739, 83] width 52 height 20
click at [713, 108] on link "Edit property" at bounding box center [715, 109] width 102 height 20
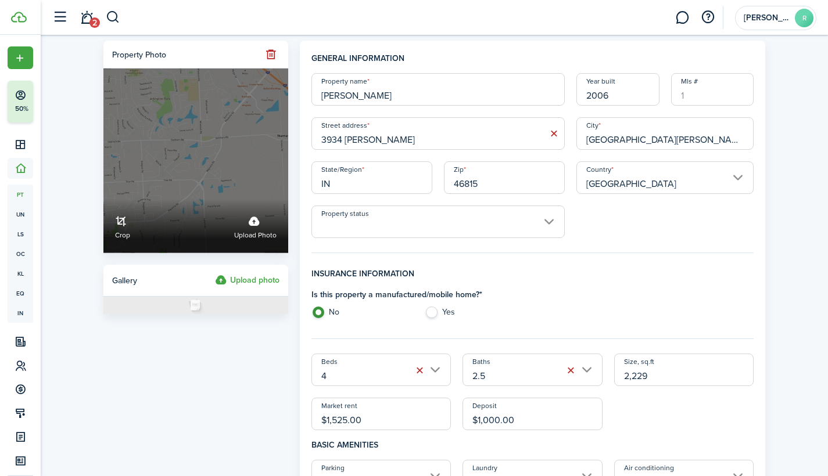
click at [255, 230] on label "Upload photo" at bounding box center [255, 226] width 42 height 31
click at [103, 199] on input "Crop Upload photo" at bounding box center [103, 199] width 0 height 0
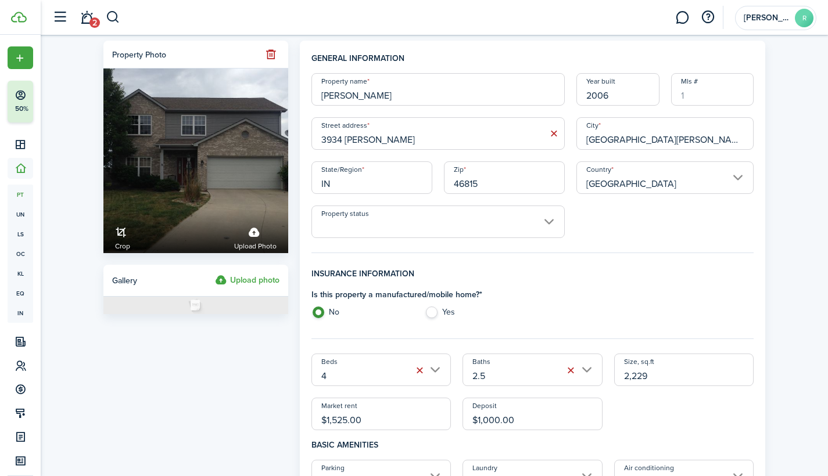
click at [550, 225] on input "Property status" at bounding box center [437, 222] width 253 height 33
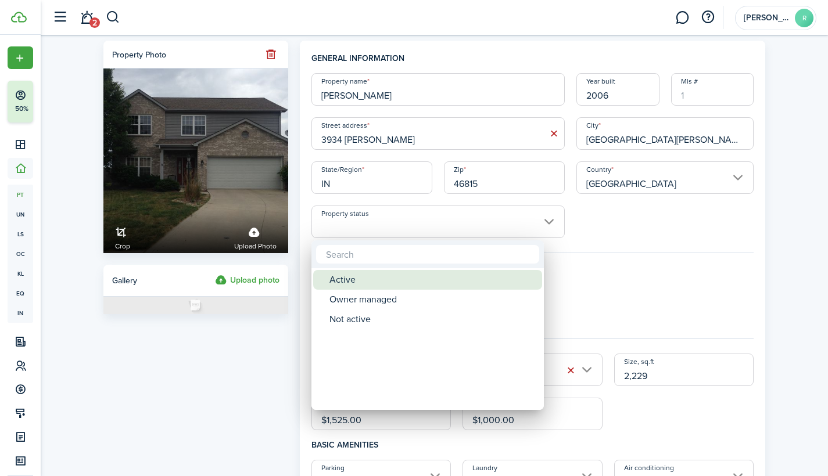
click at [479, 281] on div "Active" at bounding box center [432, 280] width 206 height 20
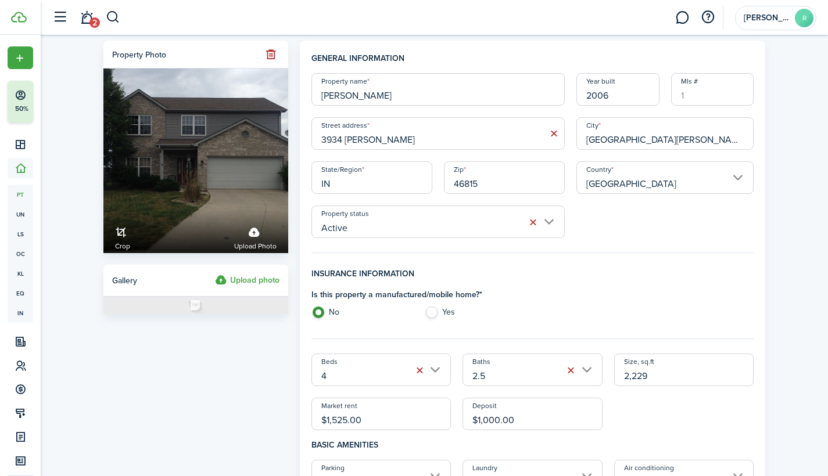
click at [553, 219] on input "Active" at bounding box center [437, 222] width 253 height 33
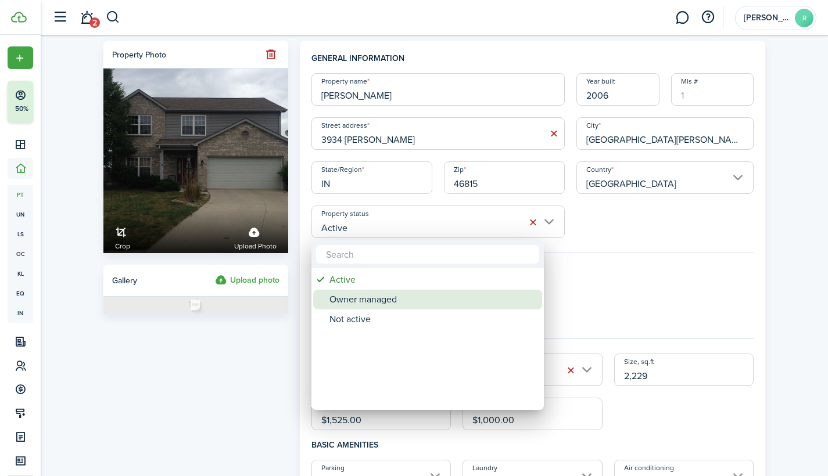
click at [504, 301] on div "Owner managed" at bounding box center [432, 300] width 206 height 20
type input "Owner managed"
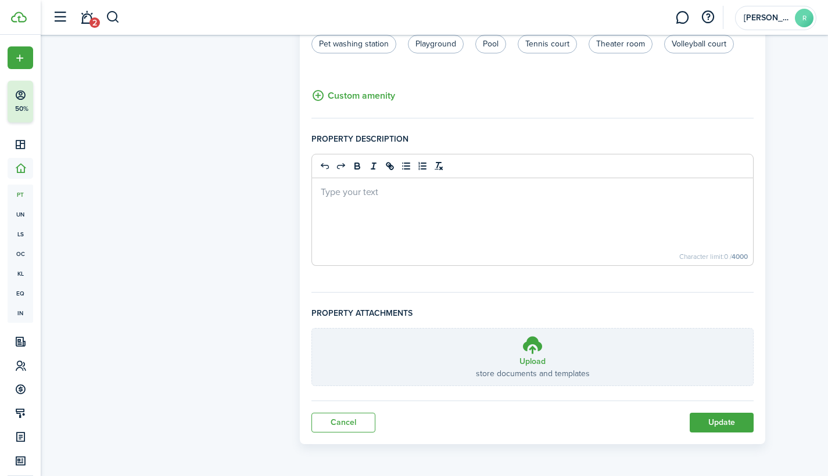
scroll to position [736, 0]
click at [704, 422] on button "Update" at bounding box center [721, 423] width 64 height 20
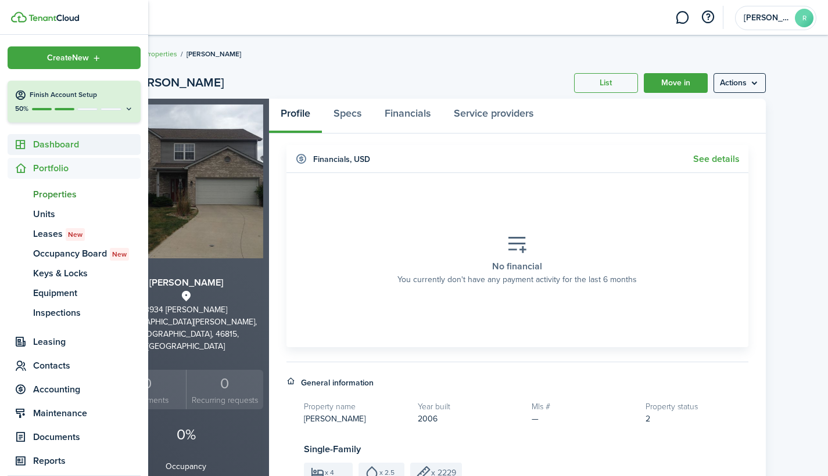
click at [47, 143] on span "Dashboard" at bounding box center [86, 145] width 107 height 14
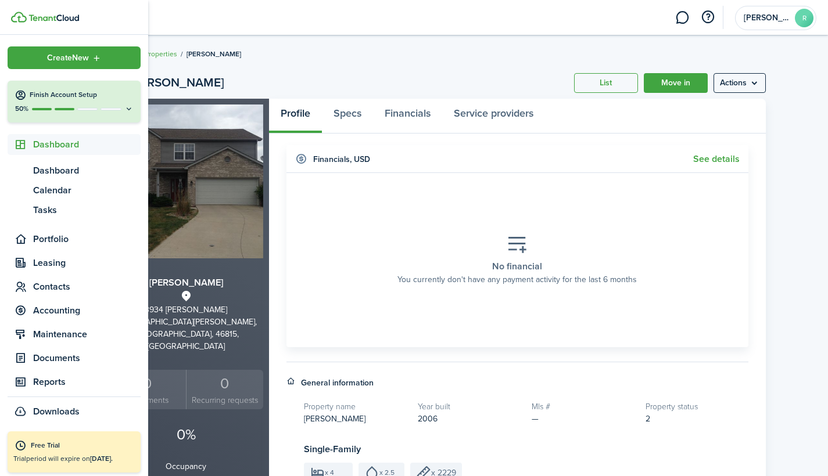
click at [53, 144] on span "Dashboard" at bounding box center [86, 145] width 107 height 14
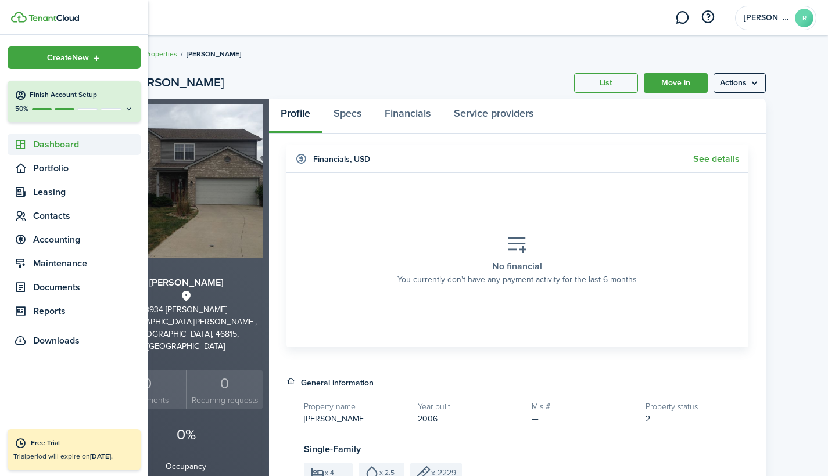
click at [53, 142] on span "Dashboard" at bounding box center [86, 145] width 107 height 14
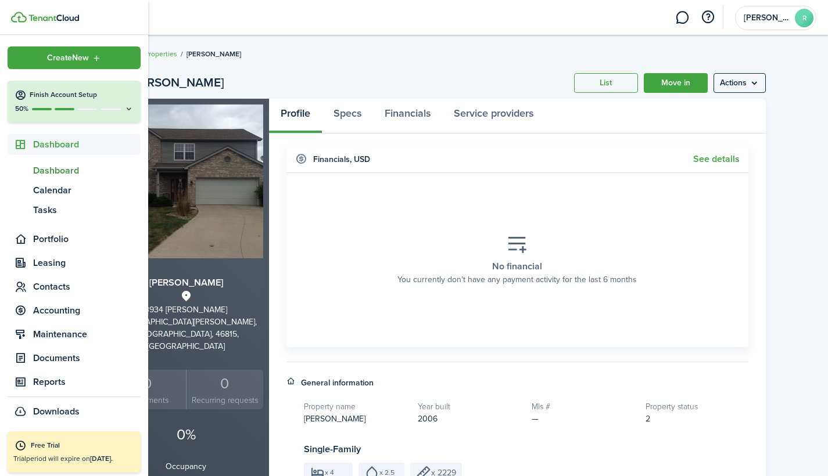
click at [52, 168] on span "Dashboard" at bounding box center [86, 171] width 107 height 14
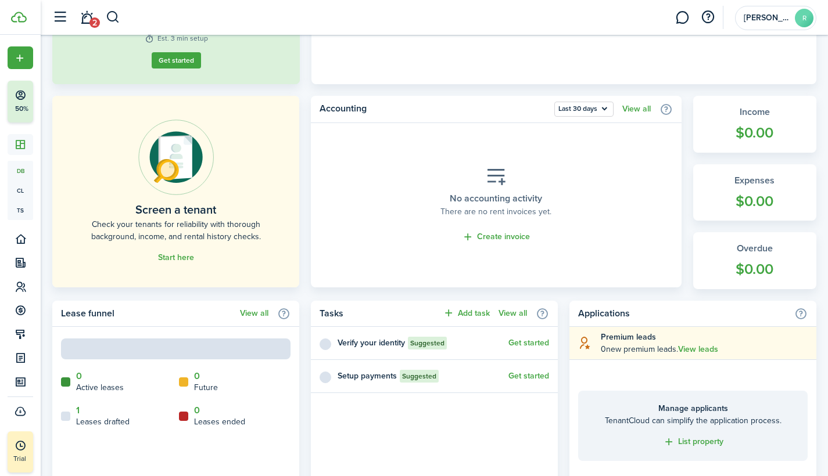
scroll to position [233, 0]
click at [174, 258] on link "Start here" at bounding box center [176, 256] width 36 height 9
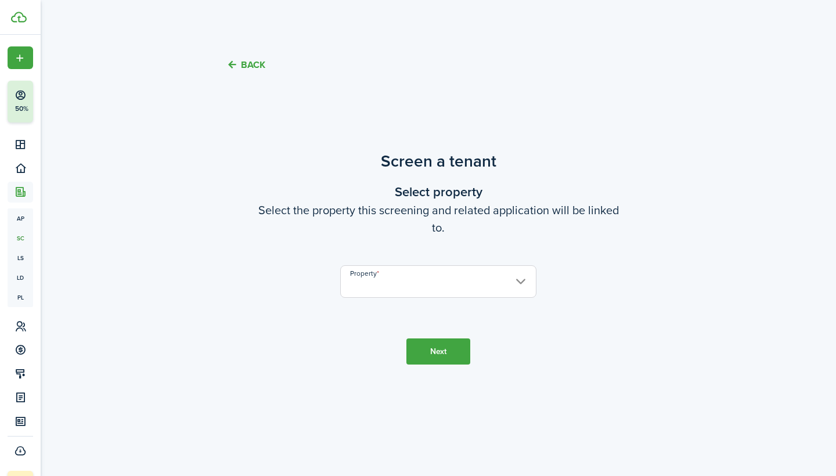
click at [244, 66] on button "Back" at bounding box center [245, 65] width 39 height 12
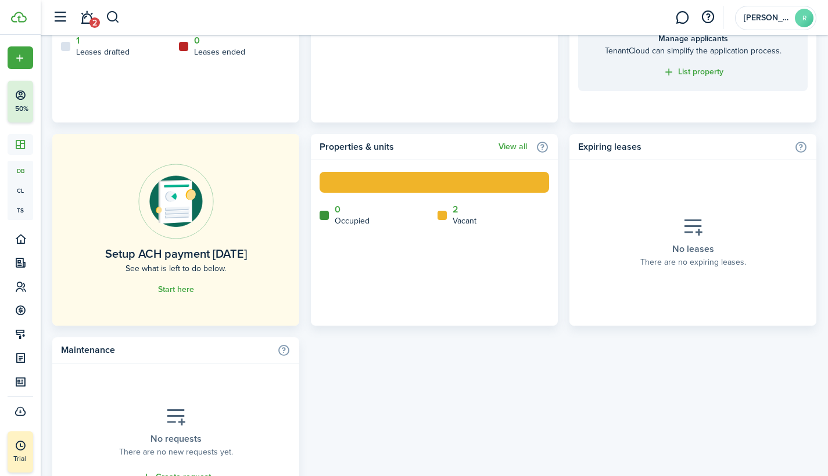
scroll to position [603, 0]
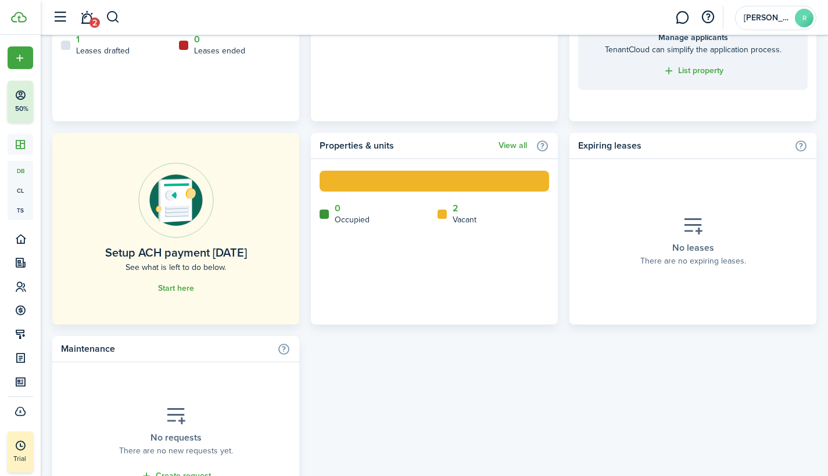
click at [511, 143] on link "View all" at bounding box center [512, 145] width 28 height 9
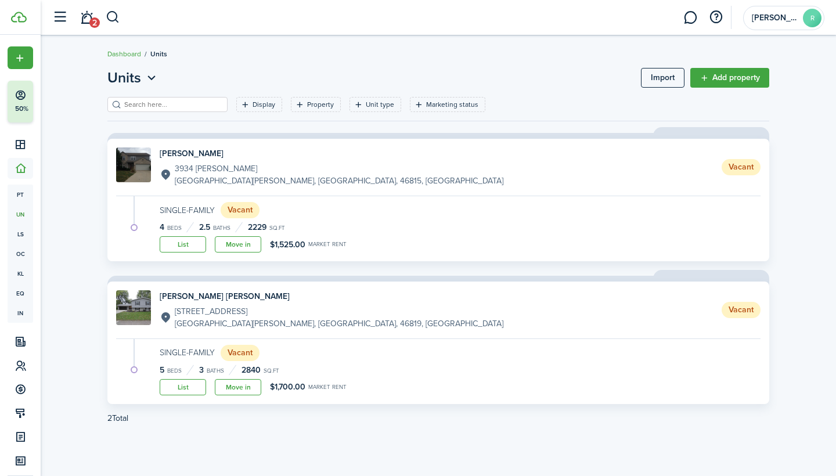
click at [239, 244] on link "Move in" at bounding box center [238, 244] width 46 height 16
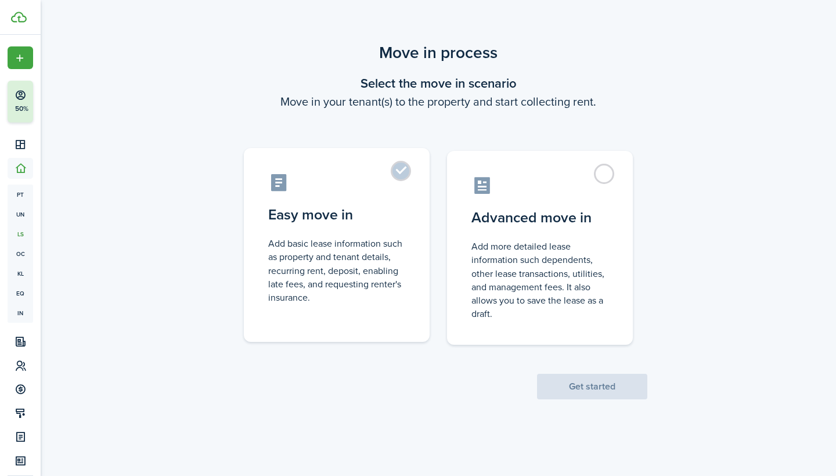
click at [397, 170] on label "Easy move in Add basic lease information such as property and tenant details, r…" at bounding box center [337, 245] width 186 height 194
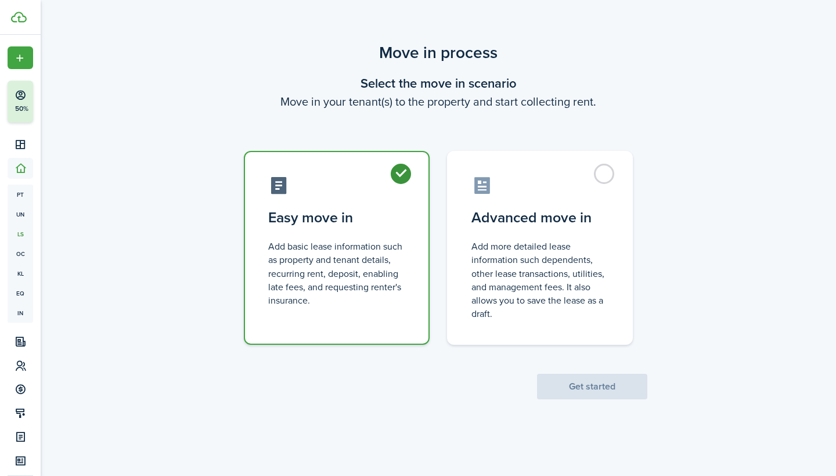
radio input "true"
click at [570, 386] on button "Get started" at bounding box center [592, 387] width 110 height 26
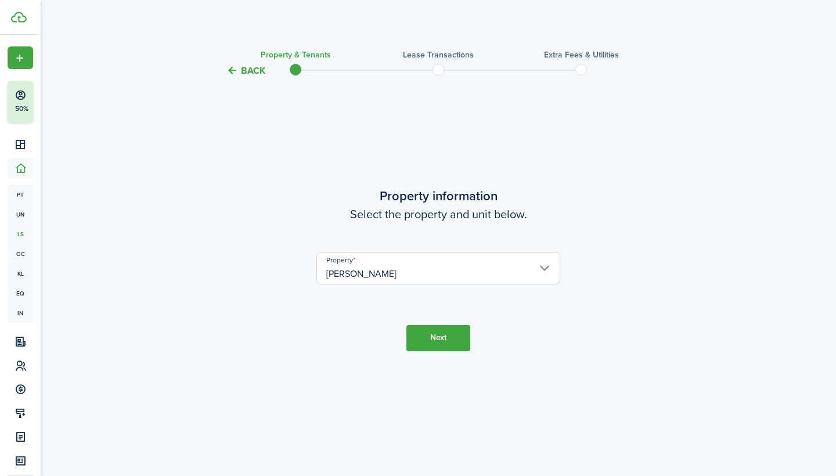
click at [434, 338] on button "Next" at bounding box center [439, 338] width 64 height 26
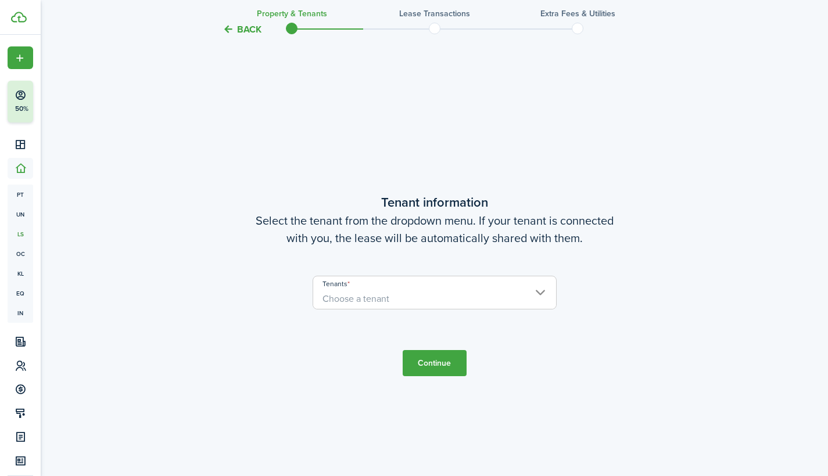
scroll to position [398, 0]
click at [537, 289] on span "Choose a tenant" at bounding box center [434, 299] width 243 height 20
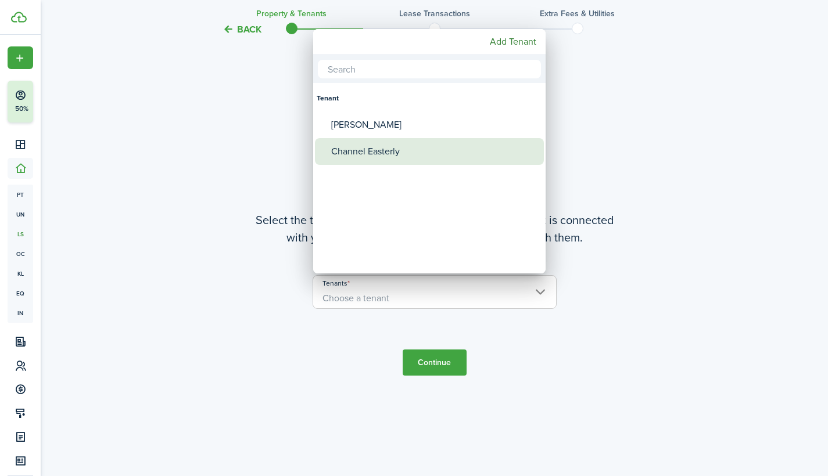
click at [429, 156] on div "Channel Easterly" at bounding box center [434, 151] width 206 height 27
type input "Channel Easterly"
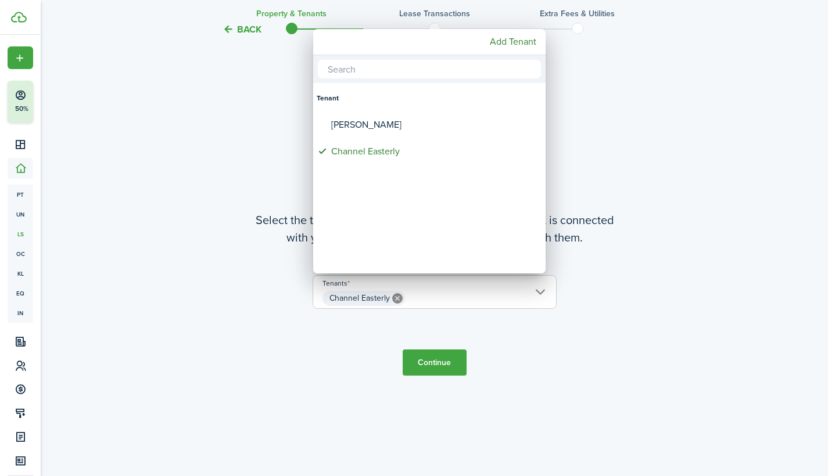
click at [430, 365] on div at bounding box center [413, 238] width 1013 height 662
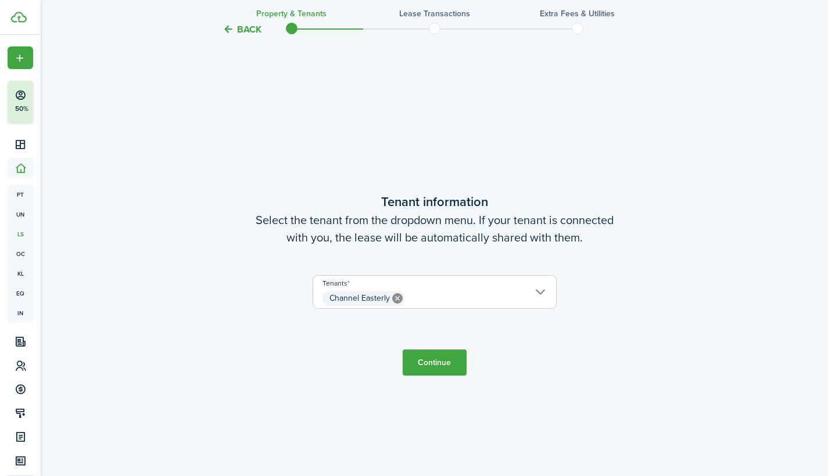
click at [438, 358] on button "Continue" at bounding box center [434, 363] width 64 height 26
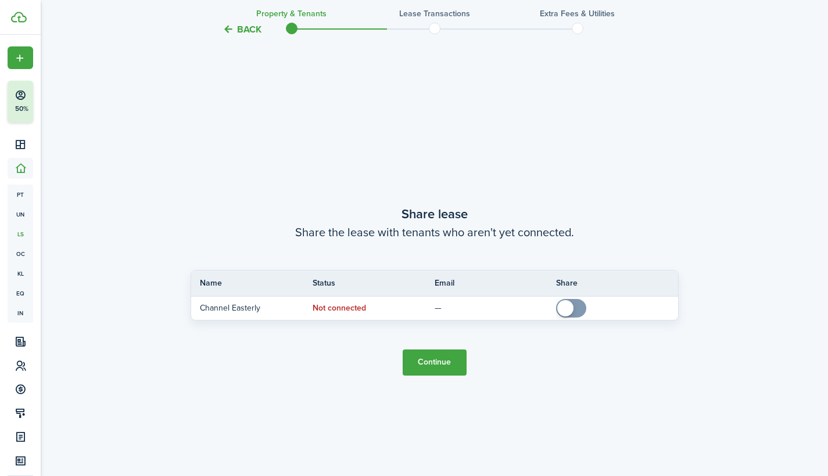
scroll to position [875, 0]
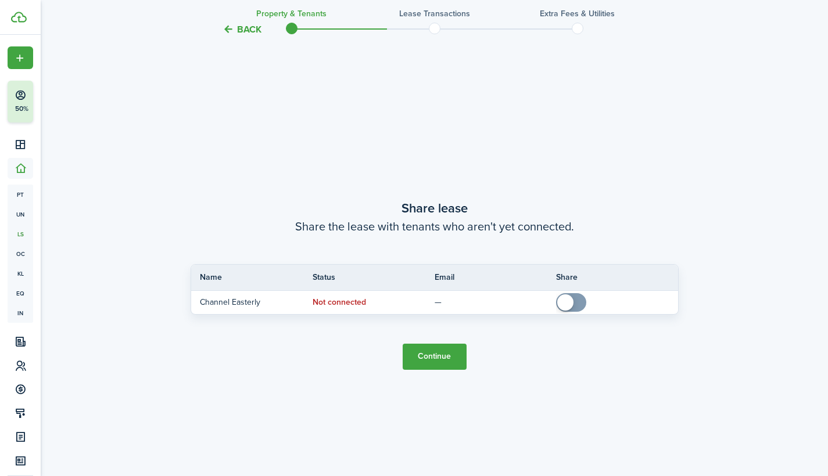
click at [452, 357] on button "Continue" at bounding box center [434, 357] width 64 height 26
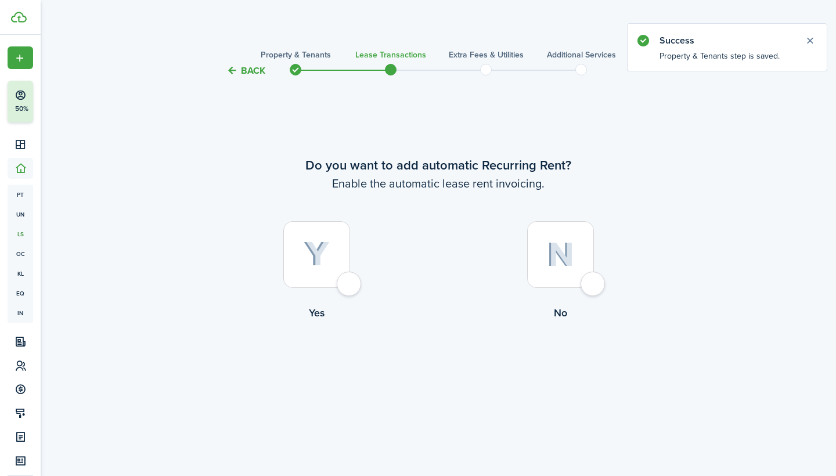
click at [350, 280] on div at bounding box center [316, 254] width 67 height 67
radio input "true"
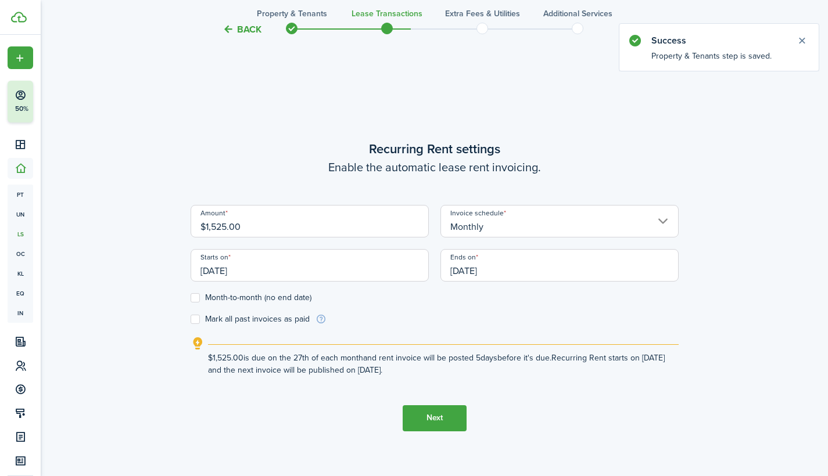
scroll to position [398, 0]
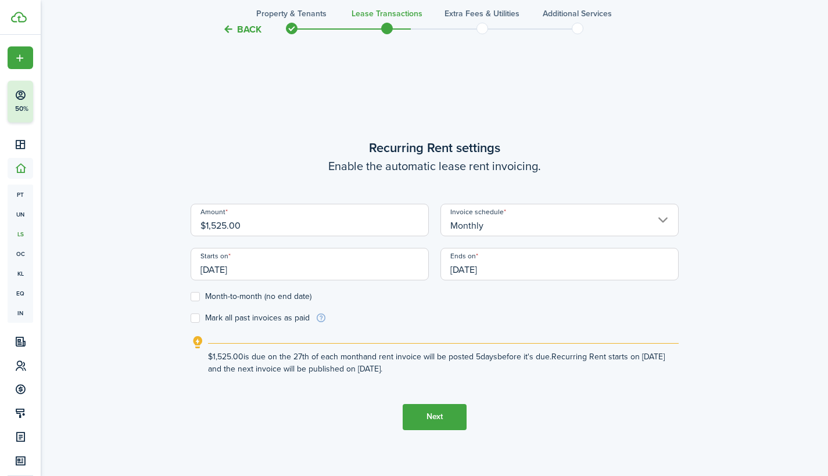
click at [193, 295] on label "Month-to-month (no end date)" at bounding box center [250, 296] width 121 height 9
click at [190, 296] on input "Month-to-month (no end date)" at bounding box center [190, 296] width 1 height 1
checkbox input "true"
click at [193, 319] on label "Mark all past invoices as paid" at bounding box center [249, 318] width 119 height 9
click at [190, 318] on input "Mark all past invoices as paid" at bounding box center [190, 318] width 1 height 1
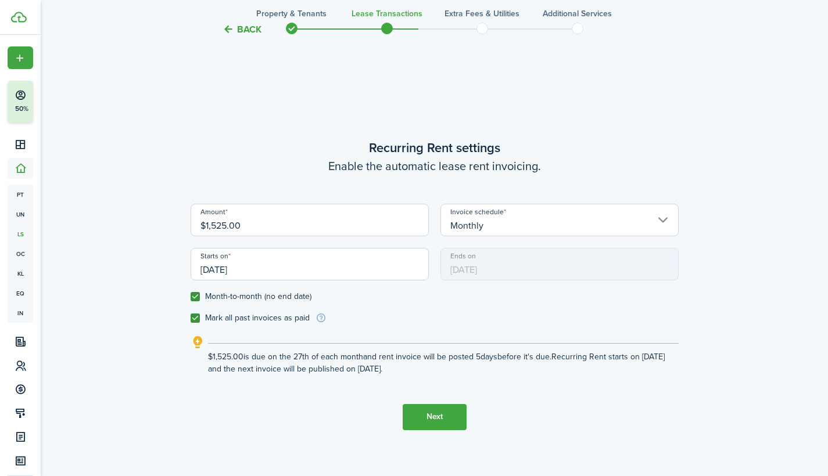
checkbox input "true"
click at [438, 416] on button "Next" at bounding box center [434, 417] width 64 height 26
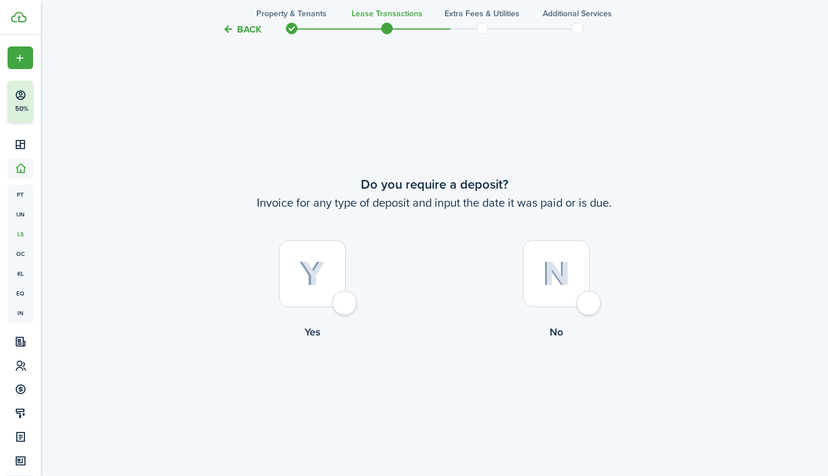
scroll to position [875, 0]
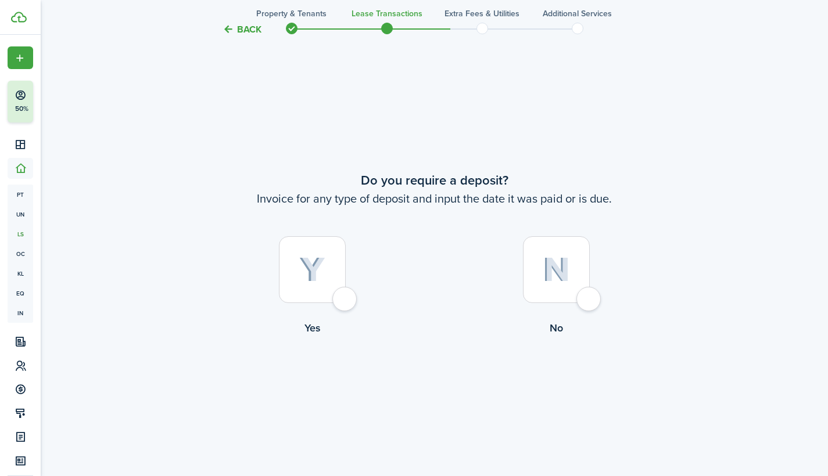
click at [346, 299] on div at bounding box center [312, 269] width 67 height 67
radio input "true"
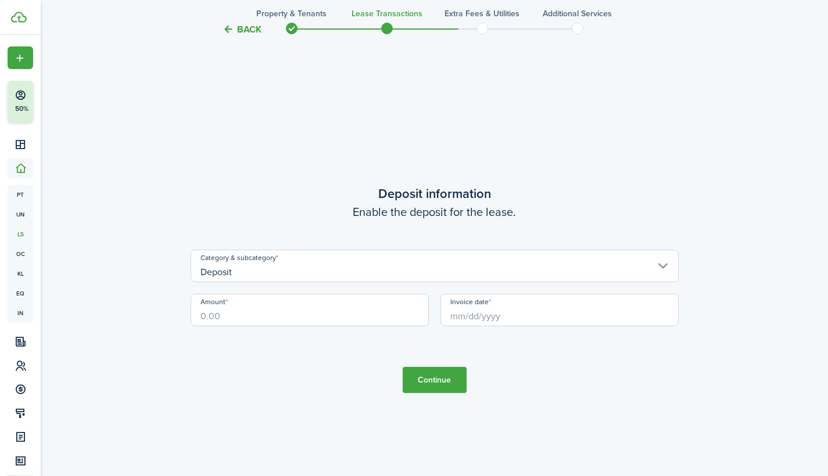
scroll to position [1351, 0]
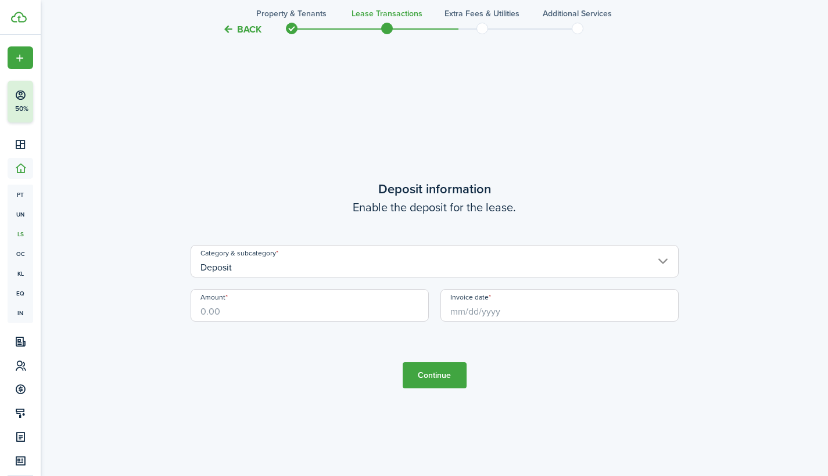
click at [242, 309] on input "Amount" at bounding box center [309, 305] width 238 height 33
click at [462, 314] on input "Invoice date" at bounding box center [559, 305] width 238 height 33
type input "$1,000.00"
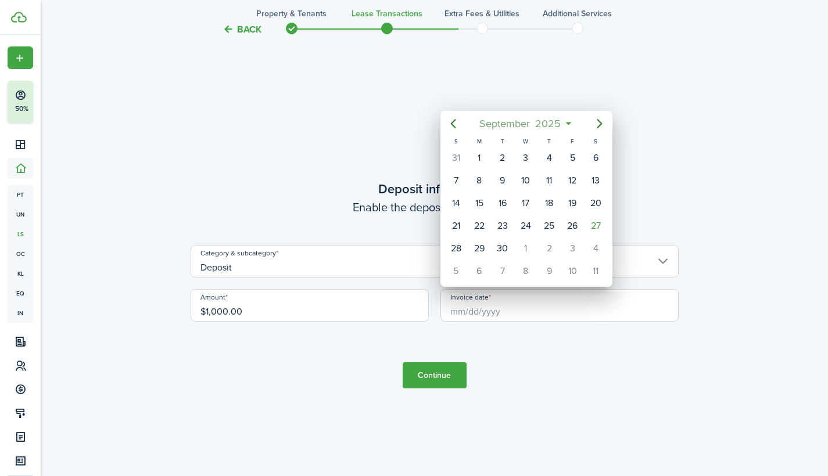
click at [565, 121] on mbsc-button "[DATE]" at bounding box center [520, 123] width 96 height 21
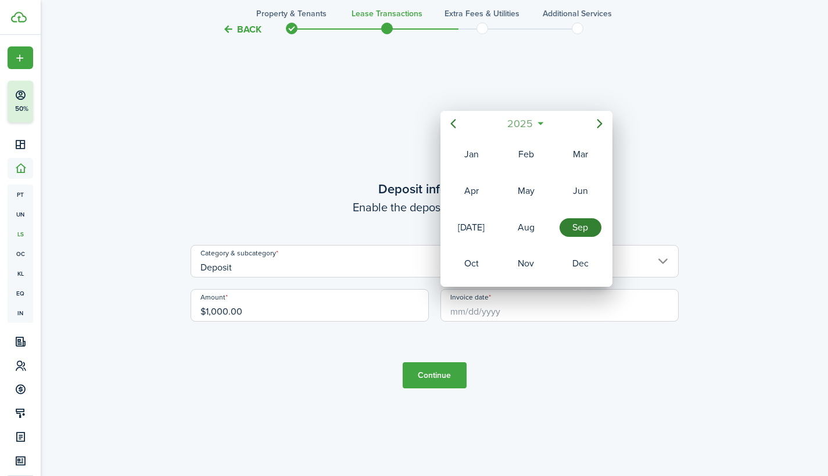
click at [535, 124] on mbsc-button "2025" at bounding box center [520, 123] width 40 height 21
click at [552, 120] on mbsc-button "[DATE] - [DATE]" at bounding box center [520, 123] width 82 height 21
click at [552, 120] on div "2025" at bounding box center [526, 123] width 123 height 21
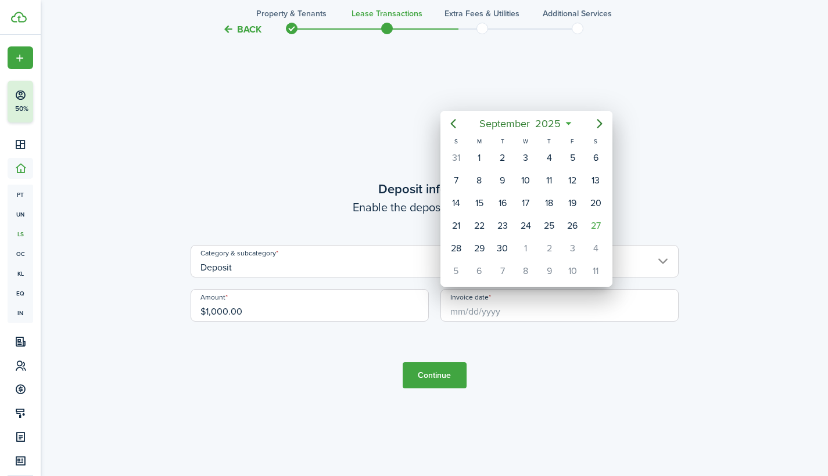
click at [552, 120] on span "2025" at bounding box center [548, 123] width 31 height 21
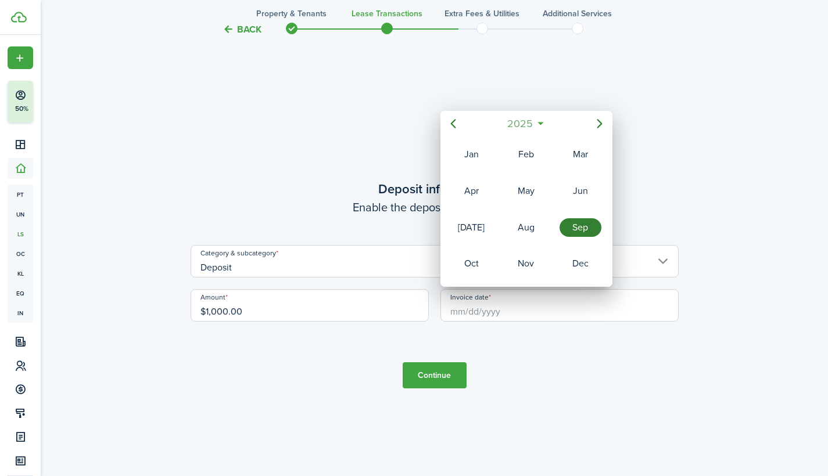
click at [538, 121] on mbsc-button "2025" at bounding box center [520, 123] width 40 height 21
click at [455, 121] on icon "Previous page" at bounding box center [453, 124] width 14 height 14
click at [578, 232] on div "2014" at bounding box center [580, 227] width 42 height 19
click at [480, 260] on div "Oct" at bounding box center [471, 263] width 42 height 19
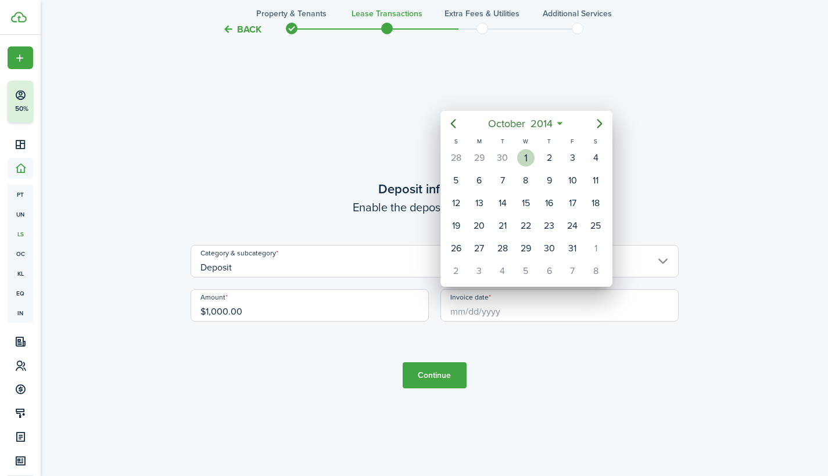
click at [528, 154] on div "1" at bounding box center [525, 157] width 17 height 17
type input "[DATE]"
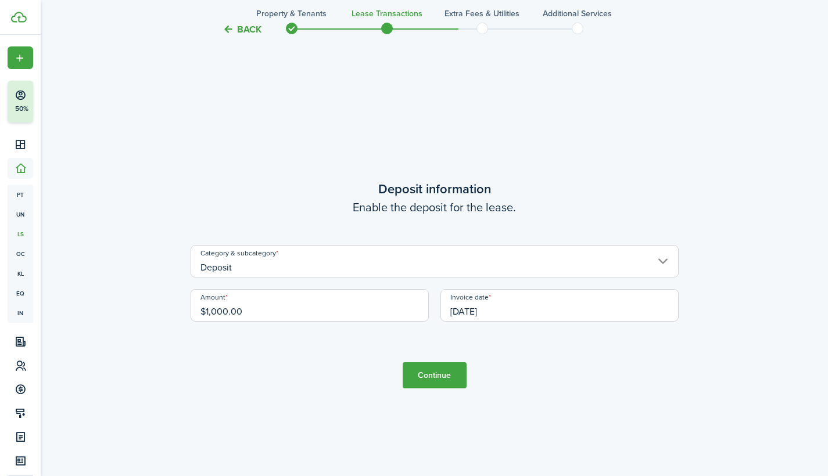
click at [433, 375] on button "Continue" at bounding box center [434, 375] width 64 height 26
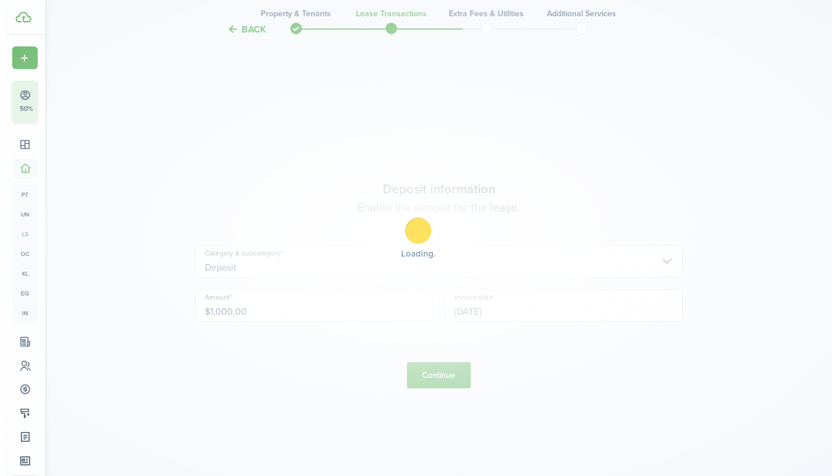
scroll to position [0, 0]
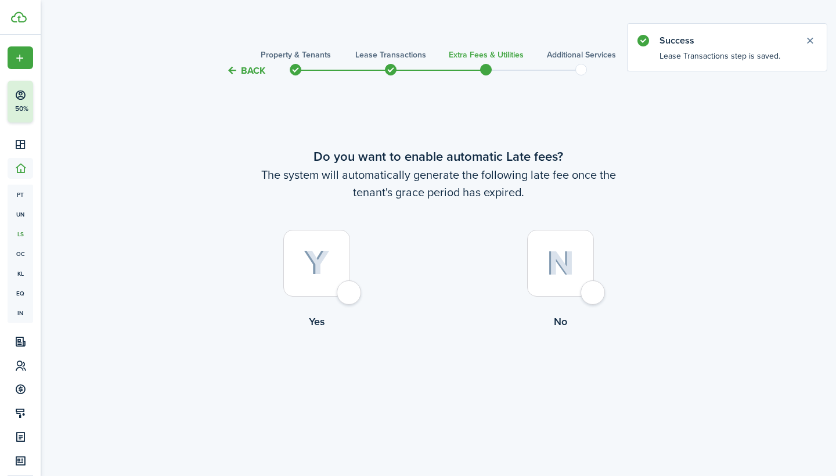
click at [346, 292] on div at bounding box center [316, 263] width 67 height 67
radio input "true"
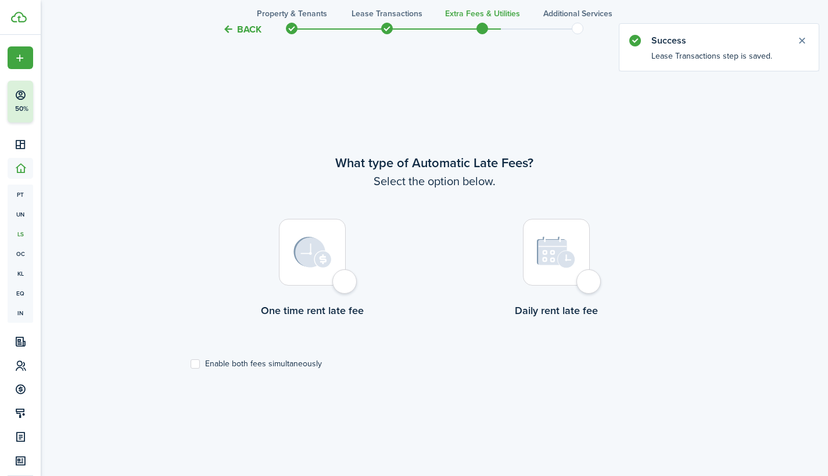
scroll to position [398, 0]
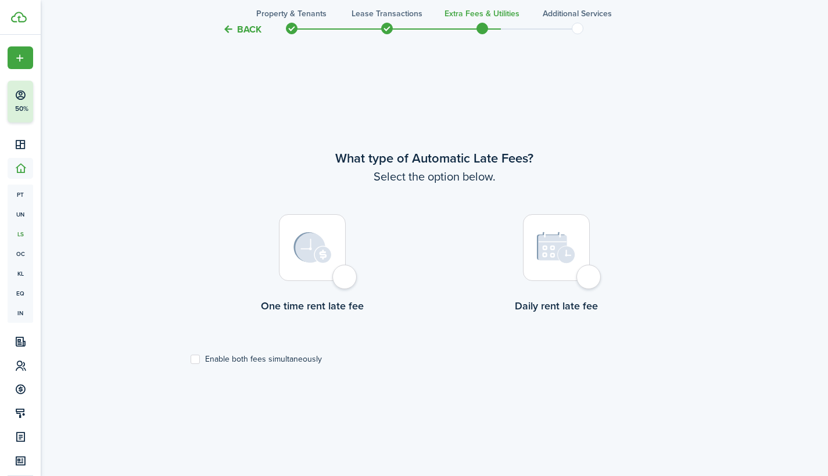
click at [344, 279] on div at bounding box center [312, 247] width 67 height 67
radio input "true"
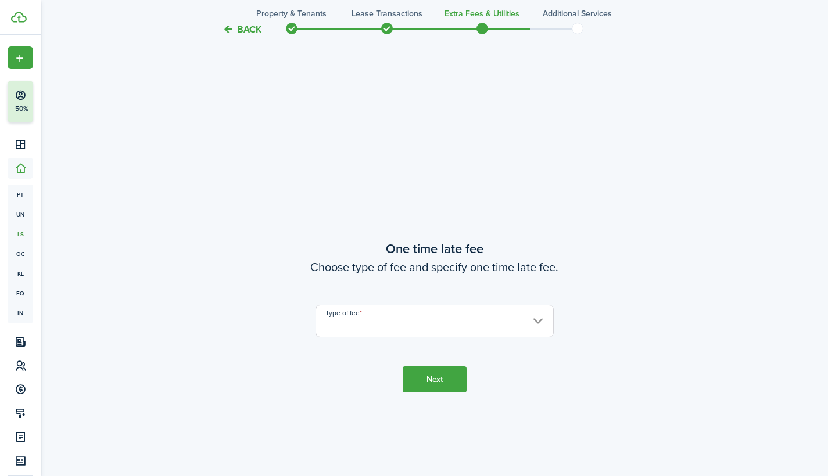
scroll to position [875, 0]
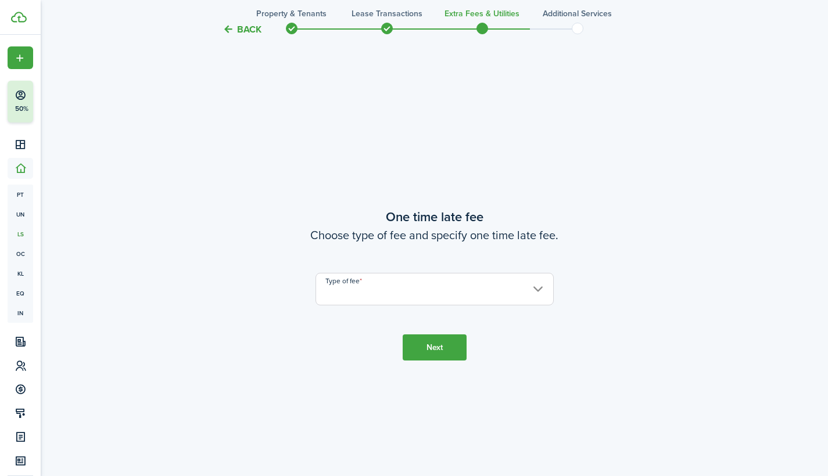
click at [533, 288] on input "Type of fee" at bounding box center [434, 289] width 238 height 33
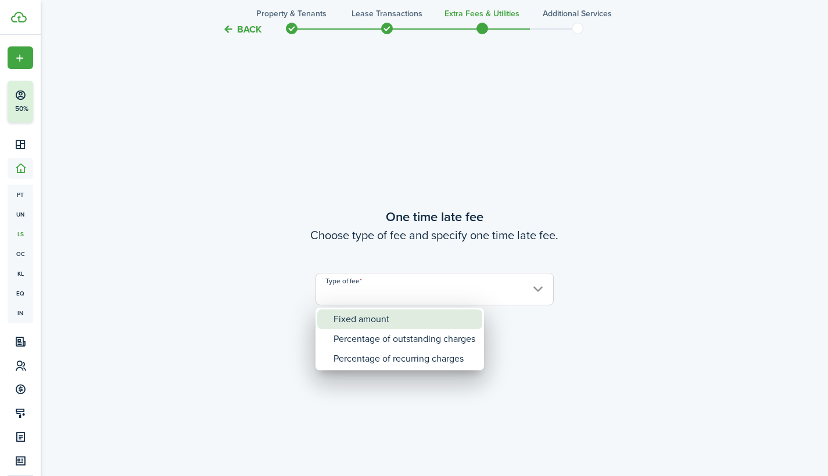
click at [419, 321] on div "Fixed amount" at bounding box center [404, 320] width 142 height 20
type input "Fixed amount"
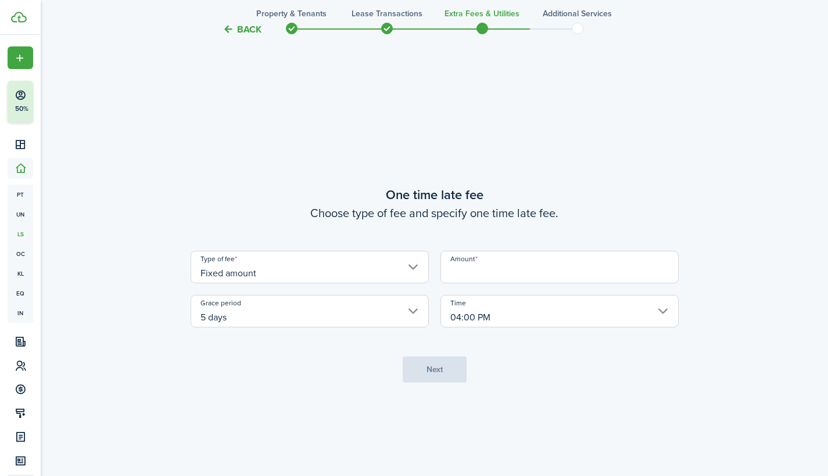
click at [495, 274] on input "Amount" at bounding box center [559, 267] width 238 height 33
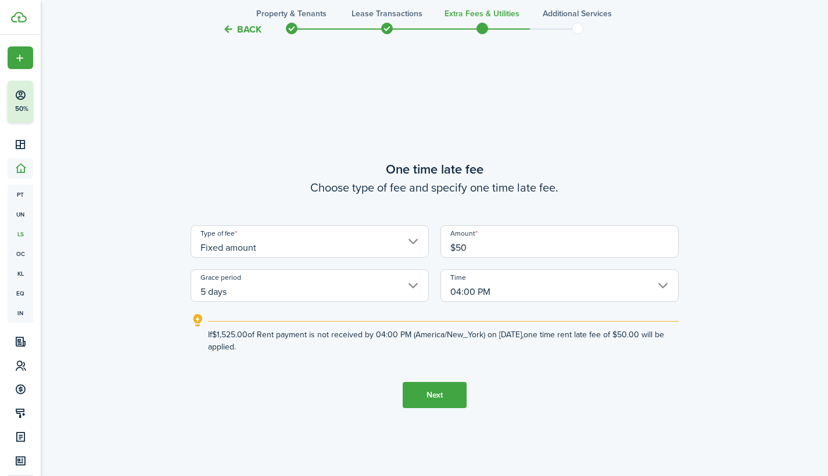
type input "$50.00"
click at [442, 394] on button "Next" at bounding box center [434, 395] width 64 height 26
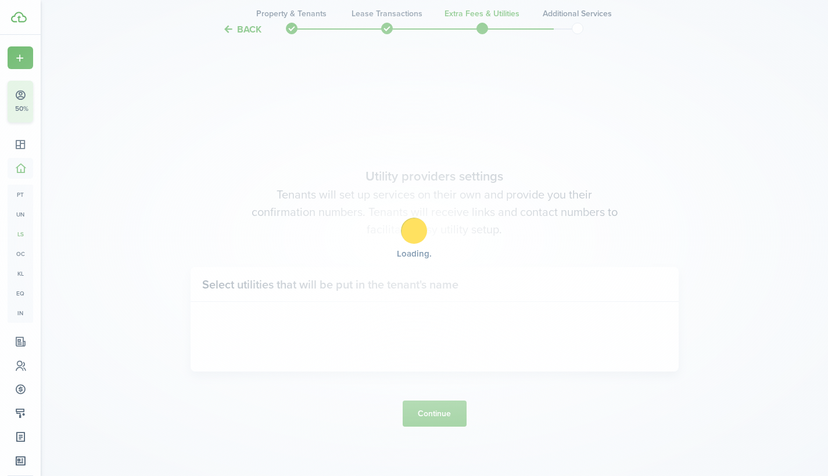
scroll to position [1351, 0]
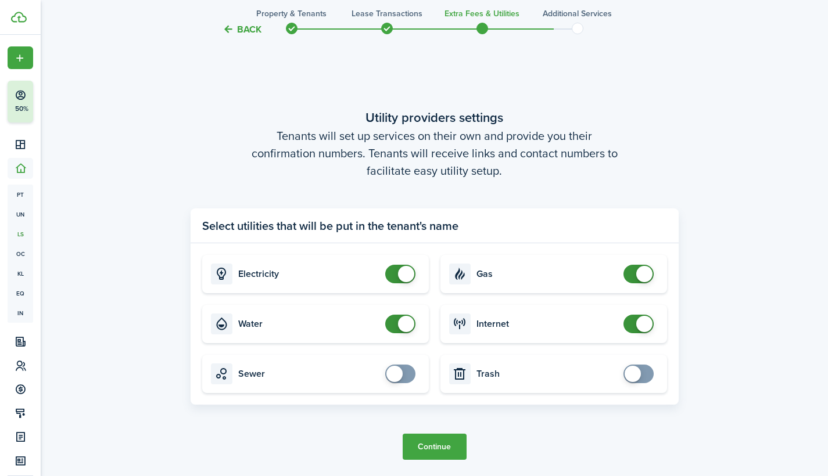
checkbox input "true"
click at [639, 369] on span at bounding box center [638, 374] width 12 height 19
checkbox input "true"
click at [401, 373] on span at bounding box center [394, 374] width 16 height 16
click at [432, 444] on button "Continue" at bounding box center [434, 447] width 64 height 26
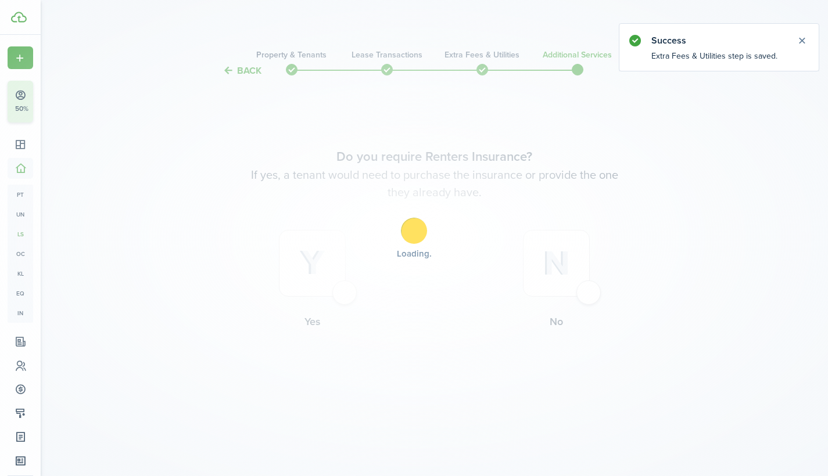
scroll to position [0, 0]
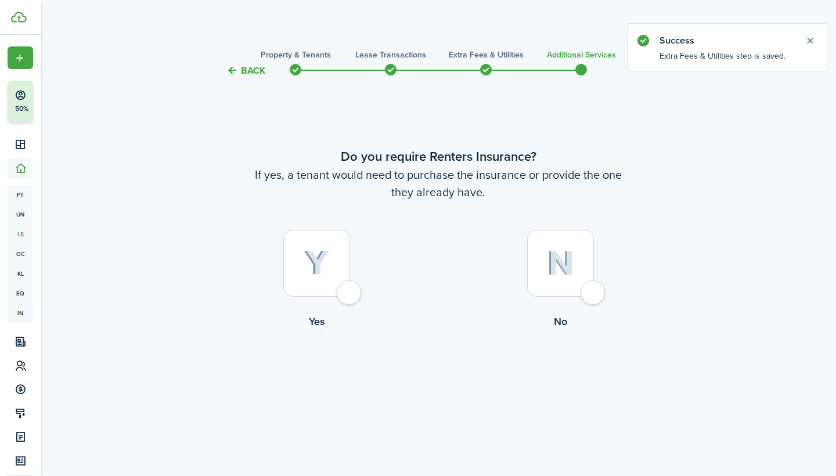
click at [347, 287] on div at bounding box center [316, 263] width 67 height 67
radio input "true"
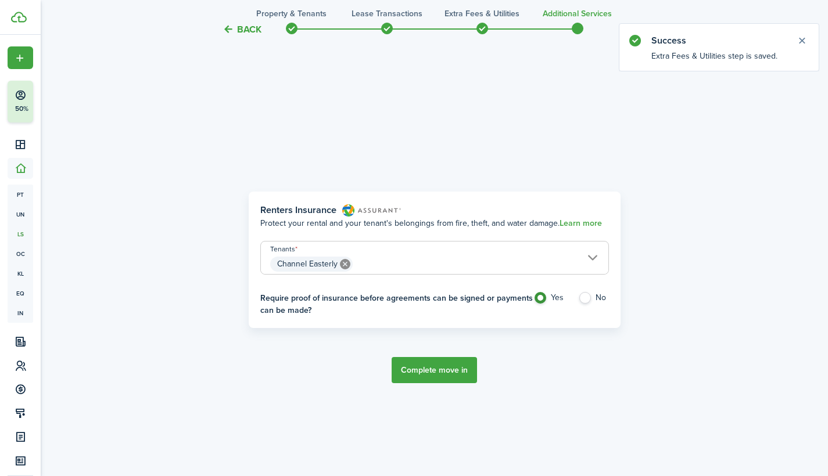
scroll to position [398, 0]
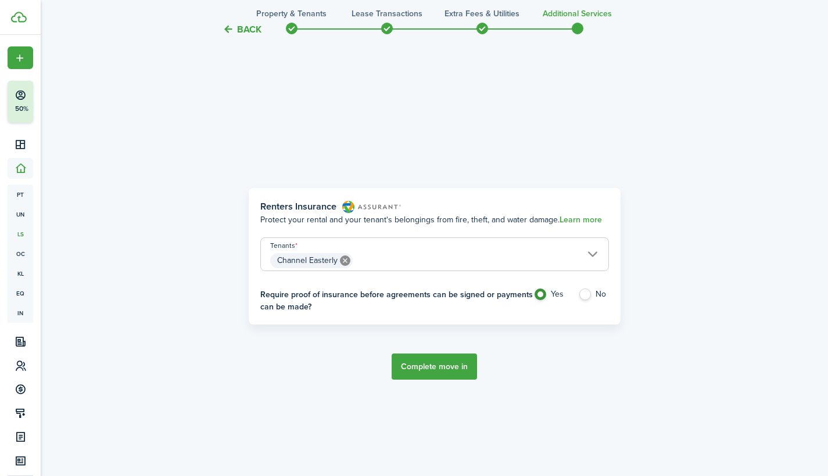
click at [584, 292] on label "No" at bounding box center [593, 297] width 31 height 17
radio input "false"
radio input "true"
click at [443, 368] on button "Complete move in" at bounding box center [433, 367] width 85 height 26
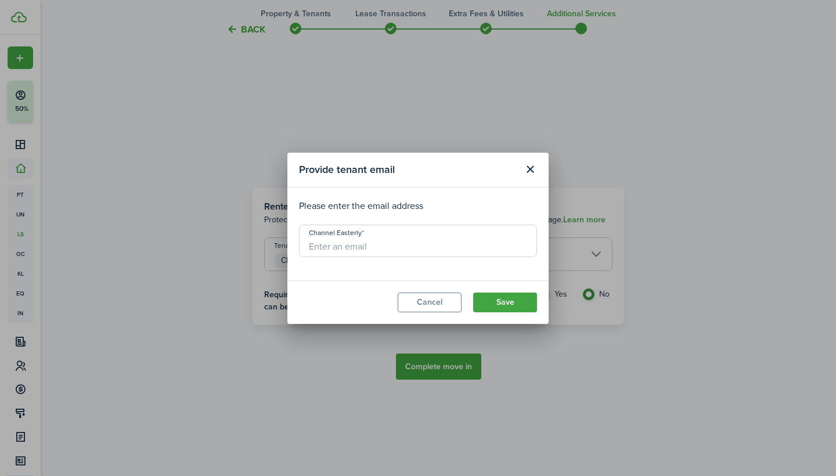
click at [382, 248] on input "Channel Easterly" at bounding box center [418, 241] width 238 height 33
type input "[EMAIL_ADDRESS][DOMAIN_NAME]"
click at [502, 300] on button "Save" at bounding box center [505, 303] width 64 height 20
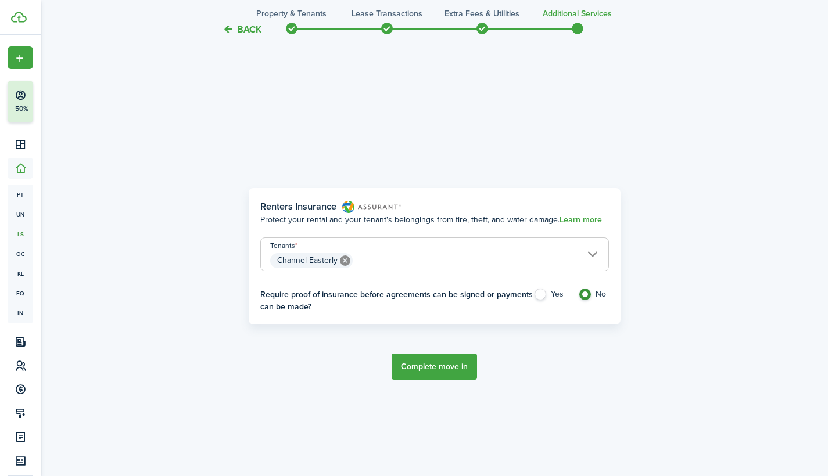
click at [446, 368] on button "Complete move in" at bounding box center [433, 367] width 85 height 26
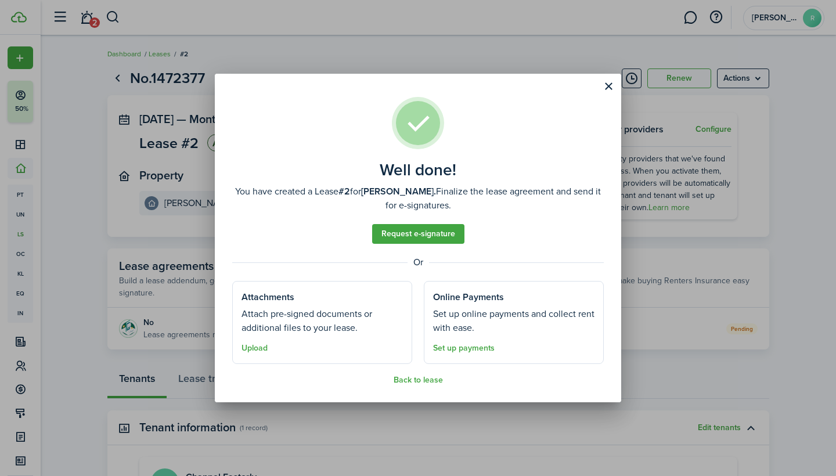
click at [408, 382] on button "Back to lease" at bounding box center [418, 380] width 49 height 9
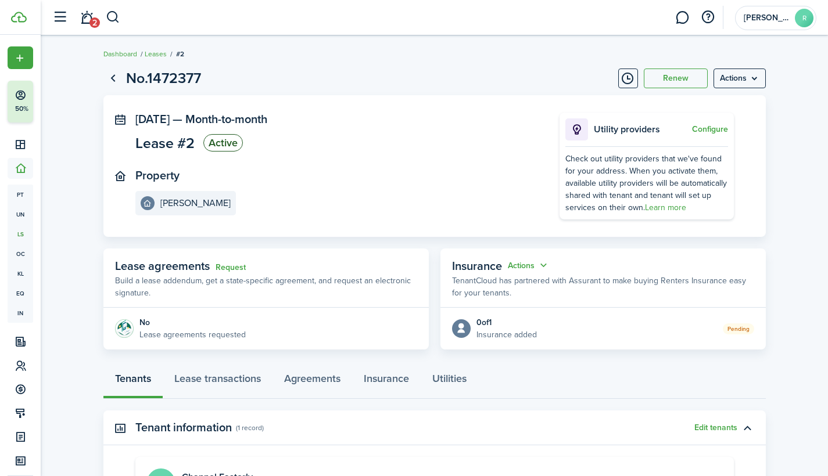
click at [742, 78] on menu-btn "Actions" at bounding box center [739, 79] width 52 height 20
click at [567, 73] on page-view-header "No.1472377 Renew Actions" at bounding box center [434, 78] width 662 height 22
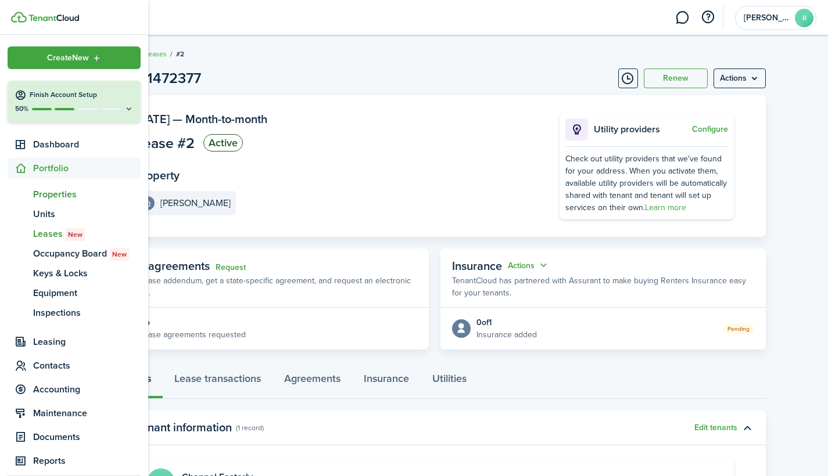
click at [59, 192] on span "Properties" at bounding box center [86, 195] width 107 height 14
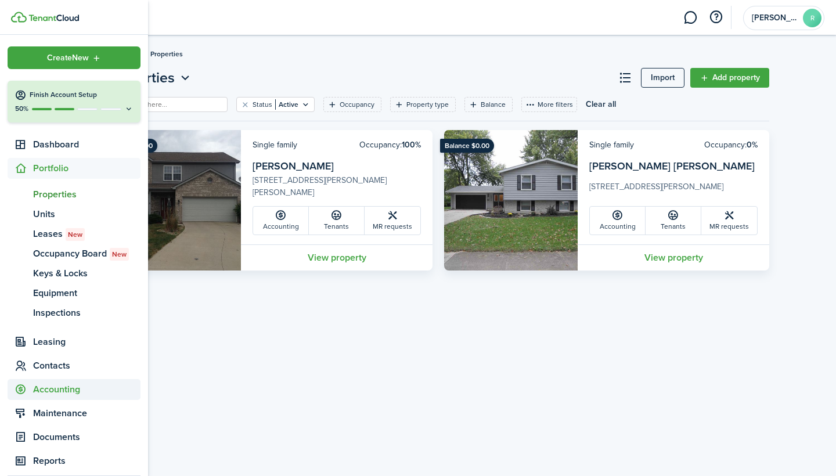
click at [45, 386] on span "Accounting" at bounding box center [86, 390] width 107 height 14
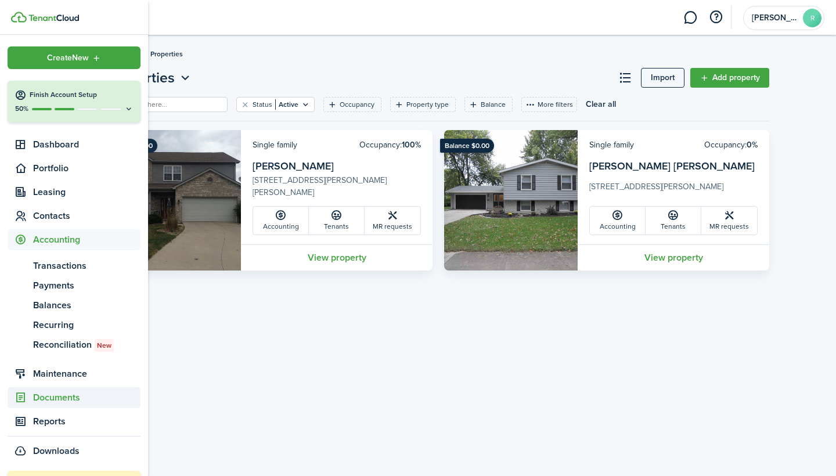
click at [55, 398] on span "Documents" at bounding box center [86, 398] width 107 height 14
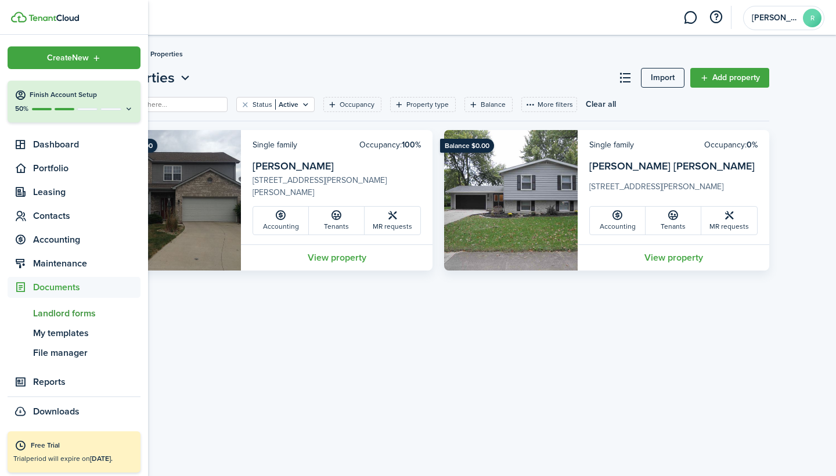
click at [81, 311] on span "Landlord forms" at bounding box center [86, 314] width 107 height 14
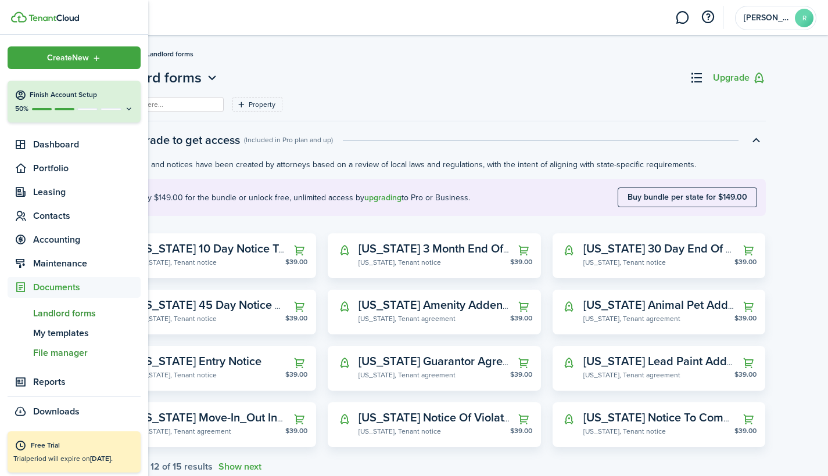
click at [51, 352] on span "File manager" at bounding box center [86, 353] width 107 height 14
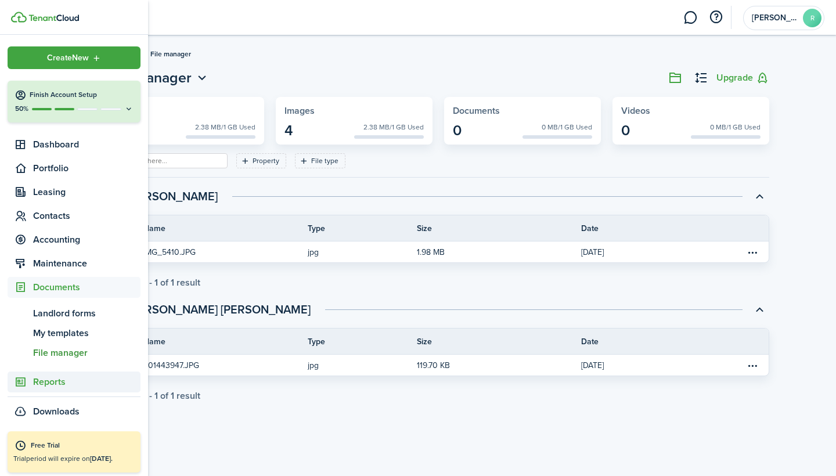
click at [45, 380] on span "Reports" at bounding box center [86, 382] width 107 height 14
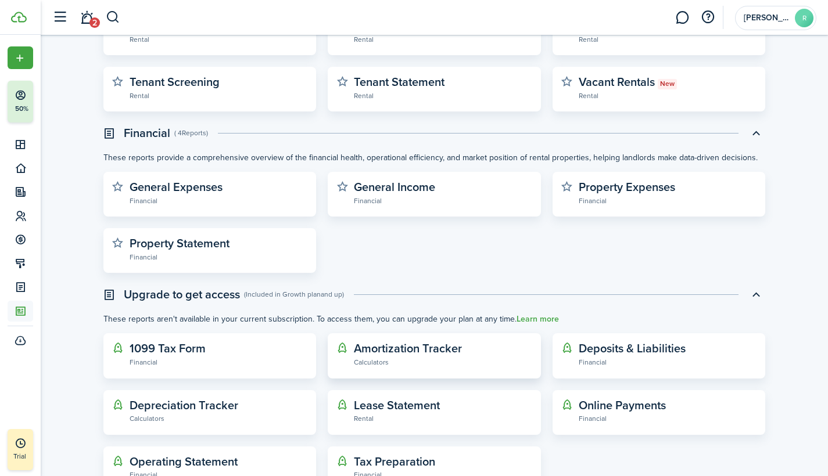
scroll to position [218, 0]
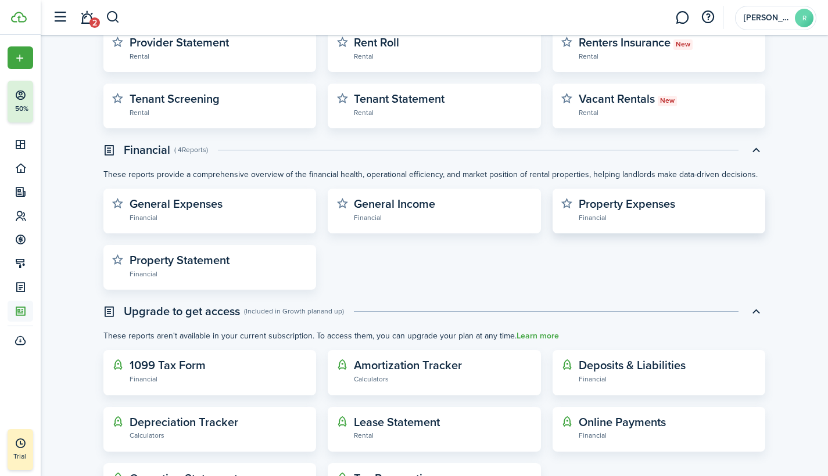
click at [602, 208] on widget-stats-description "Property Expenses" at bounding box center [626, 203] width 96 height 17
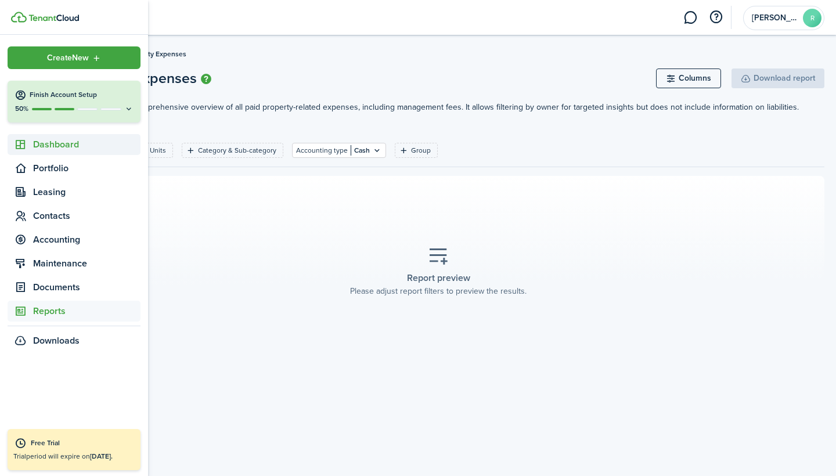
click at [60, 143] on span "Dashboard" at bounding box center [86, 145] width 107 height 14
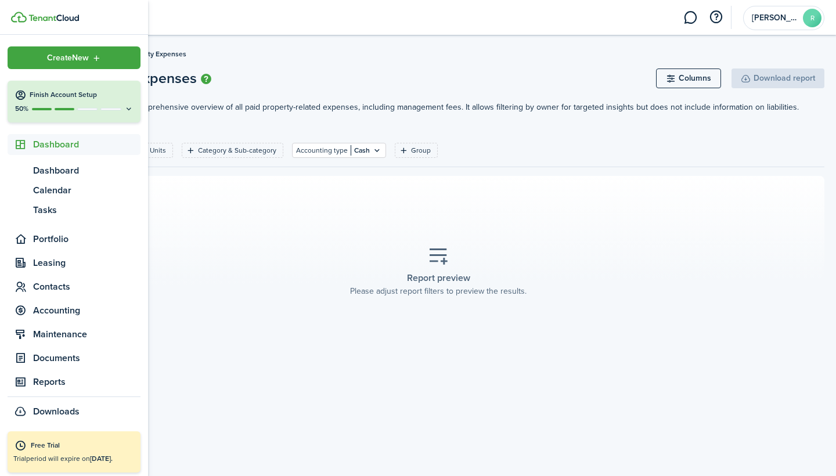
click at [61, 143] on span "Dashboard" at bounding box center [86, 145] width 107 height 14
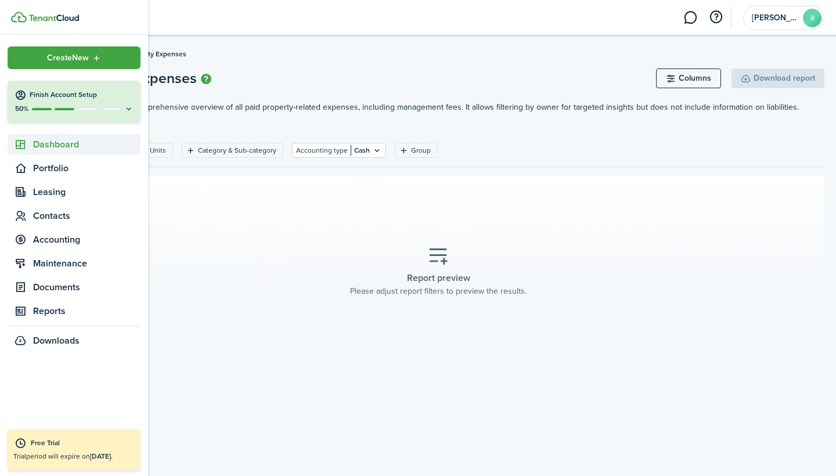
click at [61, 143] on span "Dashboard" at bounding box center [86, 145] width 107 height 14
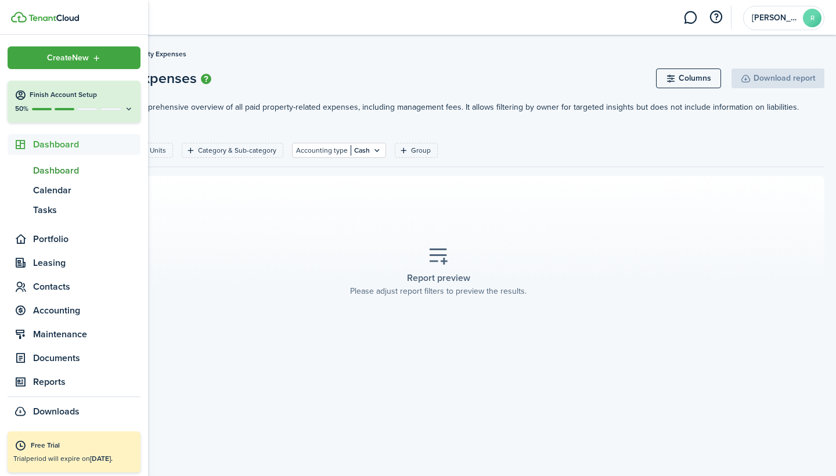
click at [57, 171] on span "Dashboard" at bounding box center [86, 171] width 107 height 14
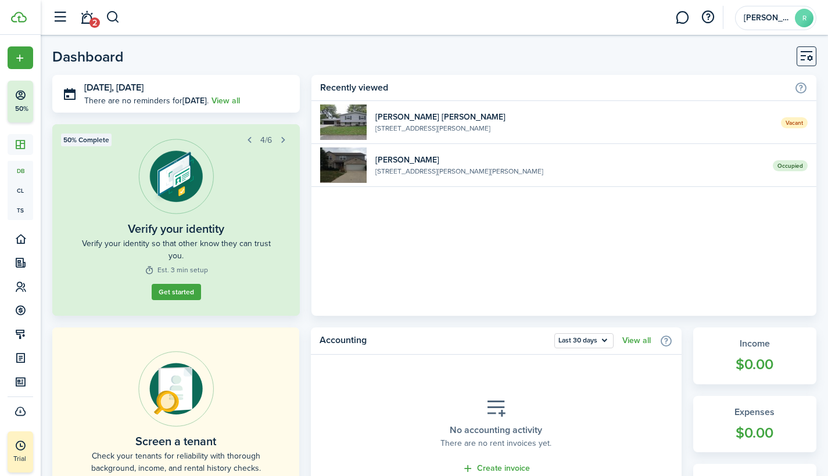
click at [190, 290] on button "Get started" at bounding box center [176, 292] width 49 height 16
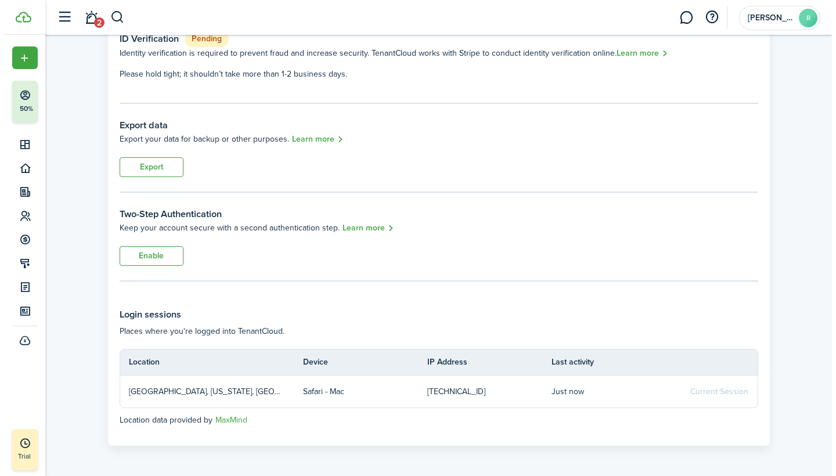
scroll to position [117, 0]
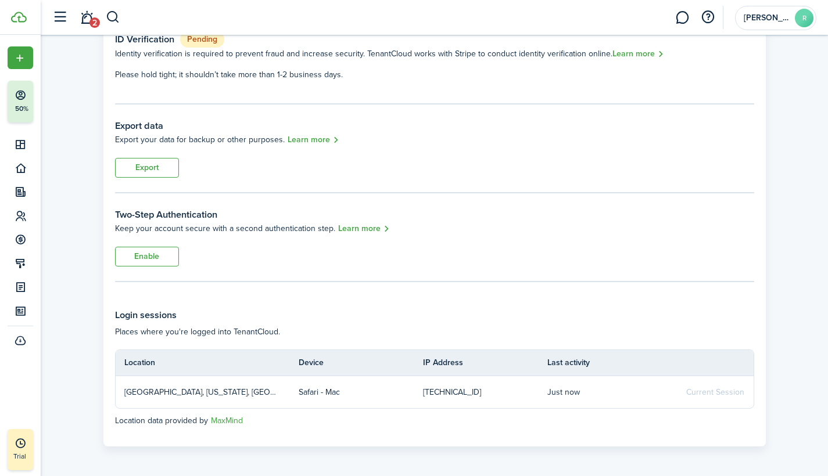
click at [170, 256] on button "Enable" at bounding box center [147, 257] width 64 height 20
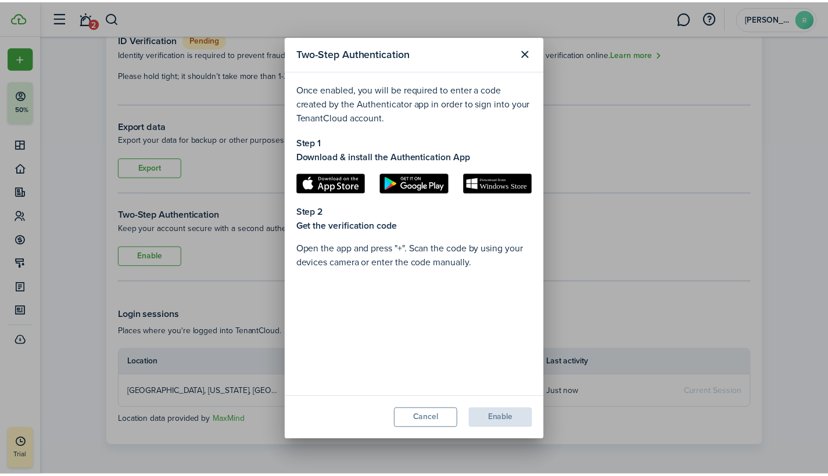
scroll to position [172, 0]
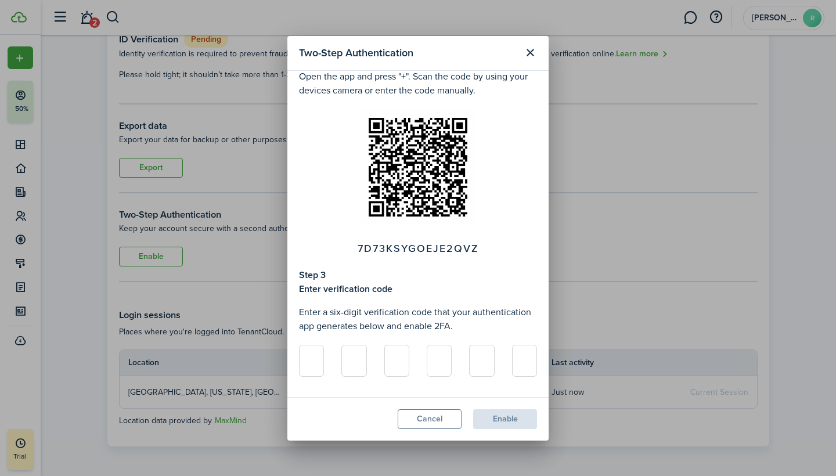
type input "5"
type input "1"
type input "4"
type input "0"
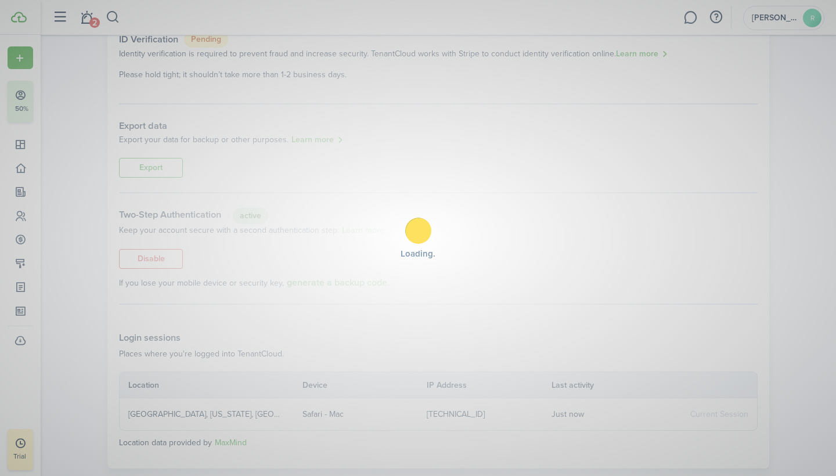
type input "3"
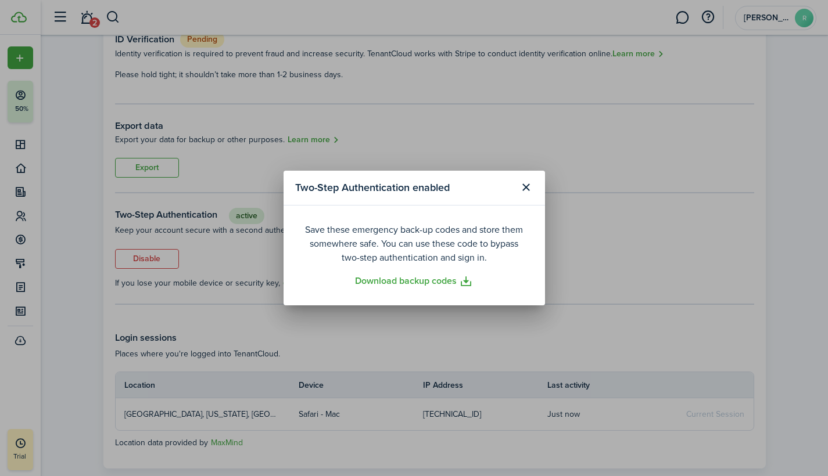
click at [464, 280] on link "Download backup codes" at bounding box center [414, 281] width 118 height 15
click at [527, 186] on button "Close modal" at bounding box center [526, 188] width 20 height 20
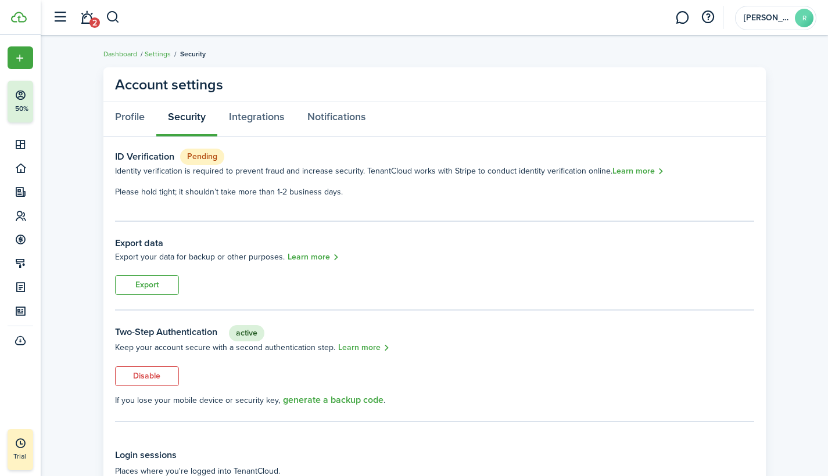
scroll to position [0, 0]
click at [277, 118] on link "Integrations" at bounding box center [256, 119] width 78 height 35
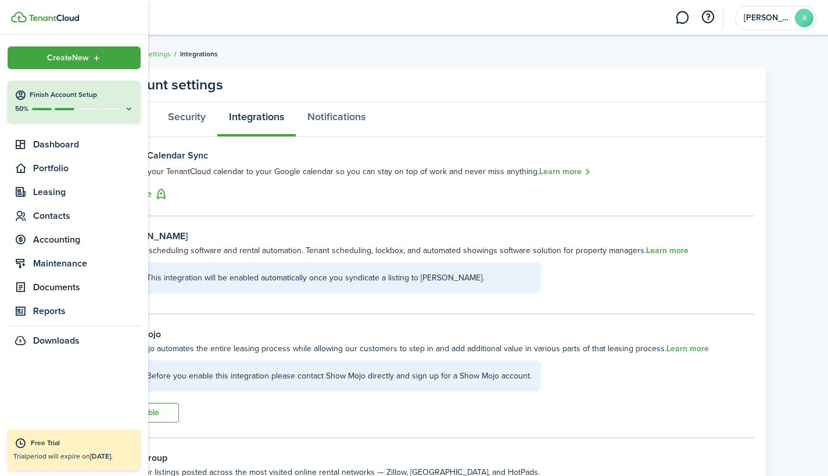
click at [127, 103] on button "Finish Account Setup 50%" at bounding box center [74, 102] width 133 height 42
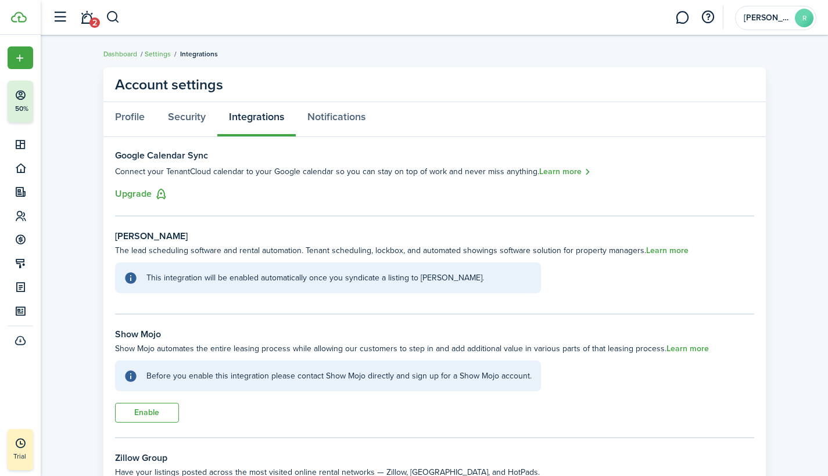
click at [355, 82] on panel-main-header "Account settings" at bounding box center [434, 84] width 662 height 35
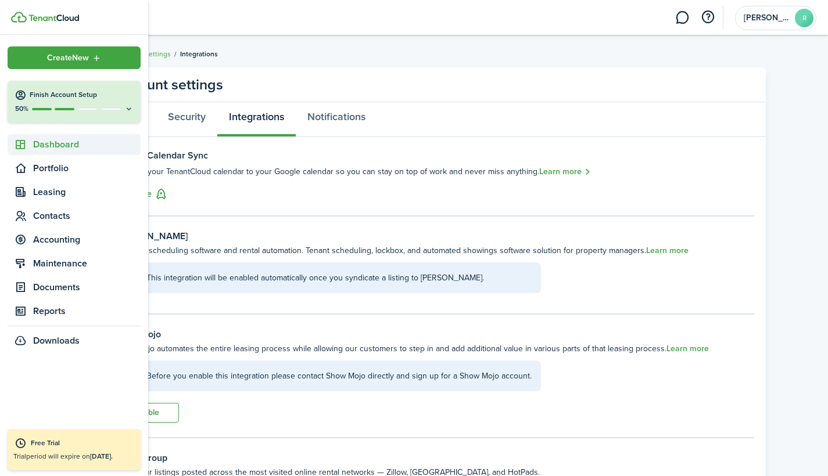
click at [57, 138] on span "Dashboard" at bounding box center [86, 145] width 107 height 14
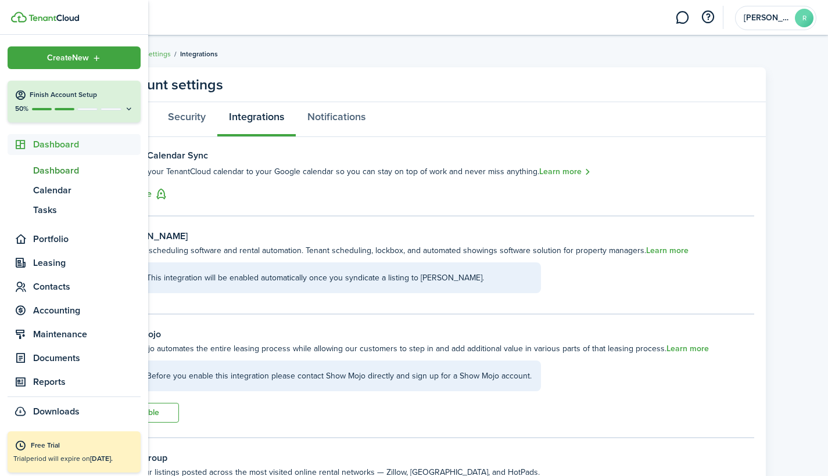
click at [59, 169] on span "Dashboard" at bounding box center [86, 171] width 107 height 14
